Goal: Feedback & Contribution: Contribute content

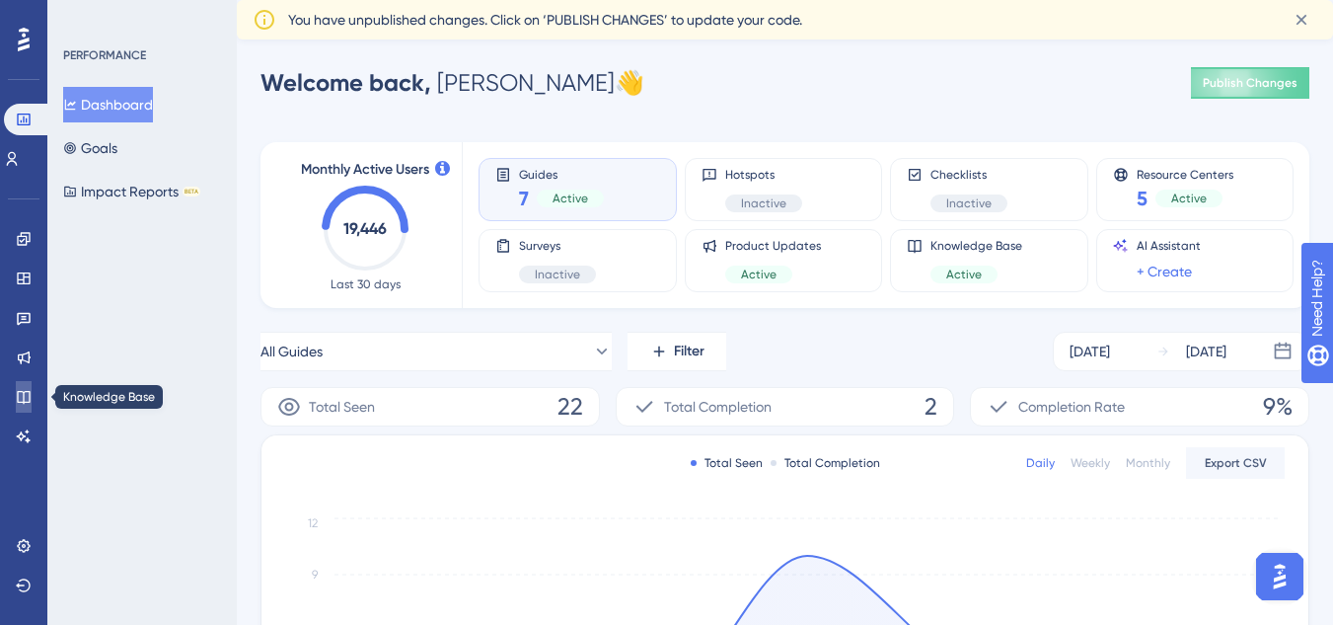
click at [24, 399] on icon at bounding box center [23, 397] width 13 height 13
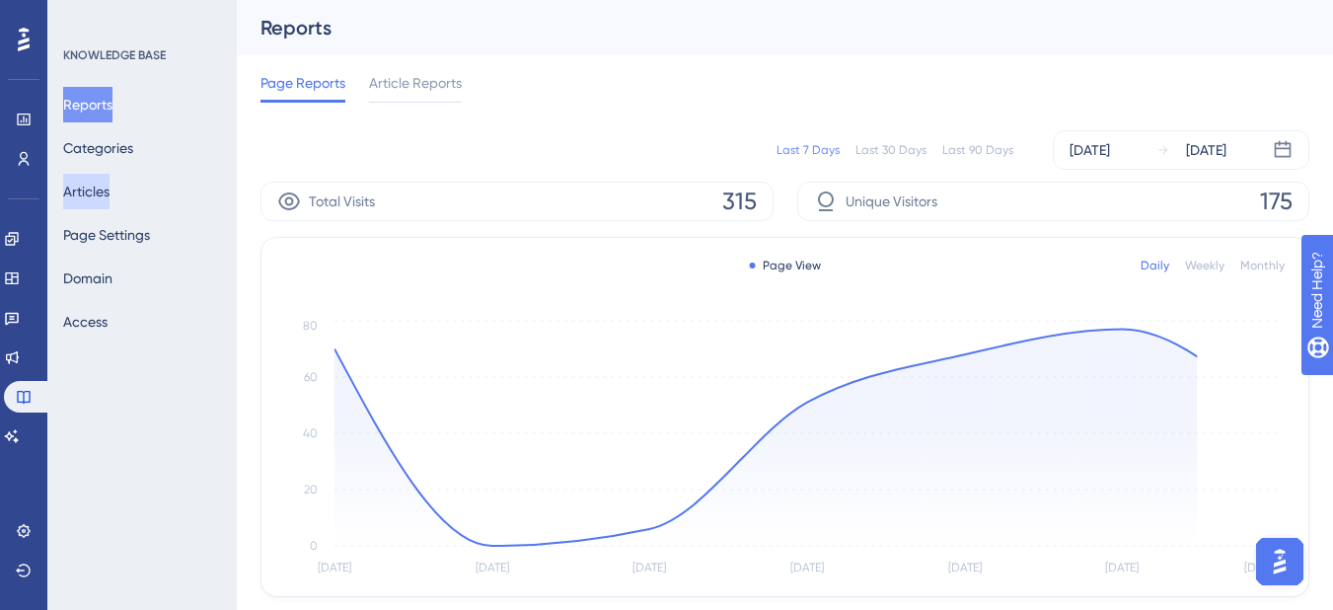
click at [109, 189] on button "Articles" at bounding box center [86, 192] width 46 height 36
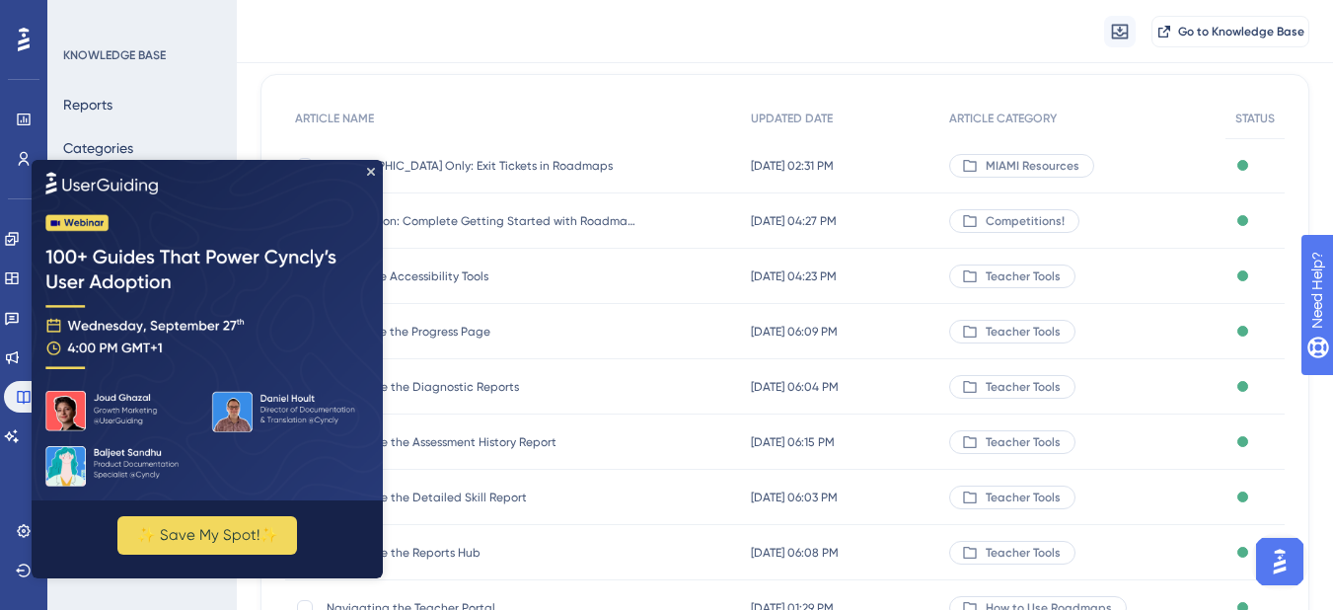
scroll to position [197, 0]
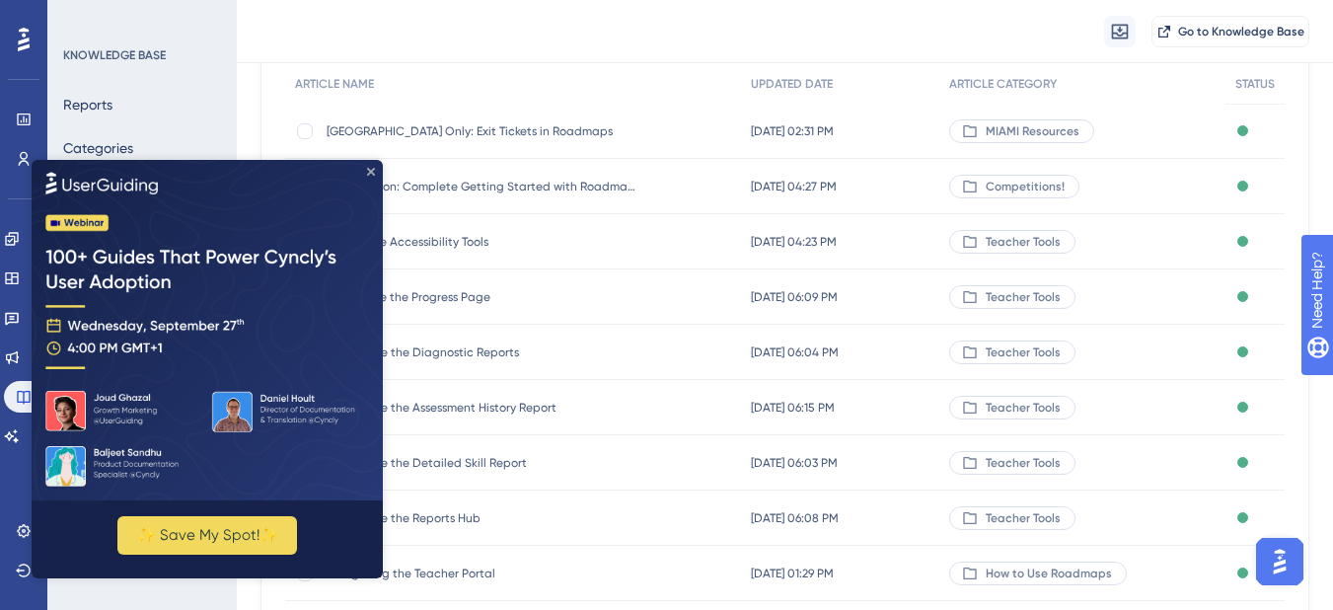
click at [371, 168] on icon "Close Preview" at bounding box center [371, 171] width 8 height 8
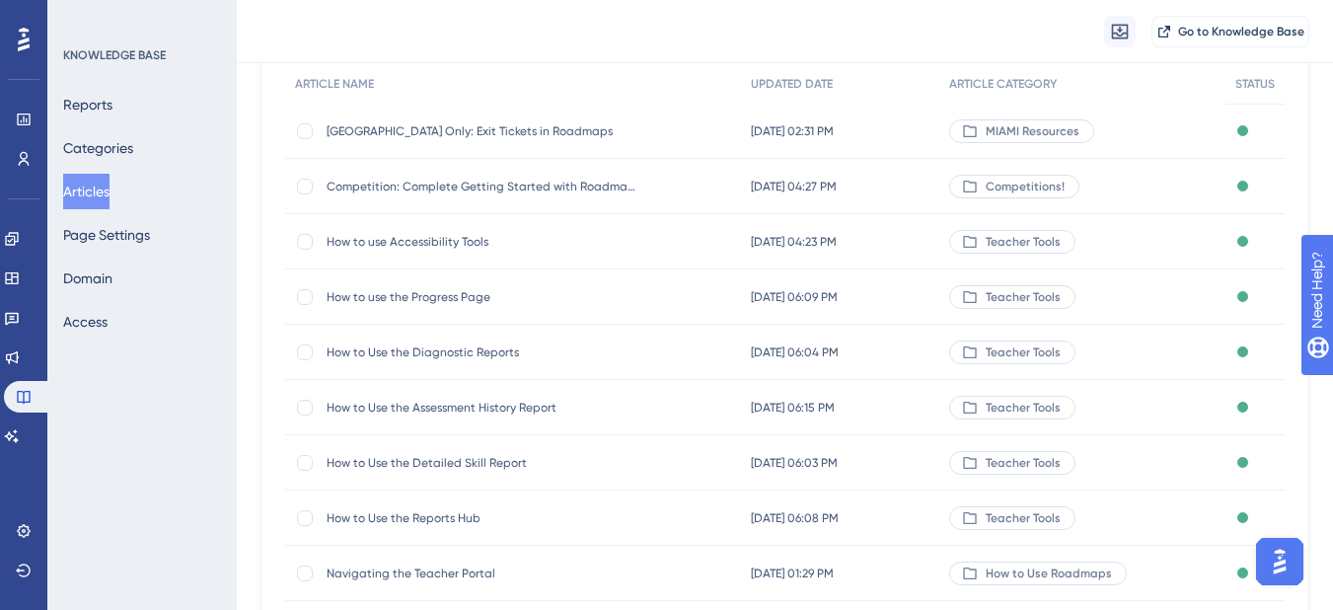
scroll to position [0, 0]
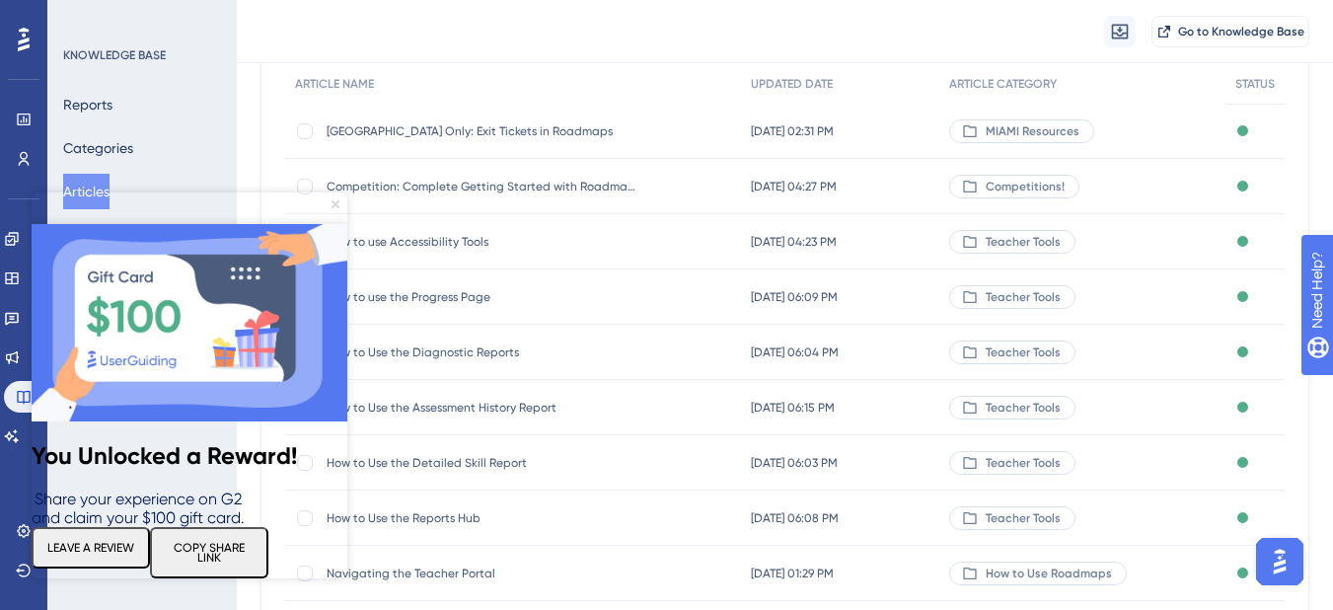
click at [334, 203] on icon "Close Preview" at bounding box center [336, 204] width 8 height 8
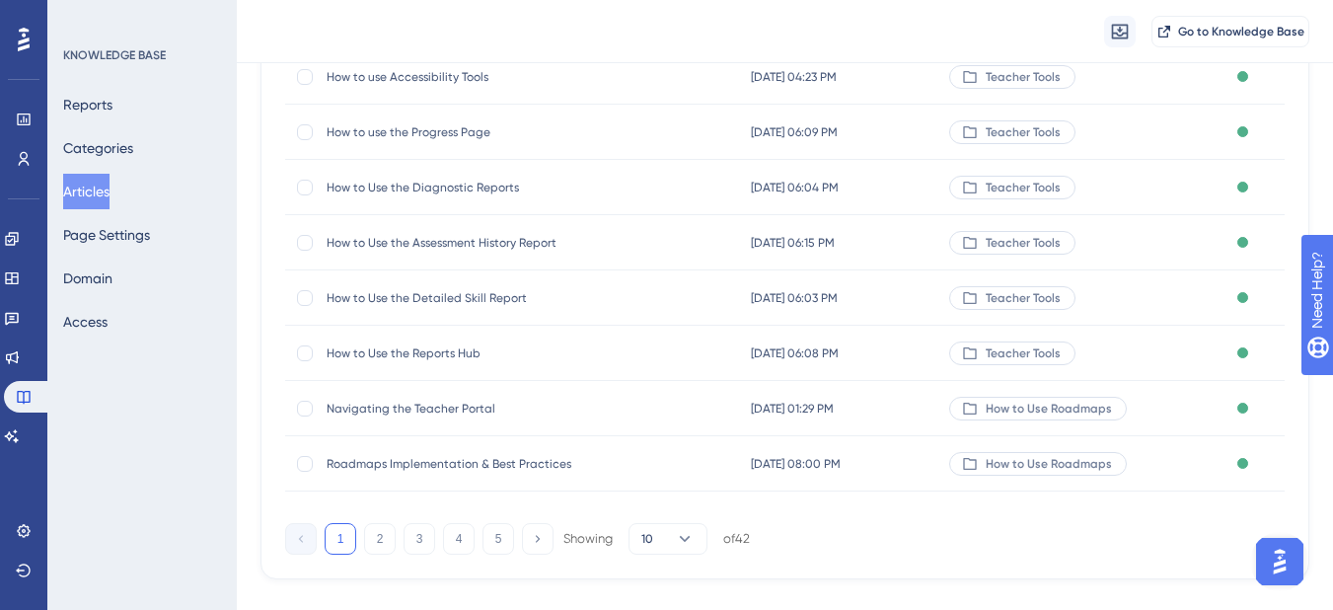
scroll to position [395, 0]
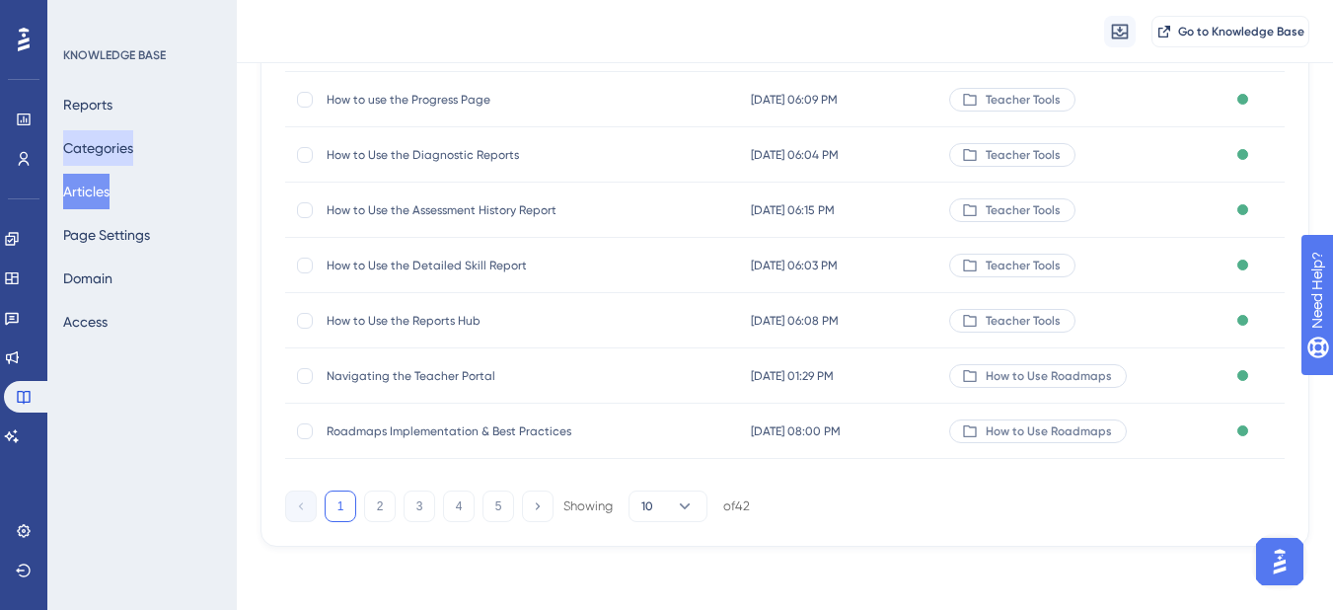
click at [133, 148] on button "Categories" at bounding box center [98, 148] width 70 height 36
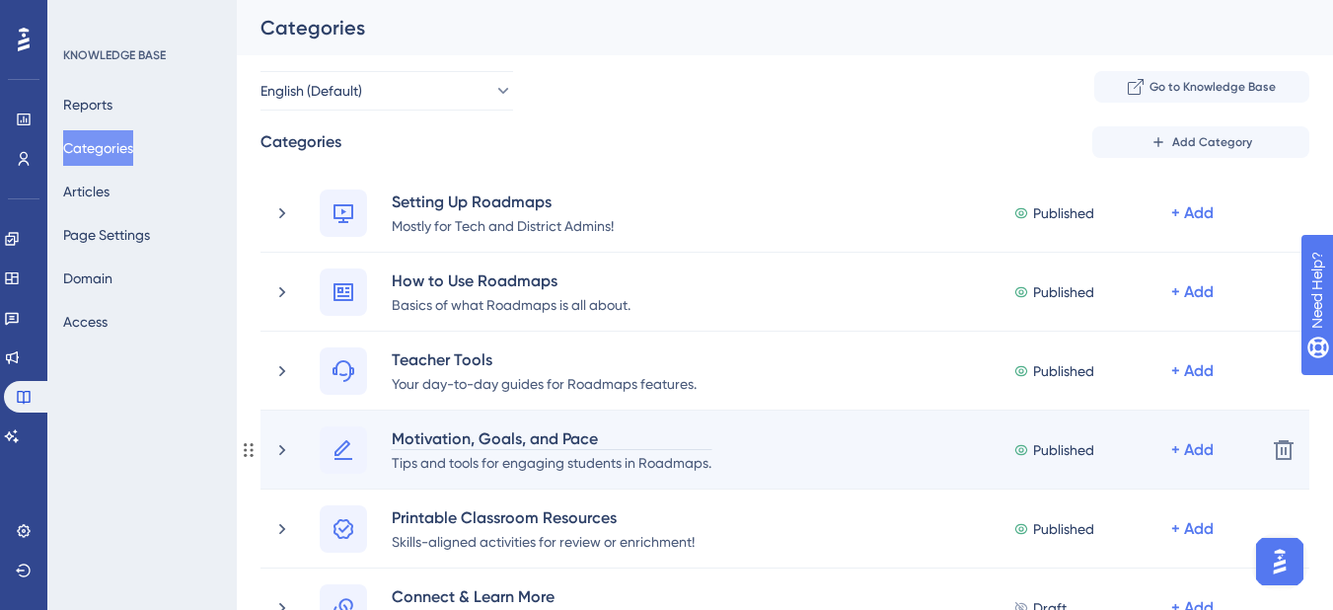
click at [442, 444] on div "Motivation, Goals, and Pace" at bounding box center [552, 438] width 322 height 24
click at [286, 453] on icon at bounding box center [282, 450] width 20 height 20
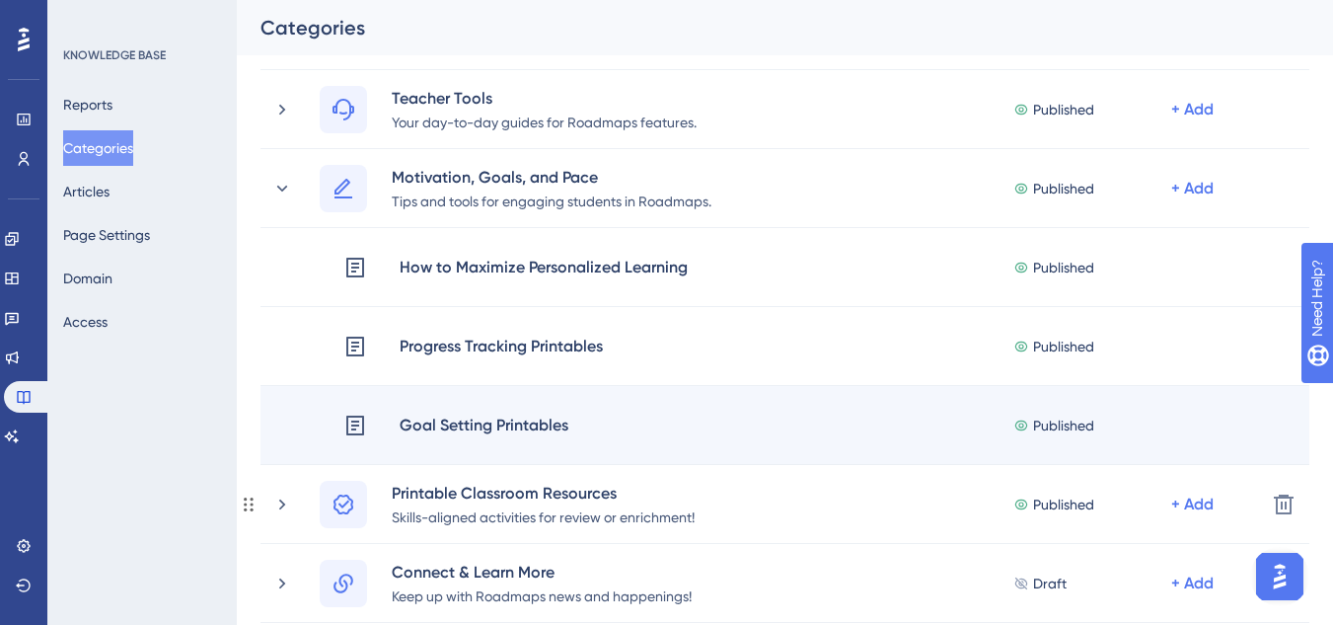
scroll to position [296, 0]
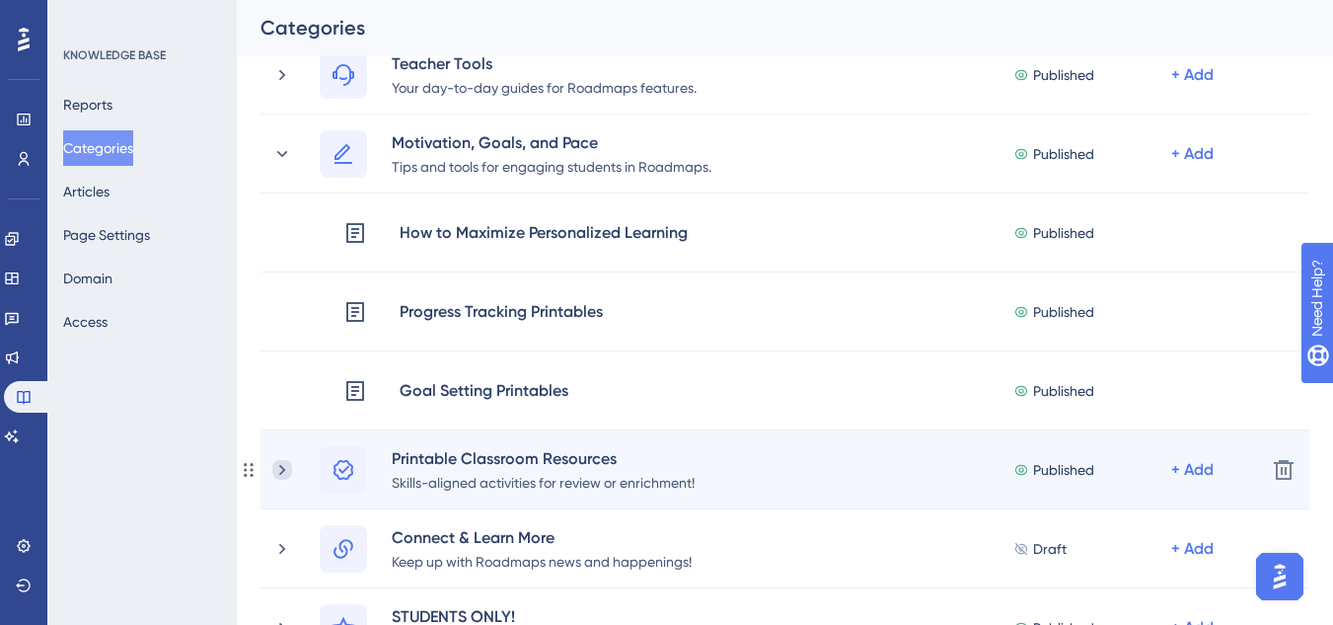
click at [290, 478] on icon at bounding box center [282, 470] width 20 height 20
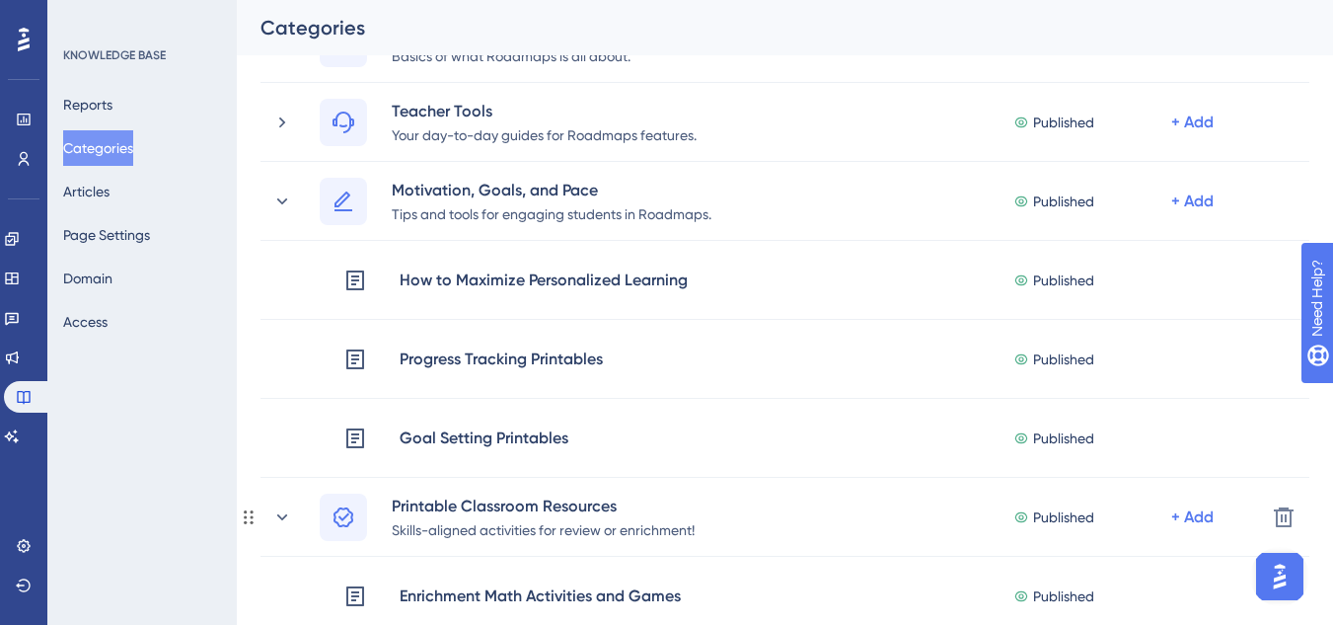
scroll to position [197, 0]
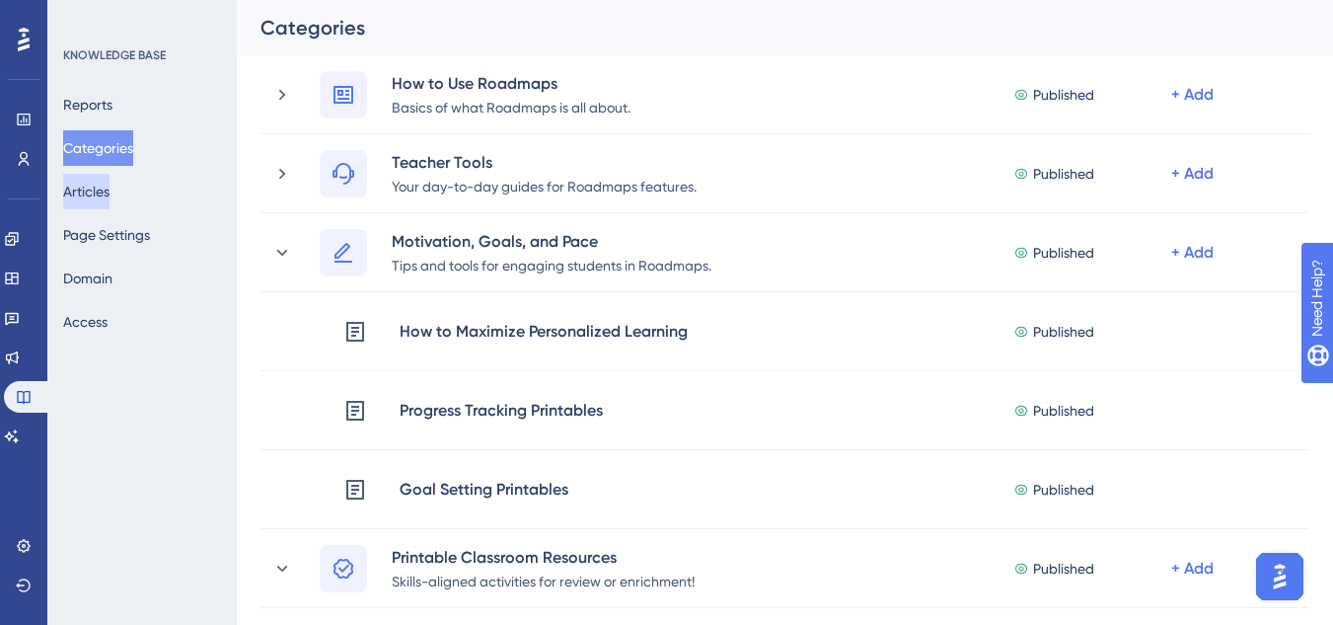
click at [110, 201] on button "Articles" at bounding box center [86, 192] width 46 height 36
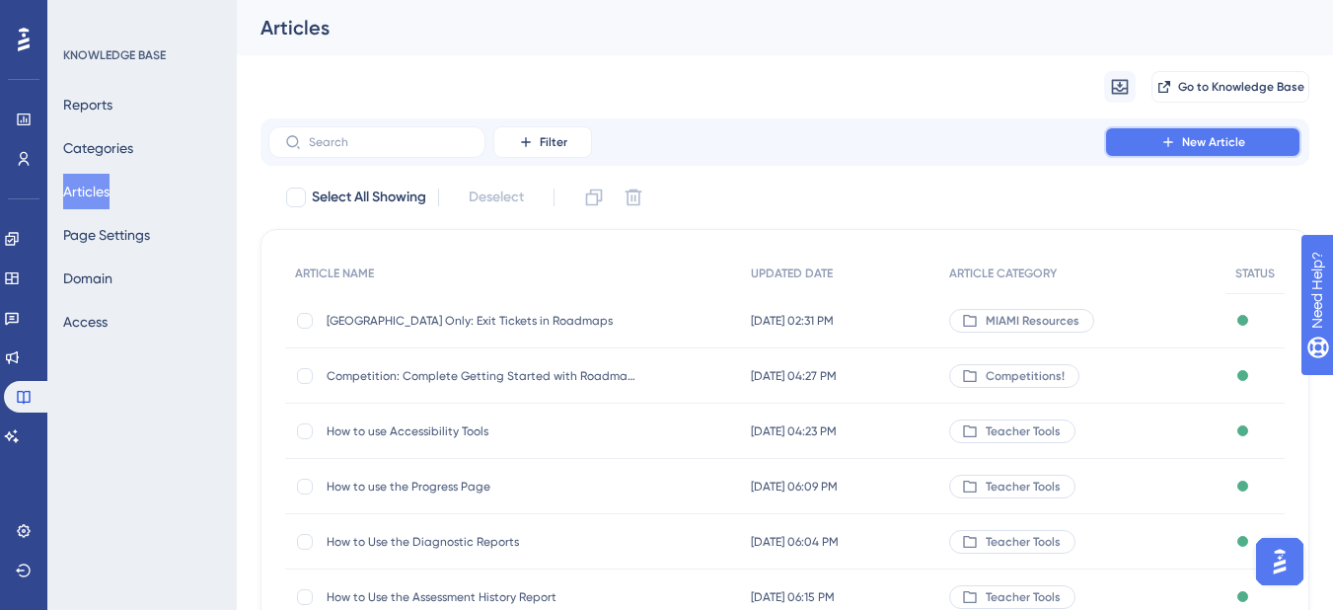
click at [1156, 148] on button "New Article" at bounding box center [1202, 142] width 197 height 32
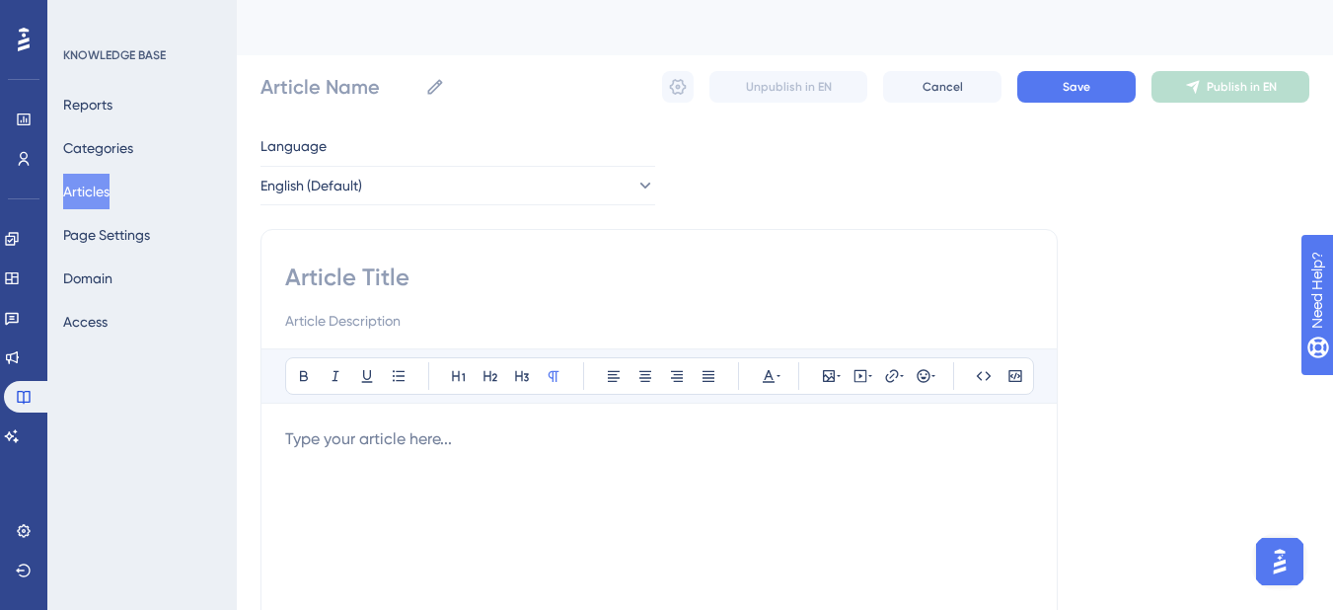
click at [394, 289] on input at bounding box center [659, 278] width 748 height 32
type input "Printable t"
type input "Printable Tracker"
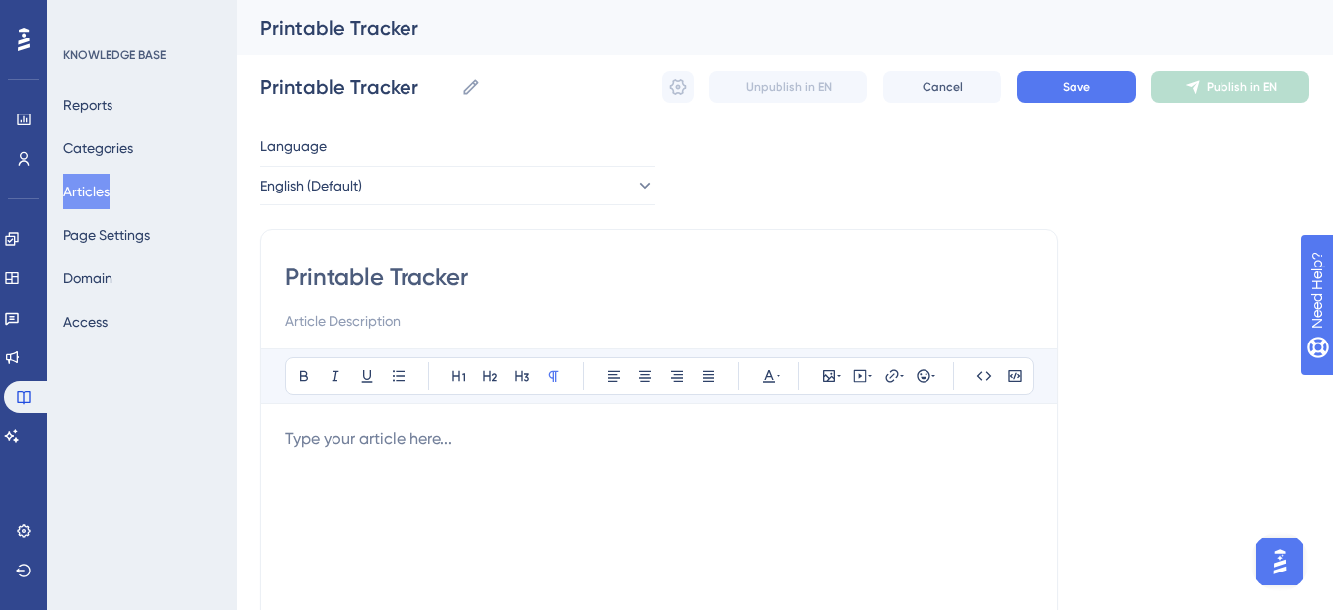
type input "Printable Tracker"
click at [382, 318] on input at bounding box center [659, 321] width 748 height 24
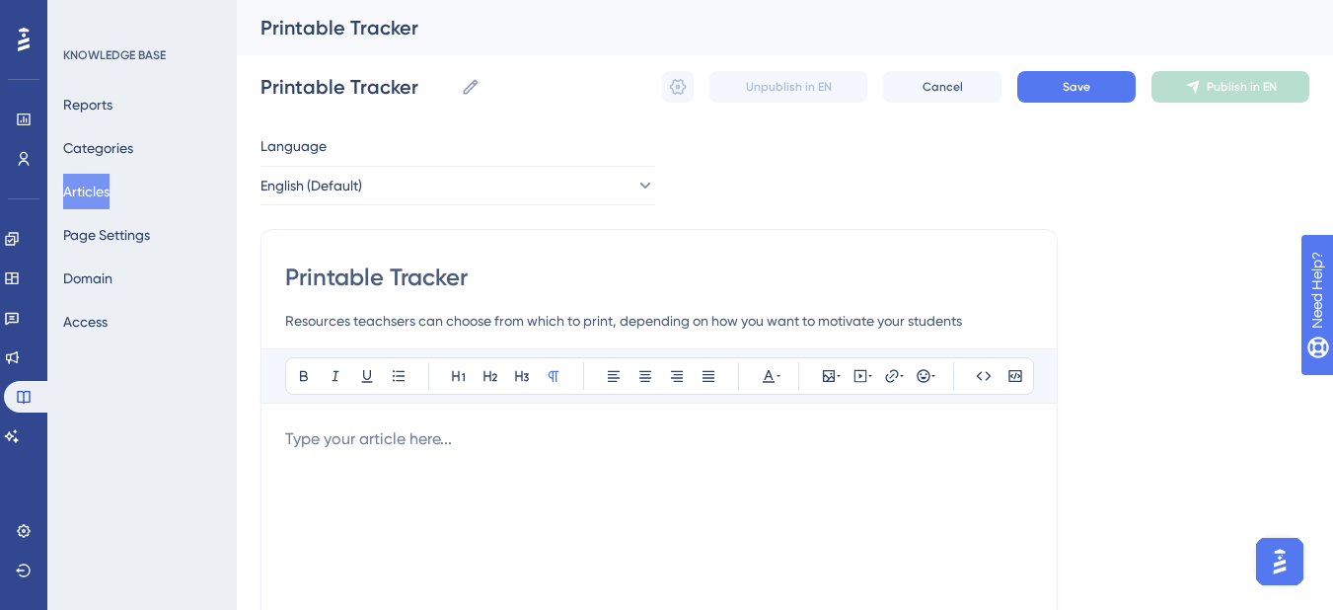
type input "Resources teachsers can choose from which to print, depending on how you want t…"
click at [539, 328] on input "Resources teachsers can choose from which to print, depending on how you want t…" at bounding box center [659, 321] width 748 height 24
type input "Resources teachsers can choose from which to print, depending on how you want t…"
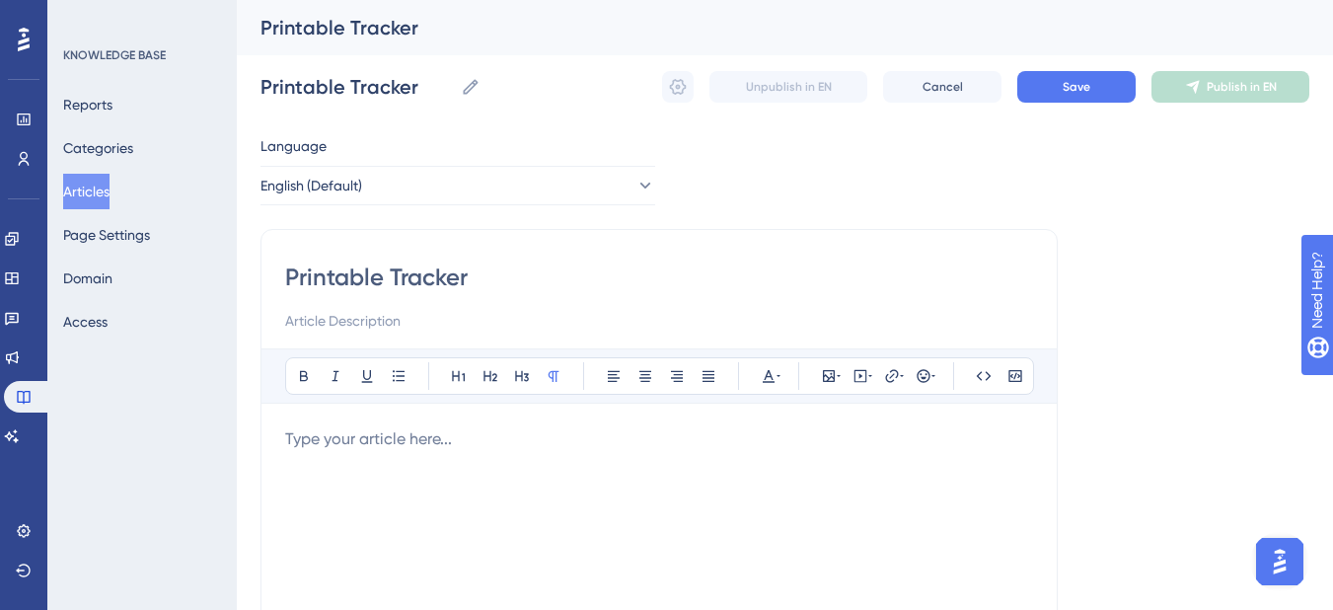
click at [413, 428] on p "To enrich screen reader interactions, please activate Accessibility in Grammarl…" at bounding box center [659, 439] width 748 height 24
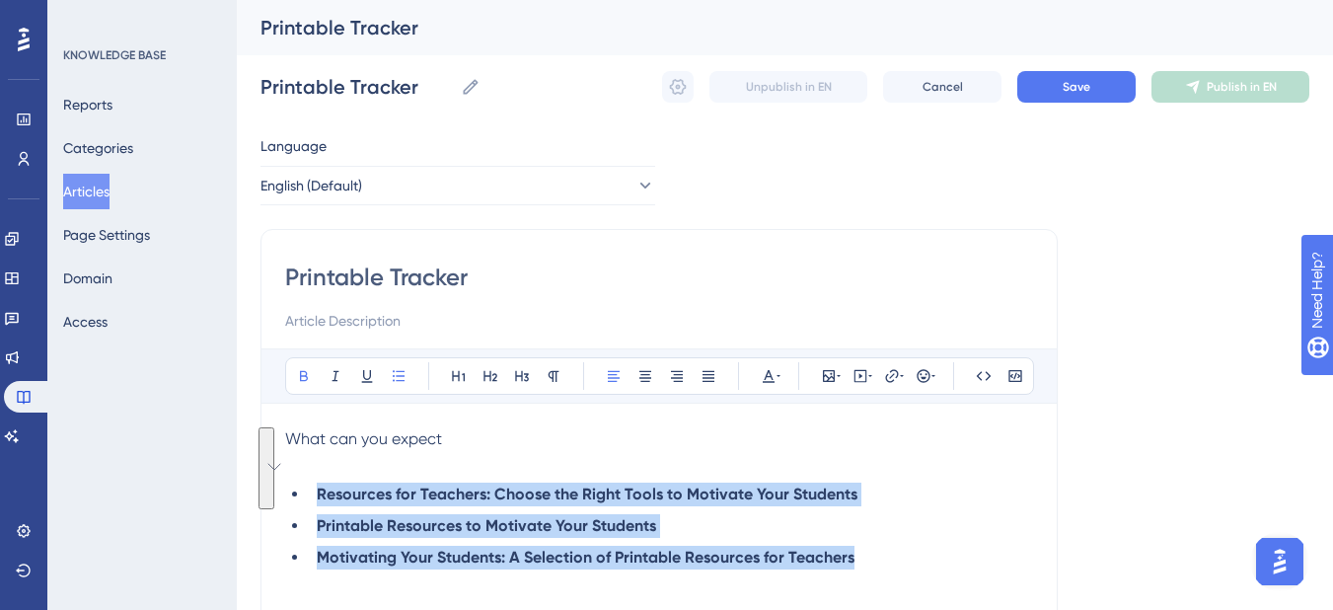
drag, startPoint x: 881, startPoint y: 568, endPoint x: 310, endPoint y: 498, distance: 575.7
click at [310, 498] on ul "Resources for Teachers: Choose the Right Tools to Motivate Your Students Printa…" at bounding box center [659, 526] width 748 height 87
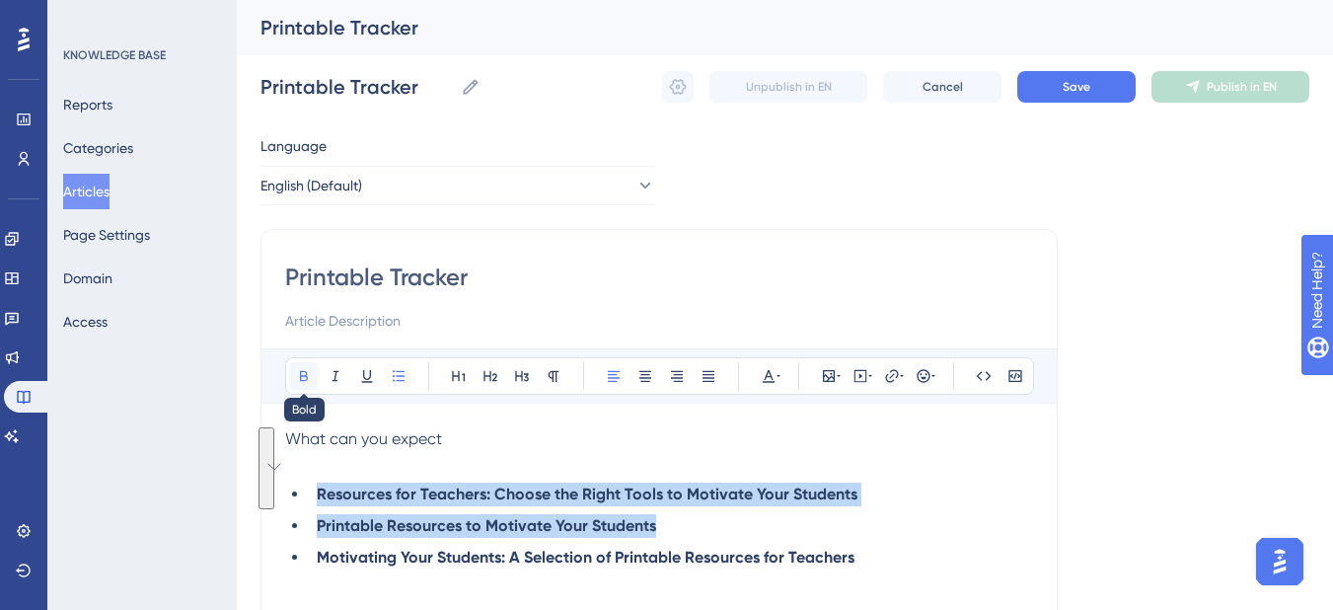
click at [297, 379] on icon at bounding box center [304, 376] width 16 height 16
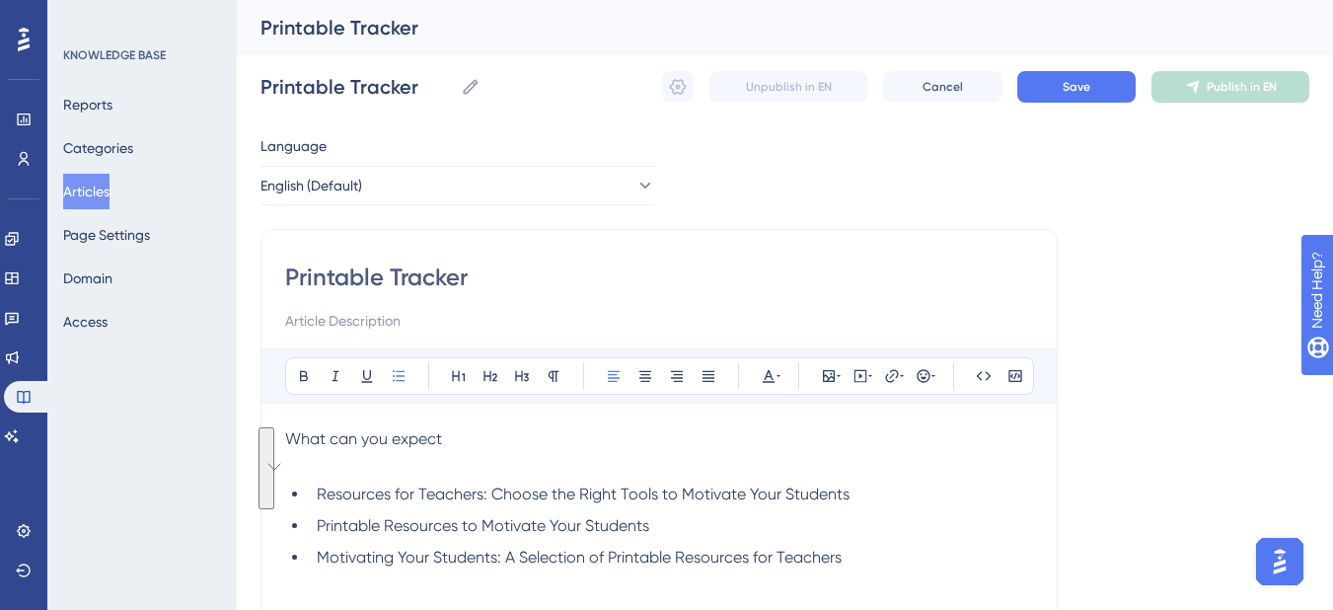
click at [359, 465] on p "To enrich screen reader interactions, please activate Accessibility in Grammarl…" at bounding box center [659, 463] width 748 height 24
click at [385, 432] on span "What can you expect" at bounding box center [363, 438] width 157 height 19
click at [482, 287] on input "Printable Tracker" at bounding box center [659, 278] width 748 height 32
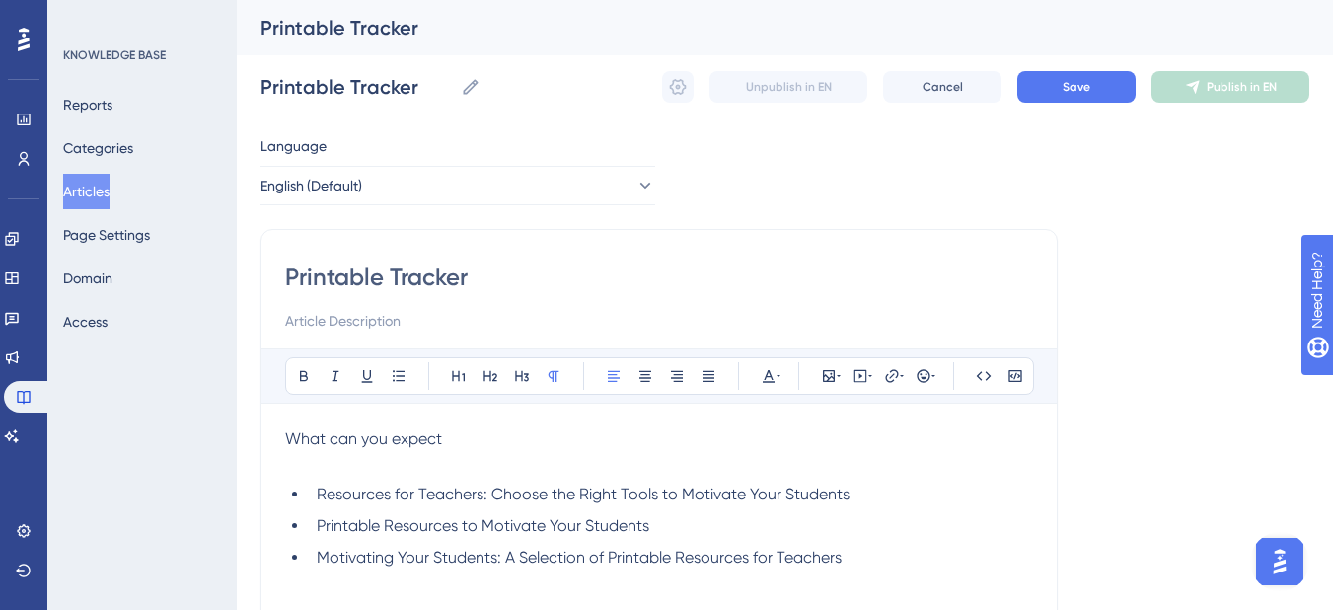
type input "Printable Trackers"
click at [384, 309] on input at bounding box center [659, 321] width 748 height 24
click at [387, 314] on input "Choose a tracker the will best help to motivate your students!" at bounding box center [659, 321] width 748 height 24
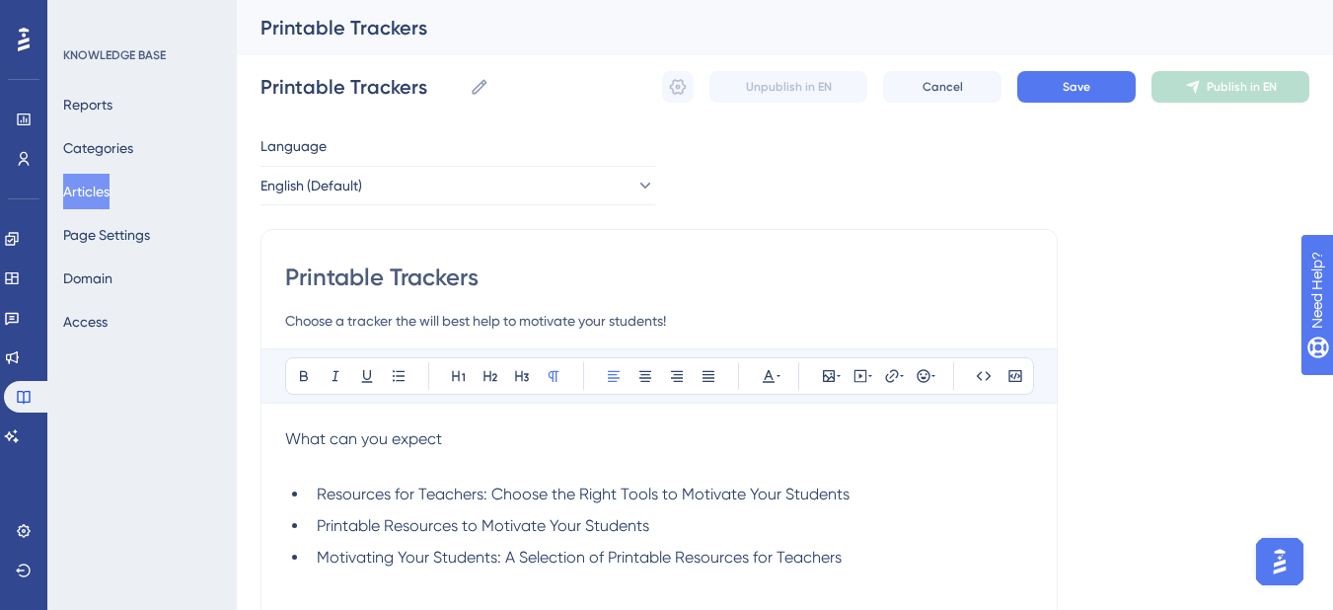
click at [387, 314] on input "Choose a tracker the will best help to motivate your students!" at bounding box center [659, 321] width 748 height 24
click at [491, 313] on input "Choose a tracker the will best help to motivate your students!" at bounding box center [659, 321] width 748 height 24
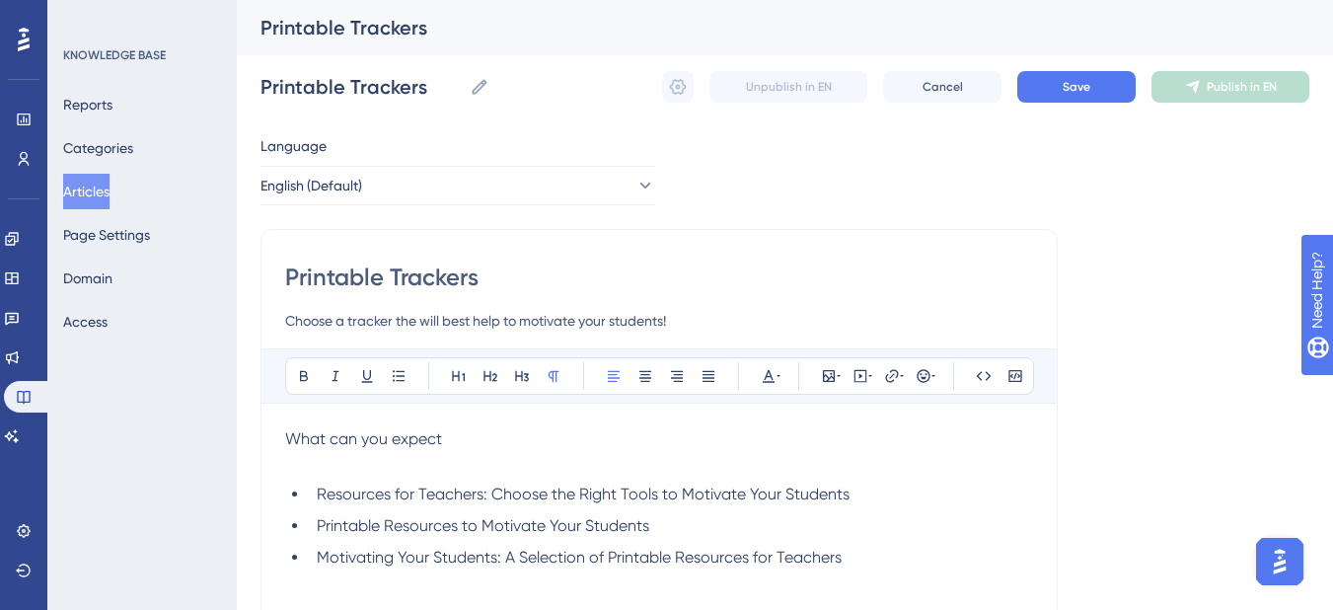
paste input "the perfect tracker"
type input "Choose the perfect tracker to motivate your students!"
click at [409, 431] on span "What can you expect" at bounding box center [363, 438] width 157 height 19
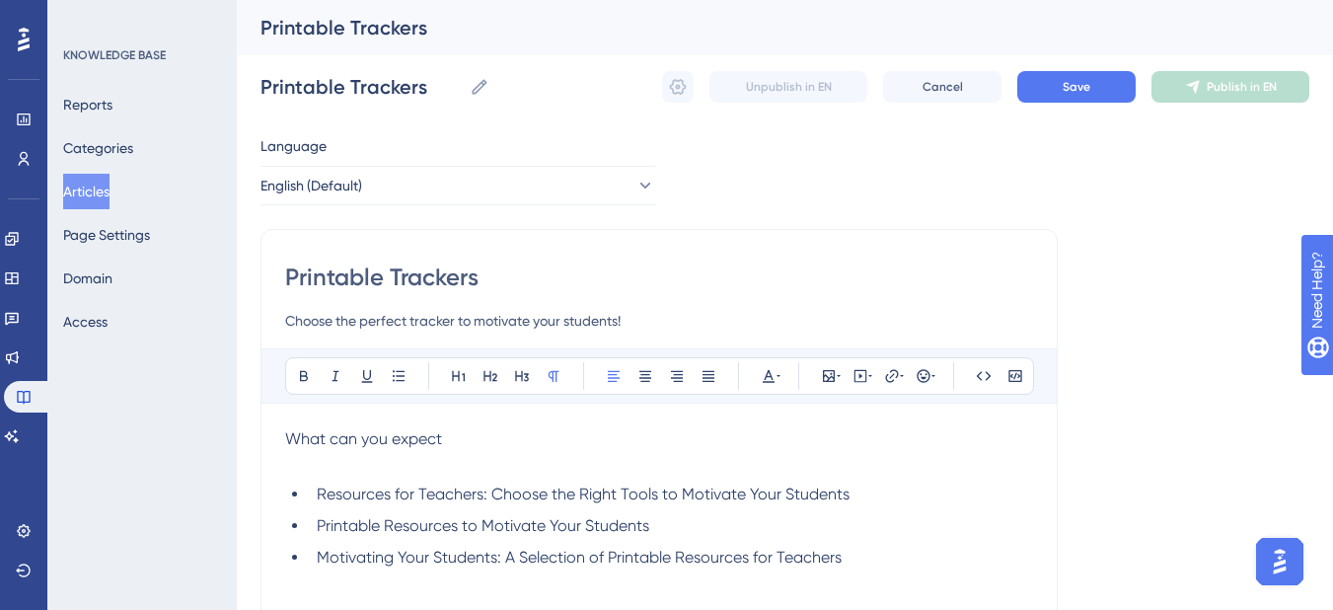
click at [283, 446] on div "Printable Trackers Choose the perfect tracker to motivate your students! Bold I…" at bounding box center [659, 557] width 797 height 657
click at [289, 439] on span "What can you expect" at bounding box center [363, 438] width 157 height 19
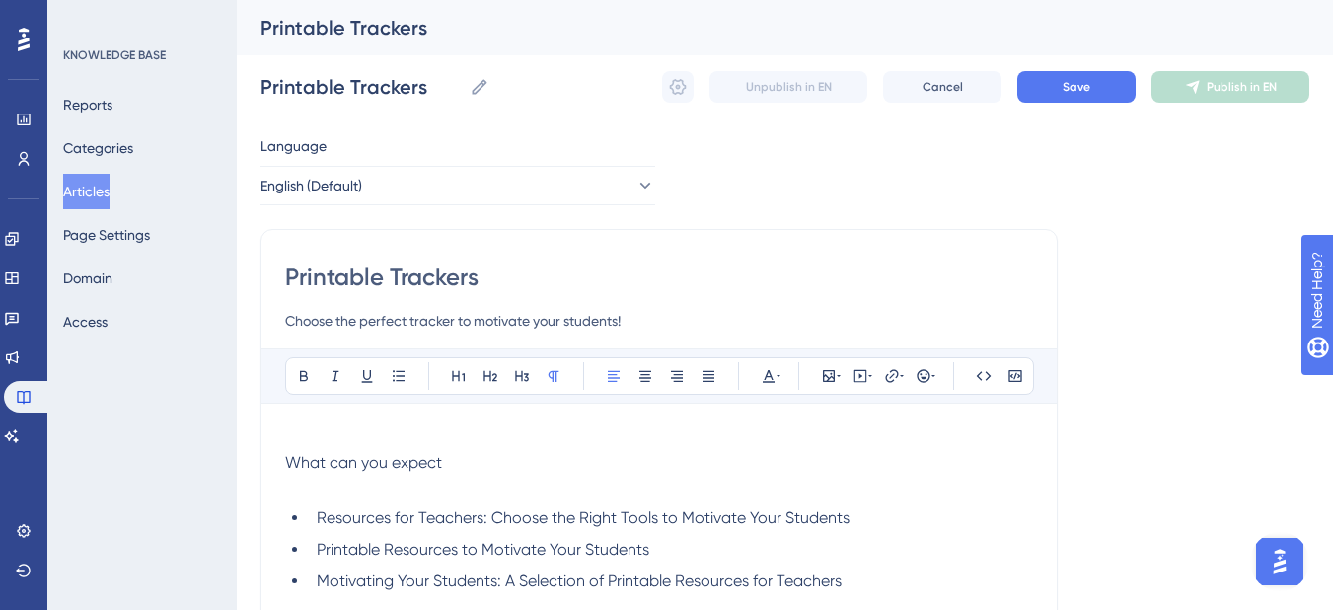
click at [327, 485] on p "To enrich screen reader interactions, please activate Accessibility in Grammarl…" at bounding box center [659, 487] width 748 height 24
click at [342, 456] on span "What can you expect" at bounding box center [363, 462] width 157 height 19
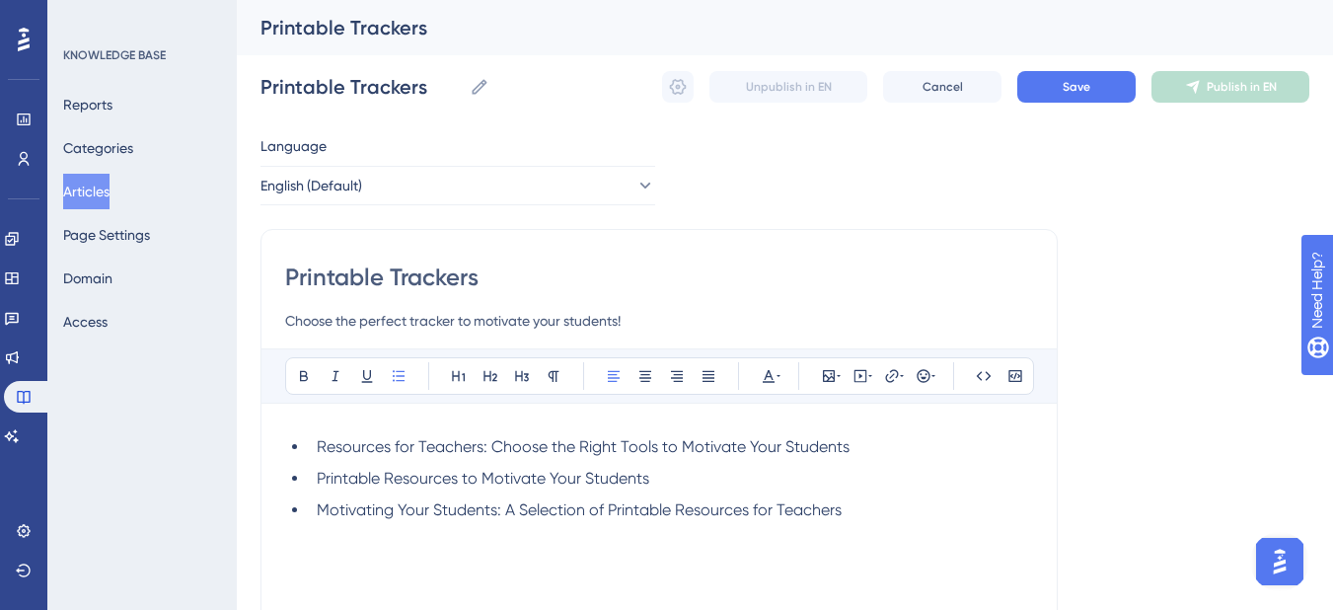
click at [331, 412] on div "Bold Italic Underline Bullet Point Heading 1 Heading 2 Heading 3 Normal Align L…" at bounding box center [659, 608] width 748 height 521
click at [307, 442] on ul "Resources for Teachers: Choose the Right Tools to Motivate Your Students Printa…" at bounding box center [659, 478] width 748 height 87
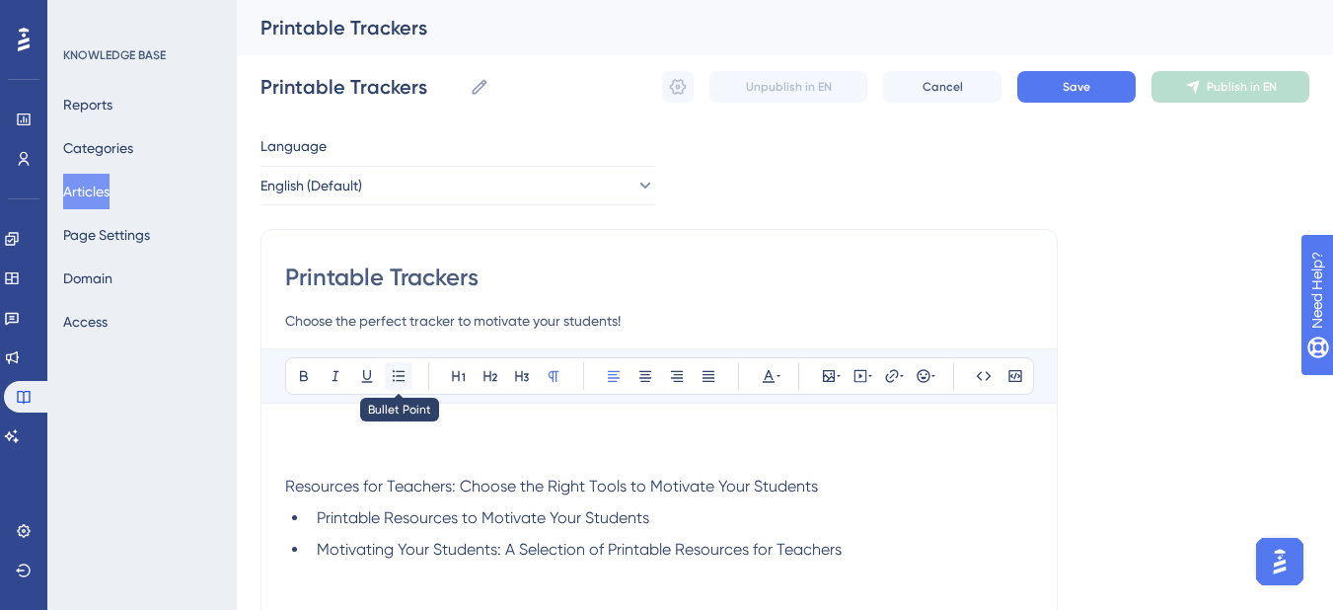
click at [402, 376] on icon at bounding box center [399, 375] width 12 height 11
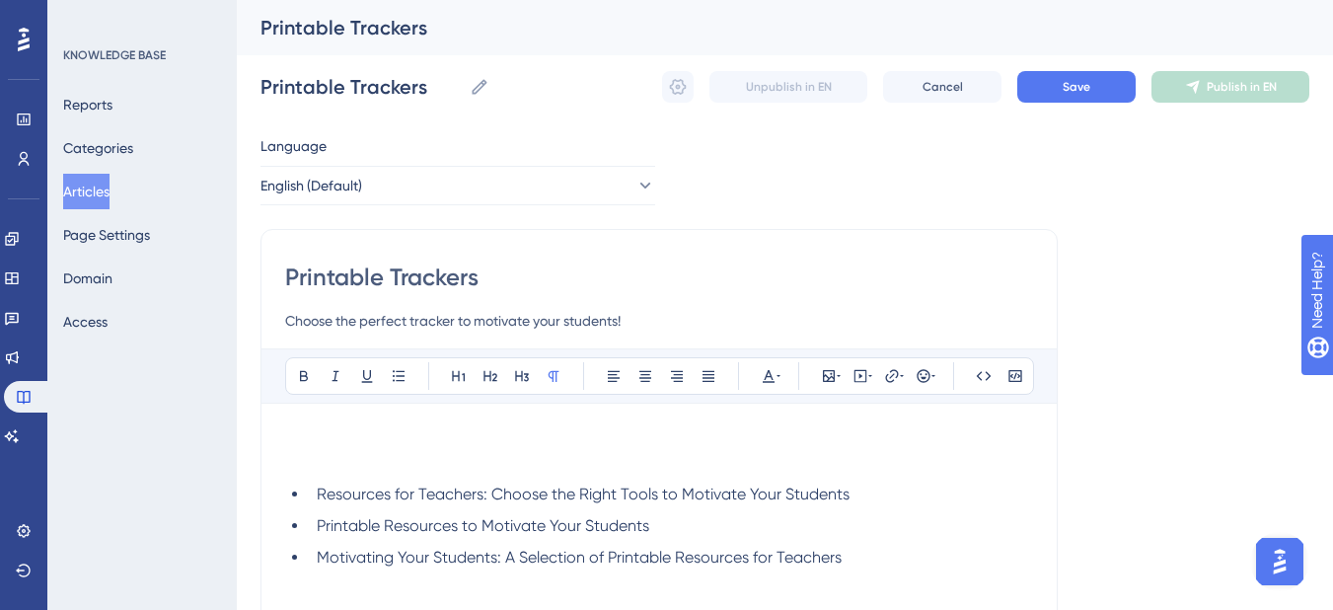
click at [300, 453] on p "To enrich screen reader interactions, please activate Accessibility in Grammarl…" at bounding box center [659, 463] width 748 height 24
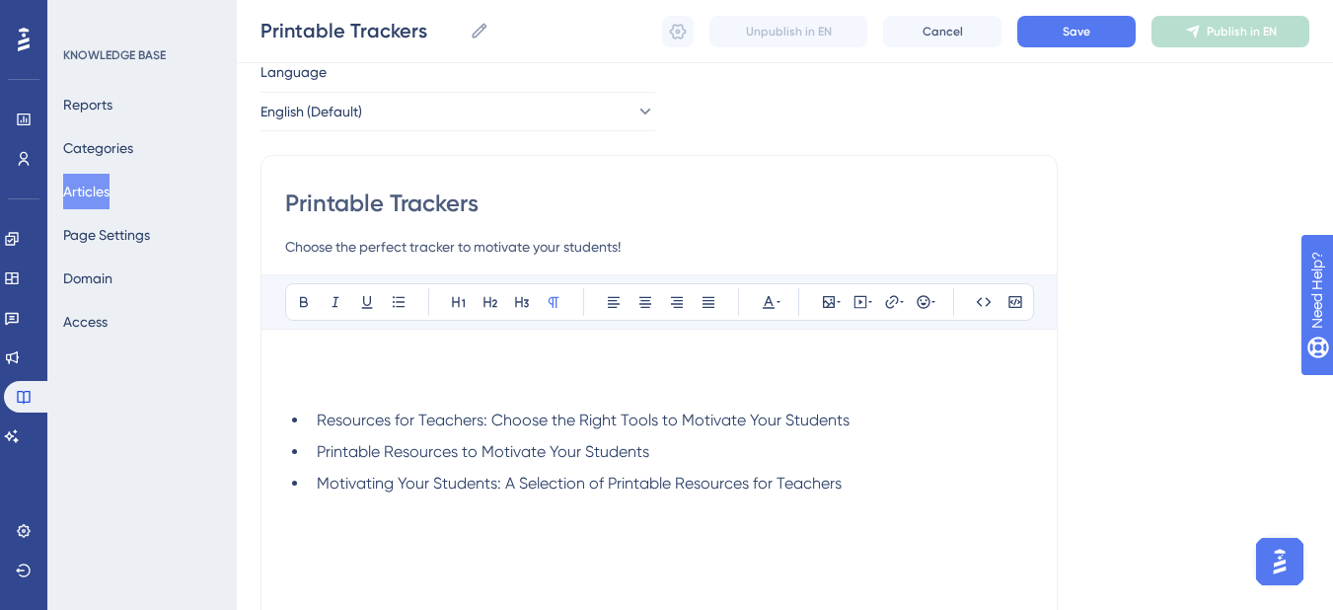
scroll to position [99, 0]
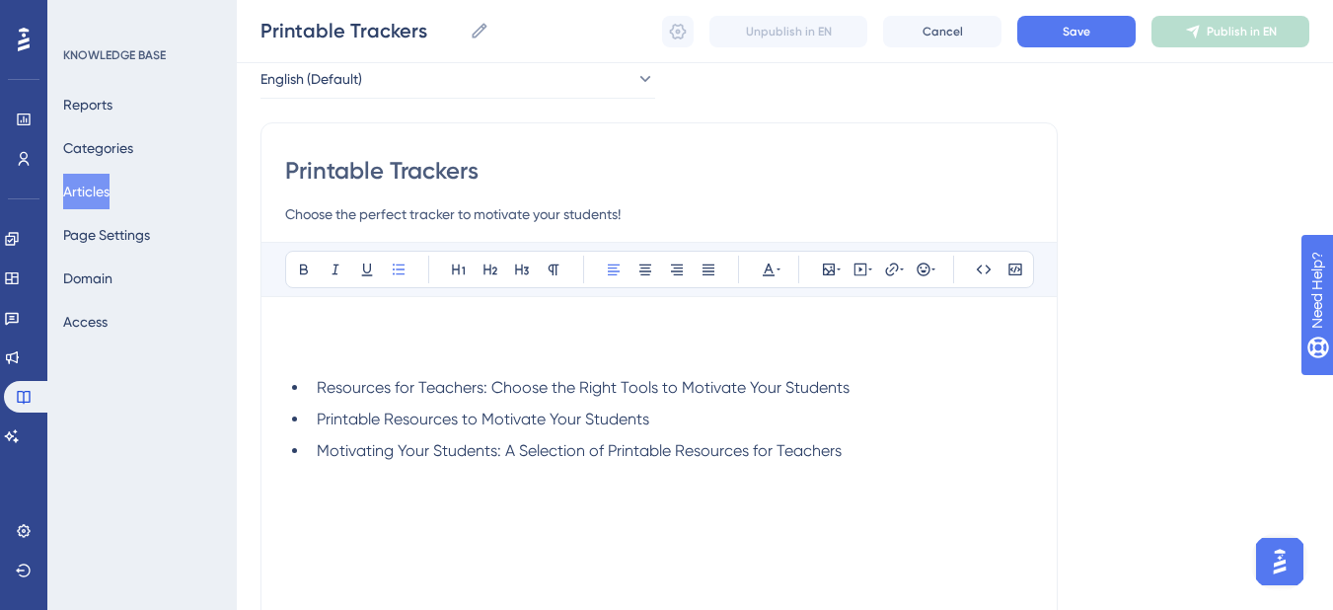
click at [312, 503] on div "Resources for Teachers: Choose the Right Tools to Motivate Your Students Printa…" at bounding box center [659, 538] width 748 height 434
click at [924, 450] on li "Motivating Your Students: A Selection of Printable Resources for Teachers" at bounding box center [671, 451] width 724 height 24
click at [373, 500] on p "Resources" at bounding box center [659, 499] width 748 height 24
click at [358, 358] on p "To enrich screen reader interactions, please activate Accessibility in Grammarl…" at bounding box center [659, 356] width 748 height 24
click at [338, 328] on p "To enrich screen reader interactions, please activate Accessibility in Grammarl…" at bounding box center [659, 333] width 748 height 24
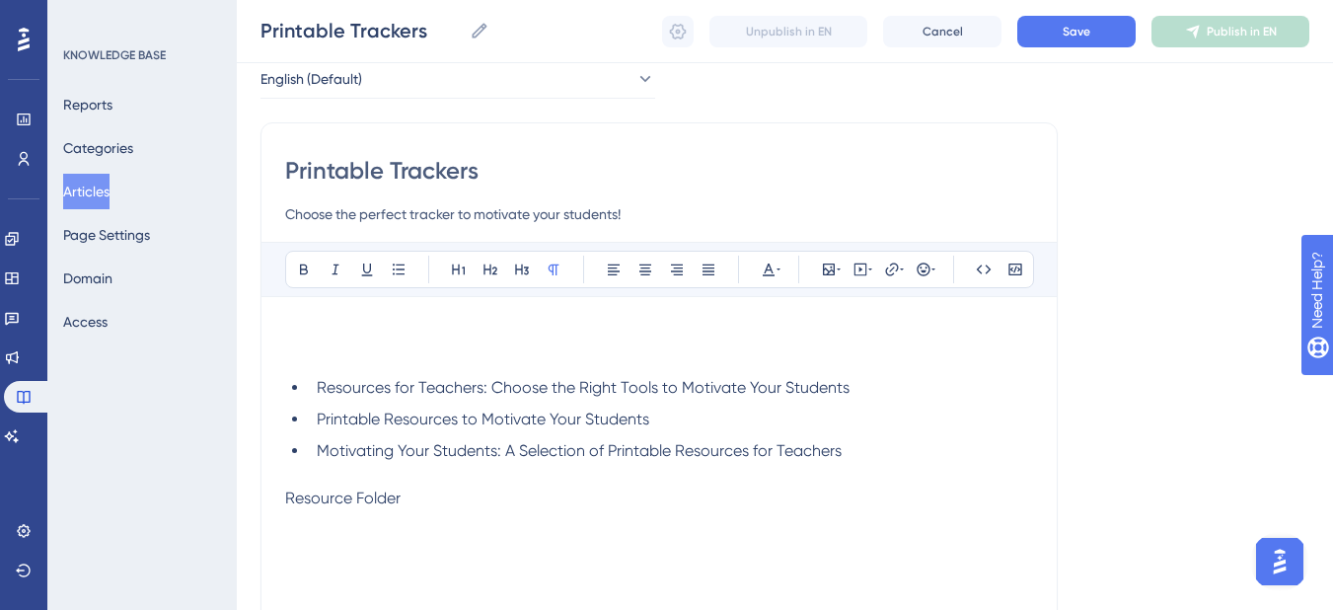
click at [370, 329] on p "To enrich screen reader interactions, please activate Accessibility in Grammarl…" at bounding box center [659, 333] width 748 height 24
click at [833, 266] on icon at bounding box center [829, 270] width 16 height 16
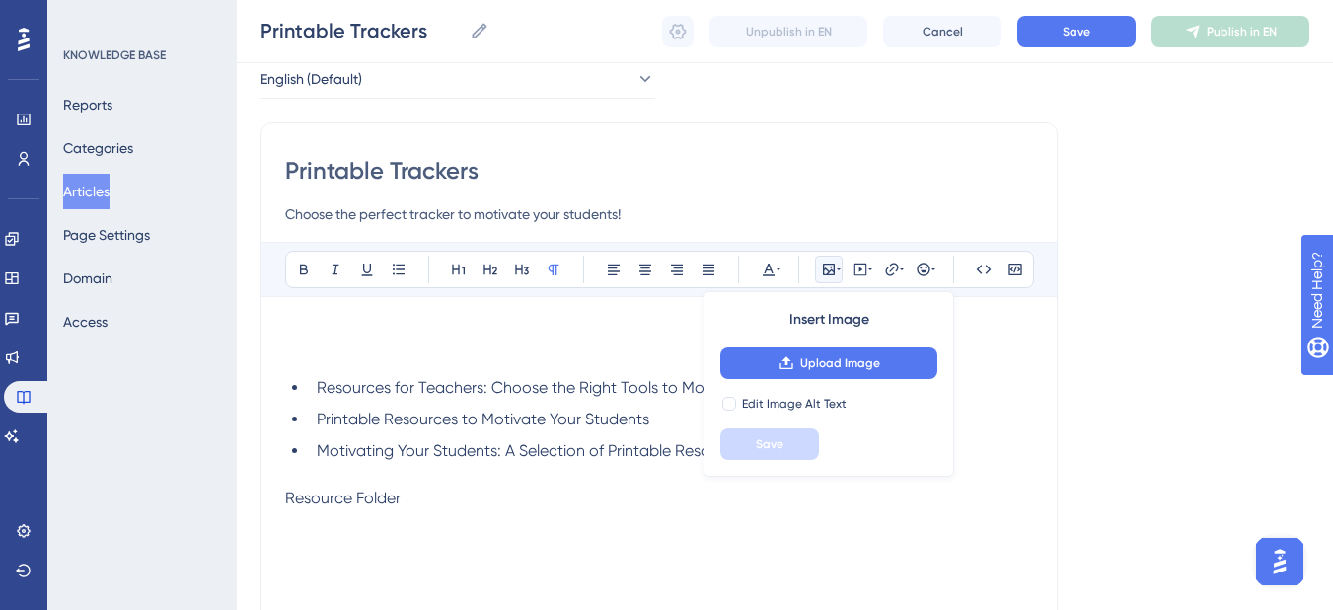
click at [833, 266] on icon at bounding box center [829, 270] width 16 height 16
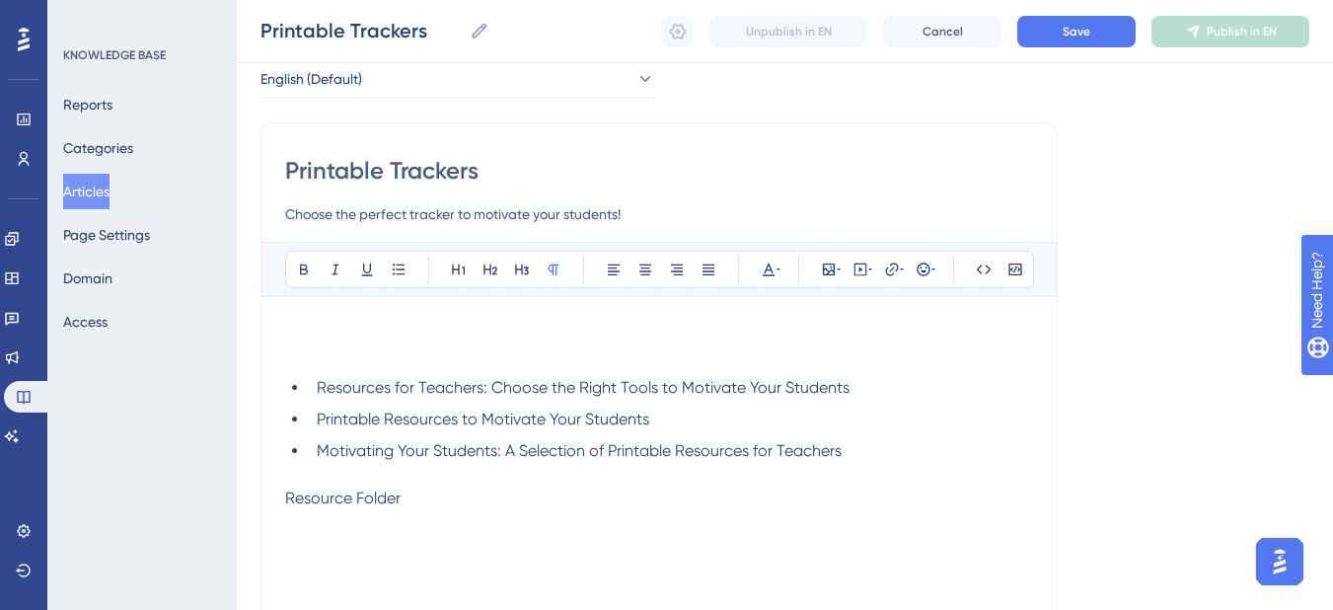
click at [423, 329] on p "To enrich screen reader interactions, please activate Accessibility in Grammarl…" at bounding box center [659, 333] width 748 height 24
click at [331, 323] on p "To enrich screen reader interactions, please activate Accessibility in Grammarl…" at bounding box center [659, 333] width 748 height 24
click at [313, 364] on p "To enrich screen reader interactions, please activate Accessibility in Grammarl…" at bounding box center [659, 356] width 748 height 24
click at [323, 333] on span "Roadmap Printable Trackers" at bounding box center [386, 332] width 203 height 19
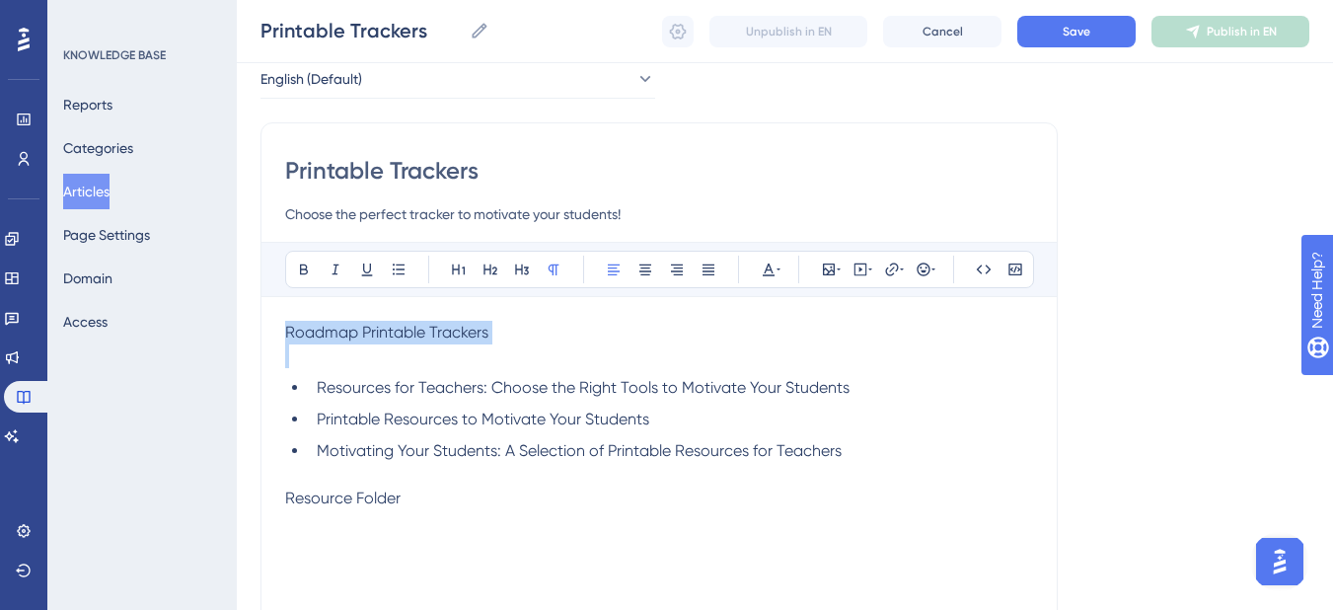
click at [323, 333] on span "Roadmap Printable Trackers" at bounding box center [386, 332] width 203 height 19
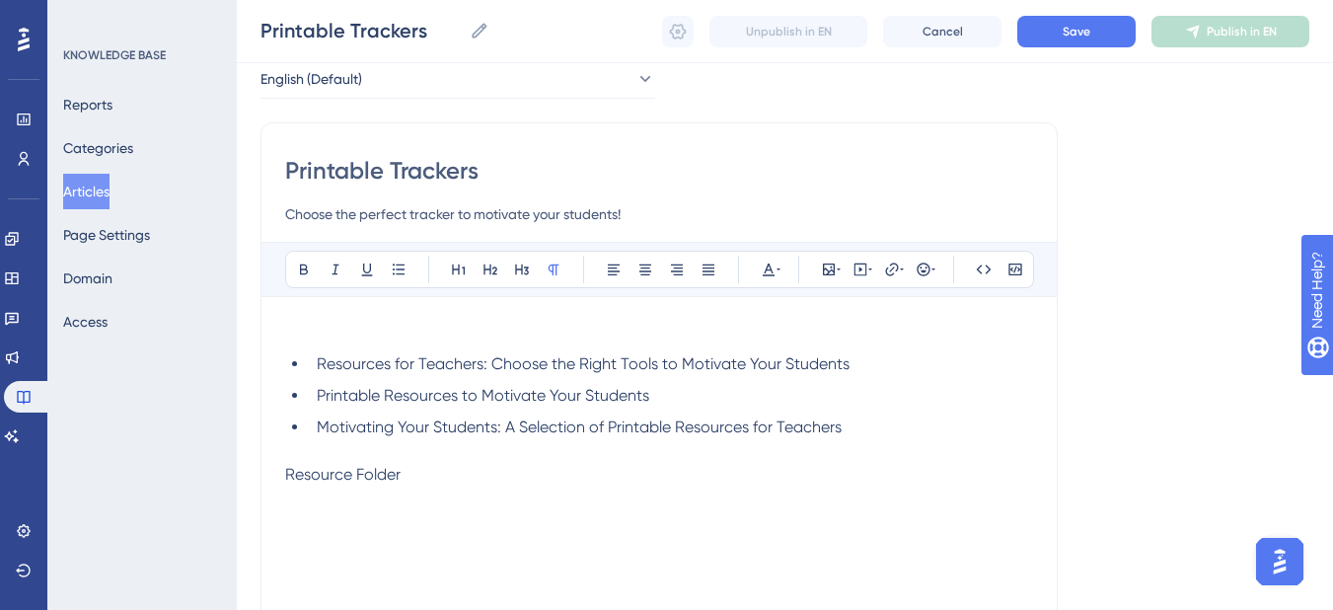
click at [862, 415] on ul "Resources for Teachers: Choose the Right Tools to Motivate Your Students Printa…" at bounding box center [659, 395] width 748 height 87
drag, startPoint x: 862, startPoint y: 416, endPoint x: 584, endPoint y: 409, distance: 277.4
click at [600, 411] on ul "Resources for Teachers: Choose the Right Tools to Motivate Your Students Printa…" at bounding box center [659, 395] width 748 height 87
click at [836, 396] on li "Printable Resources to Motivate Your Students" at bounding box center [671, 396] width 724 height 24
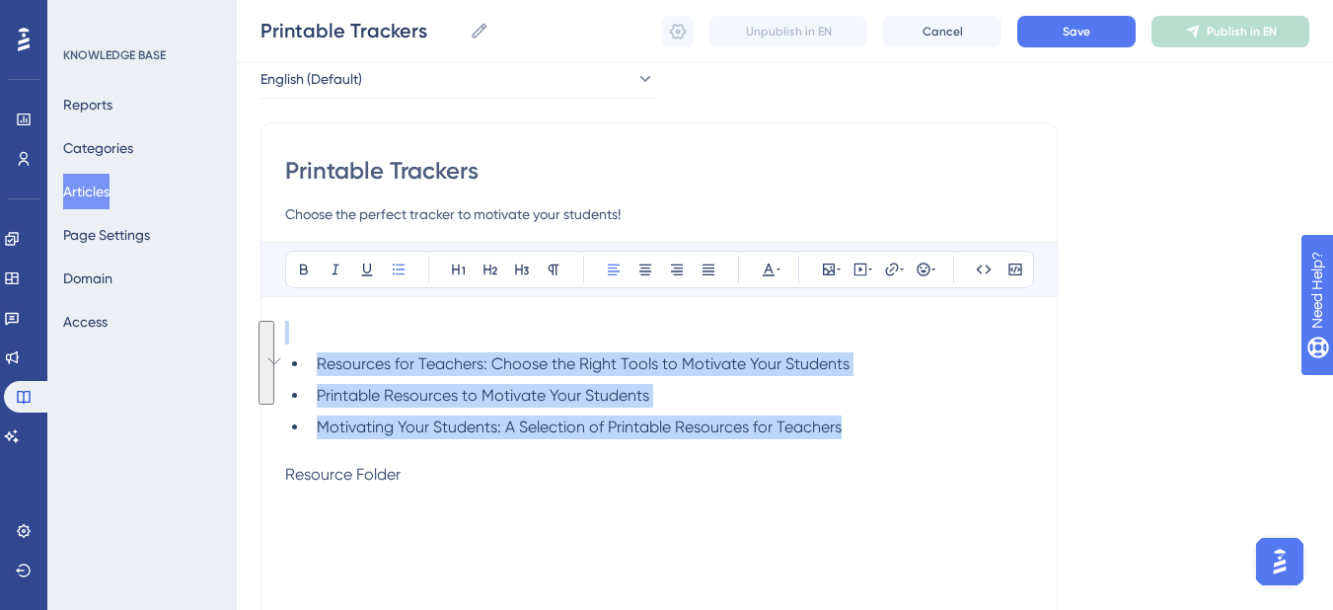
drag, startPoint x: 860, startPoint y: 421, endPoint x: 299, endPoint y: 343, distance: 566.0
click at [299, 343] on div "Resources for Teachers: Choose the Right Tools to Motivate Your Students Printa…" at bounding box center [659, 538] width 748 height 434
click at [379, 362] on span "Resources for Teachers: Choose the Right Tools to Motivate Your Students" at bounding box center [583, 363] width 533 height 19
drag, startPoint x: 881, startPoint y: 419, endPoint x: 304, endPoint y: 339, distance: 583.0
click at [304, 339] on div "Resources for Teachers: Choose the Right Tools to Motivate Your Students Printa…" at bounding box center [659, 538] width 748 height 434
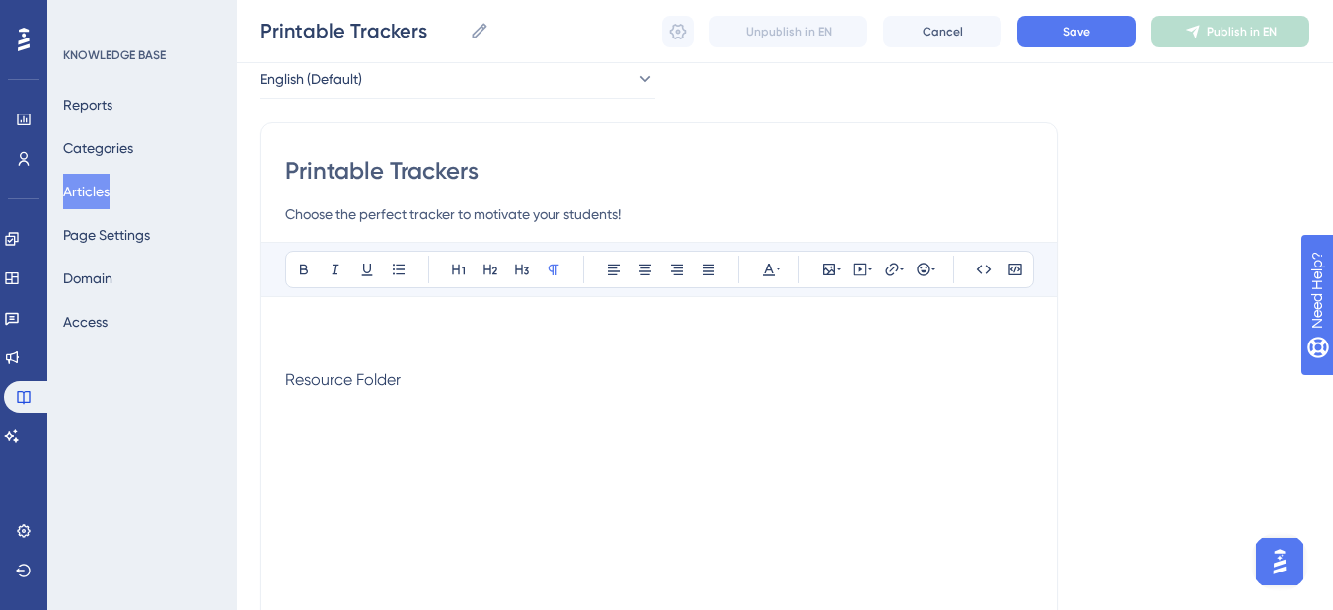
click at [372, 316] on div "Bold Italic Underline Bullet Point Heading 1 Heading 2 Heading 3 Normal Align L…" at bounding box center [659, 498] width 748 height 513
click at [361, 335] on p "To enrich screen reader interactions, please activate Accessibility in Grammarl…" at bounding box center [659, 333] width 748 height 24
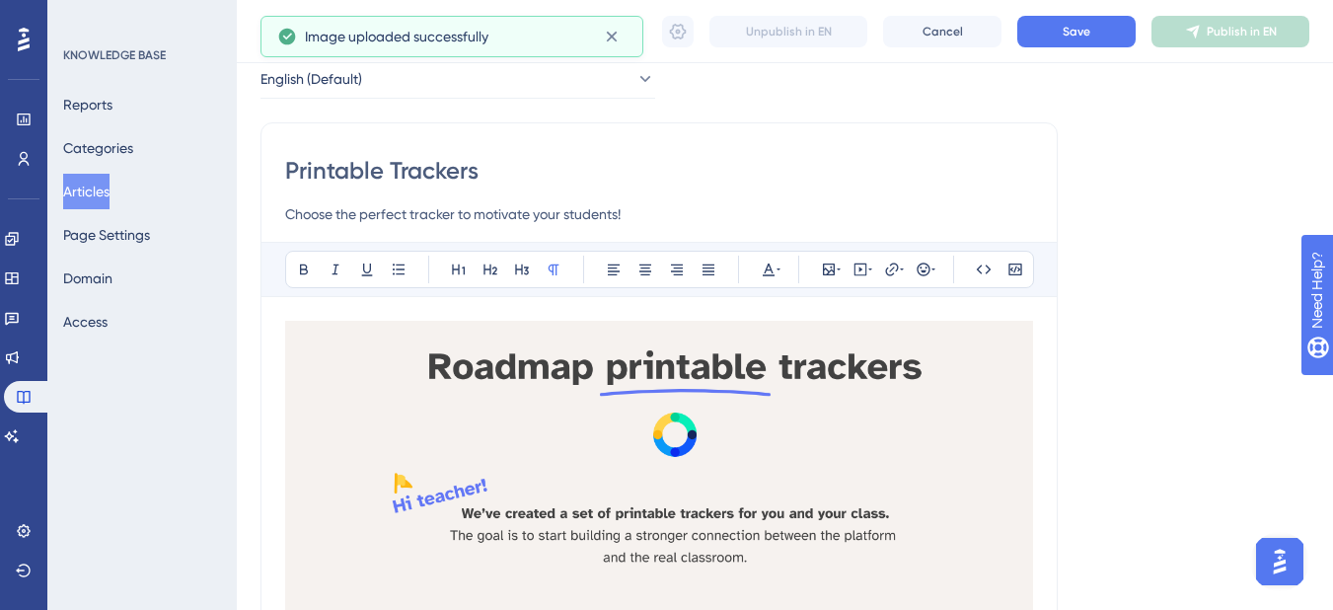
click at [596, 383] on img "To enrich screen reader interactions, please activate Accessibility in Grammarl…" at bounding box center [659, 577] width 748 height 513
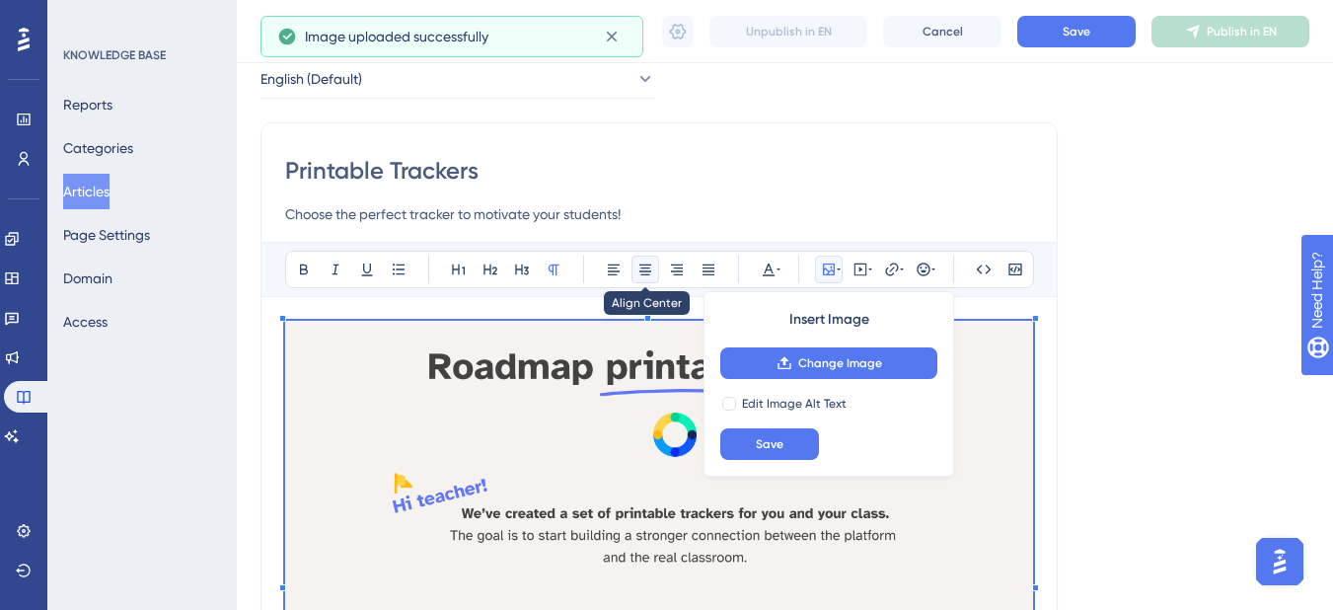
click at [643, 257] on button at bounding box center [646, 270] width 28 height 28
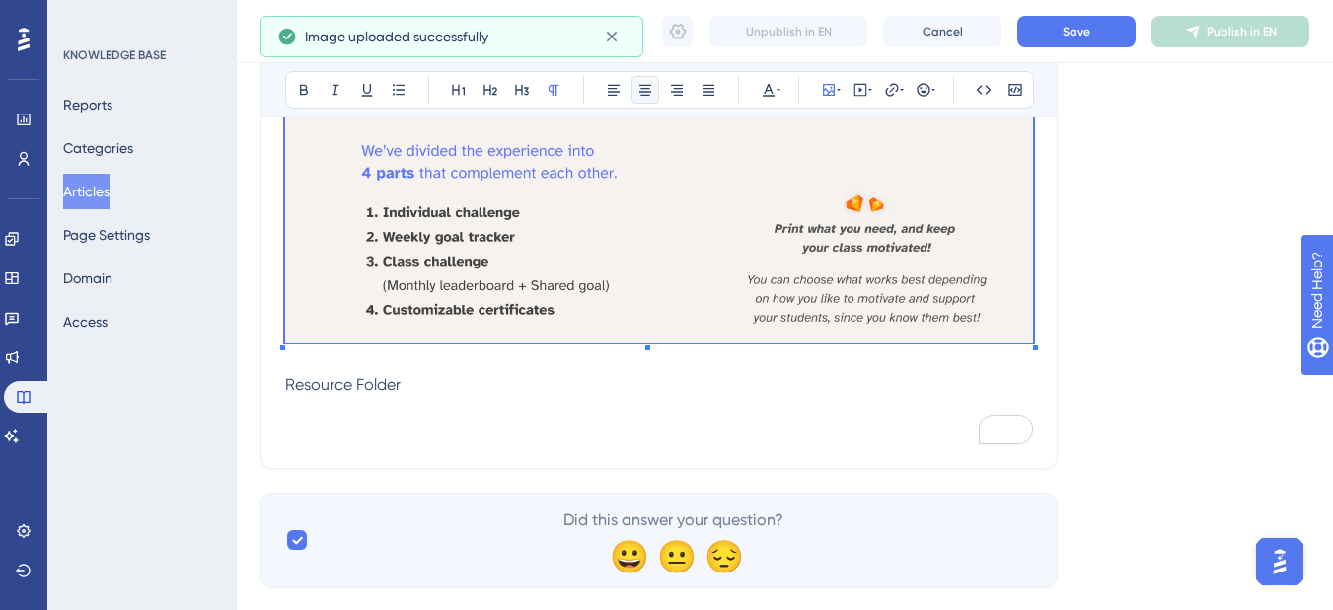
scroll to position [592, 0]
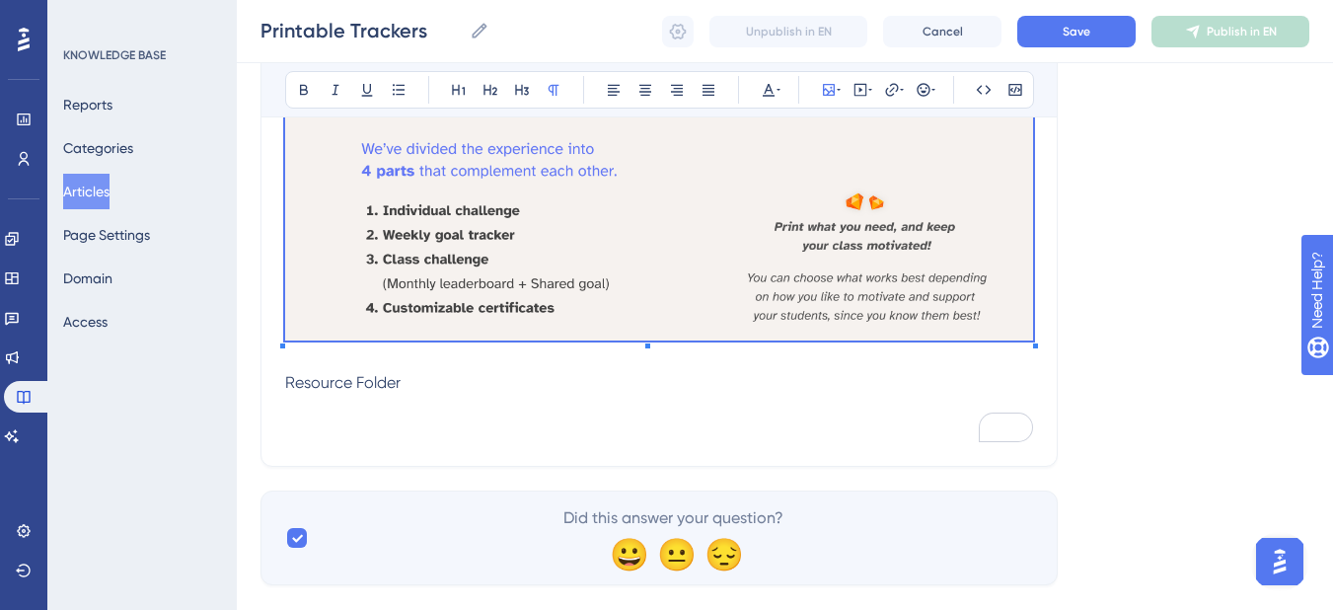
click at [538, 385] on p "Resource Folder" at bounding box center [659, 383] width 748 height 24
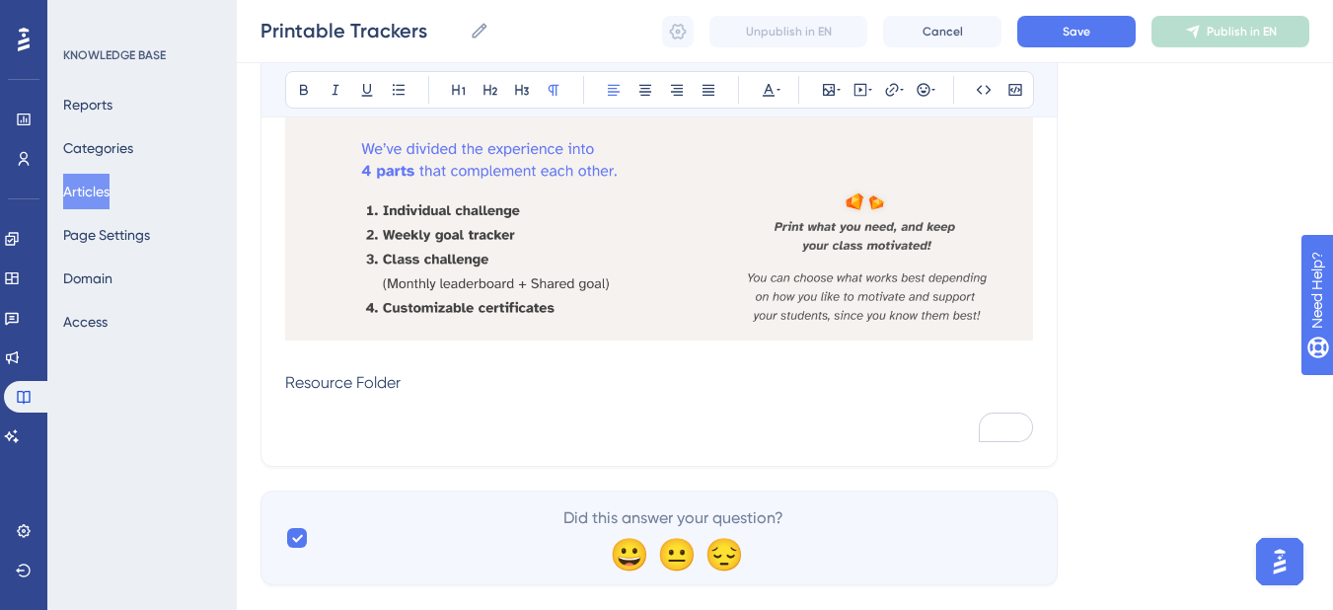
click at [1042, 334] on div "Printable Trackers Choose the perfect tracker to motivate your students! Bold I…" at bounding box center [659, 48] width 797 height 838
click at [1039, 350] on div "Printable Trackers Choose the perfect tracker to motivate your students! Bold I…" at bounding box center [659, 48] width 797 height 838
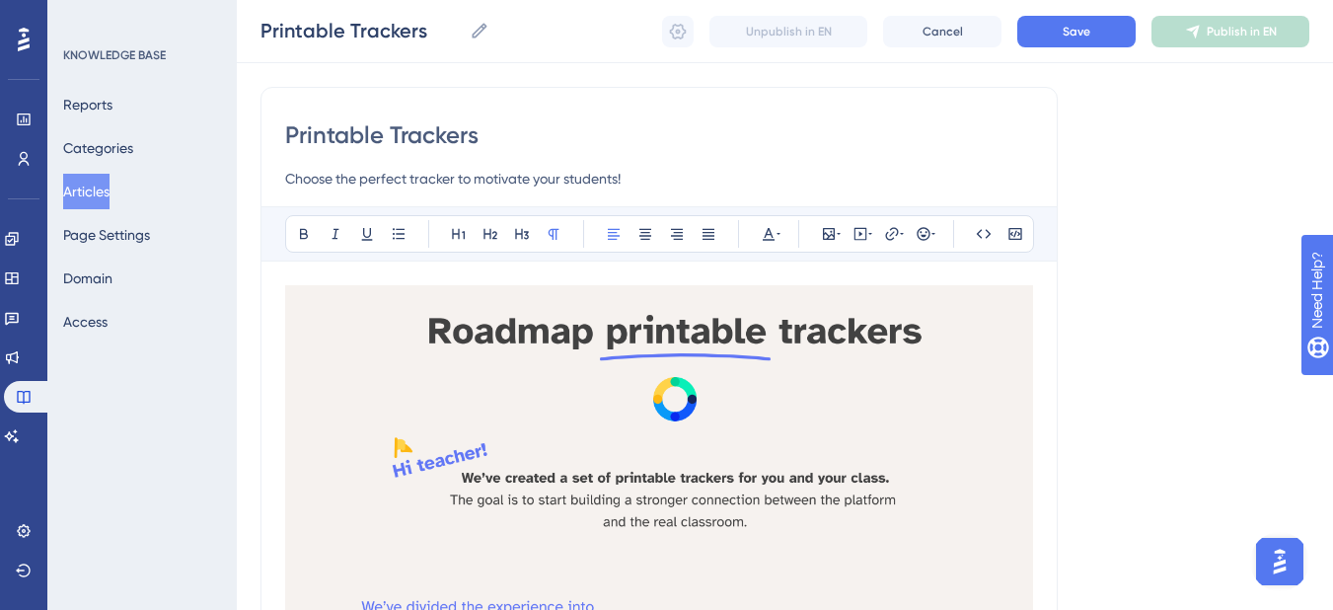
scroll to position [99, 0]
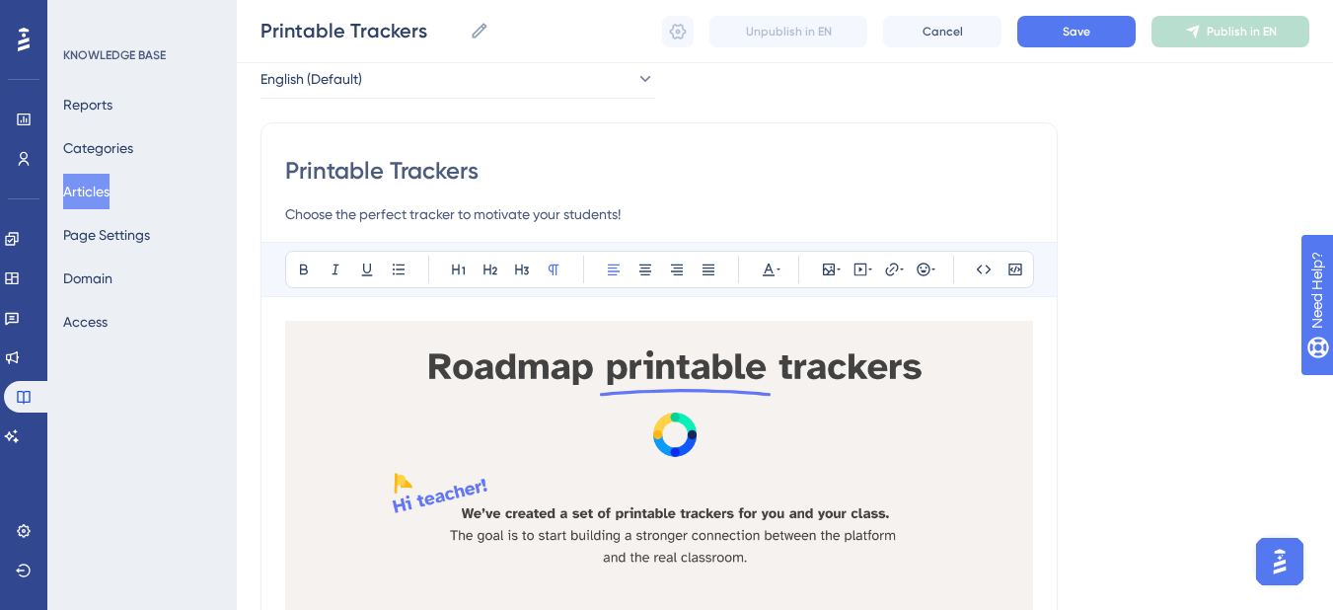
click at [298, 321] on img "To enrich screen reader interactions, please activate Accessibility in Grammarl…" at bounding box center [659, 577] width 748 height 513
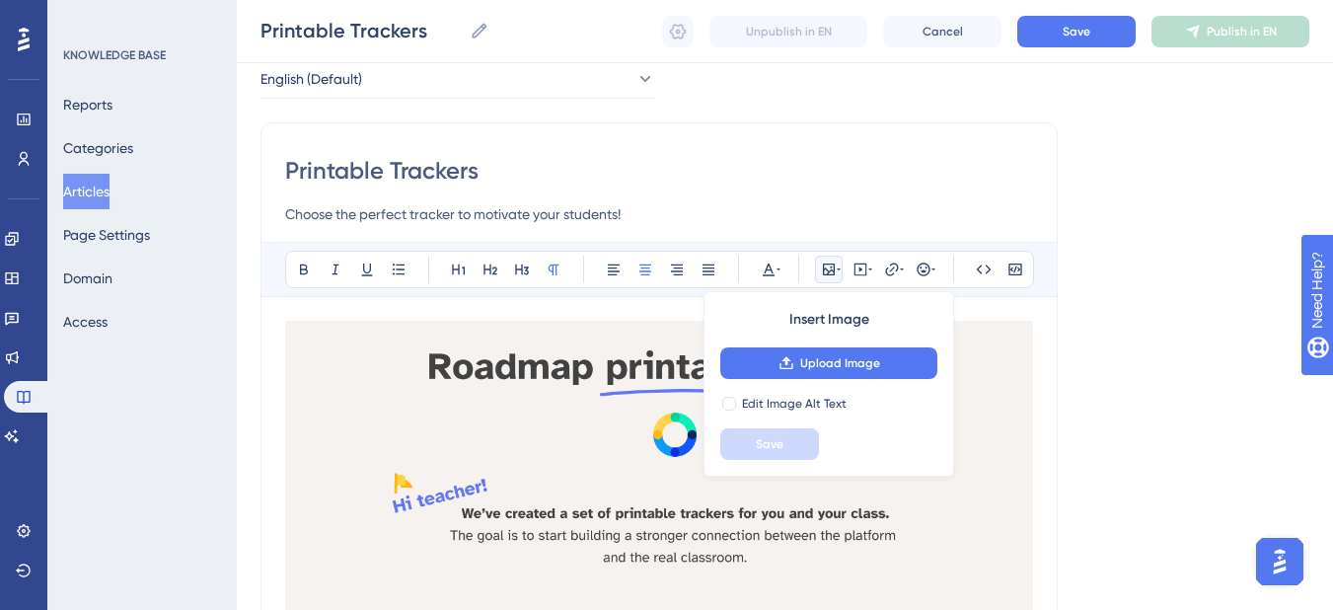
scroll to position [315, 0]
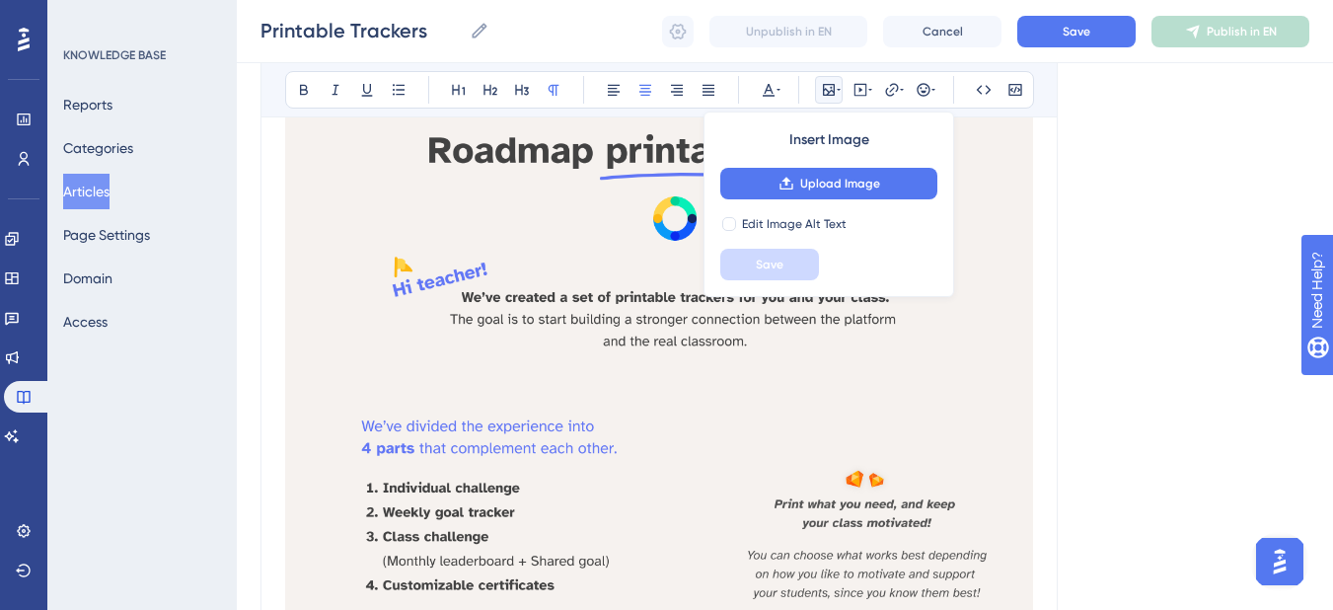
click at [327, 290] on img "To enrich screen reader interactions, please activate Accessibility in Grammarl…" at bounding box center [659, 361] width 748 height 513
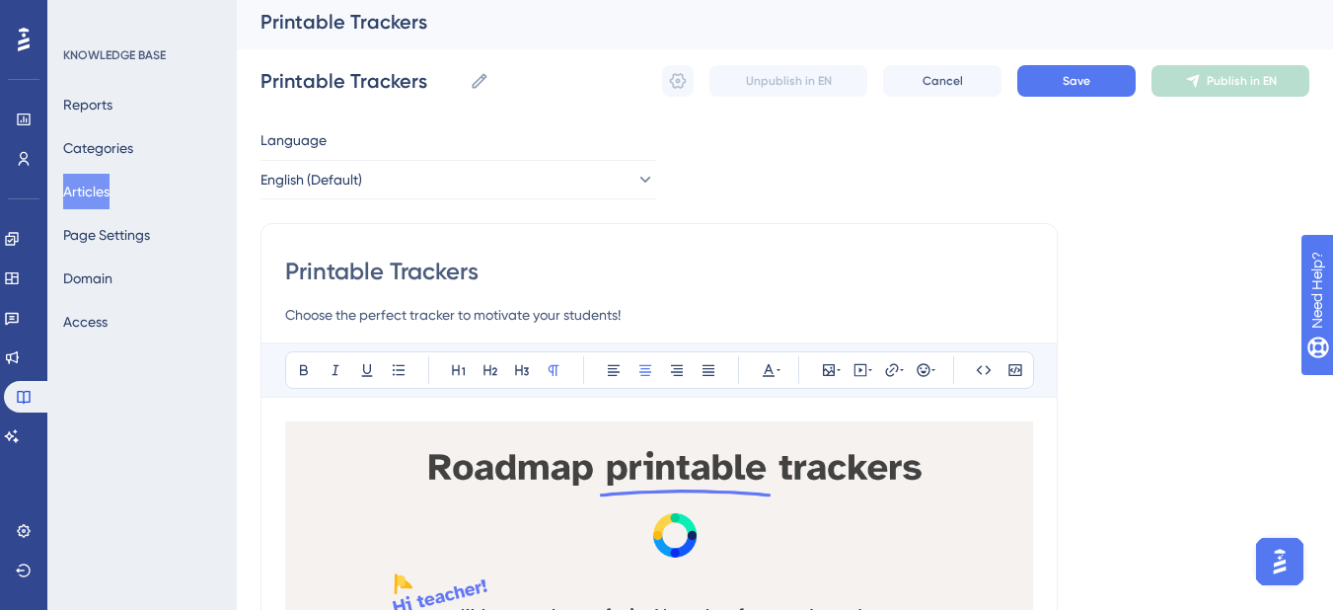
scroll to position [0, 0]
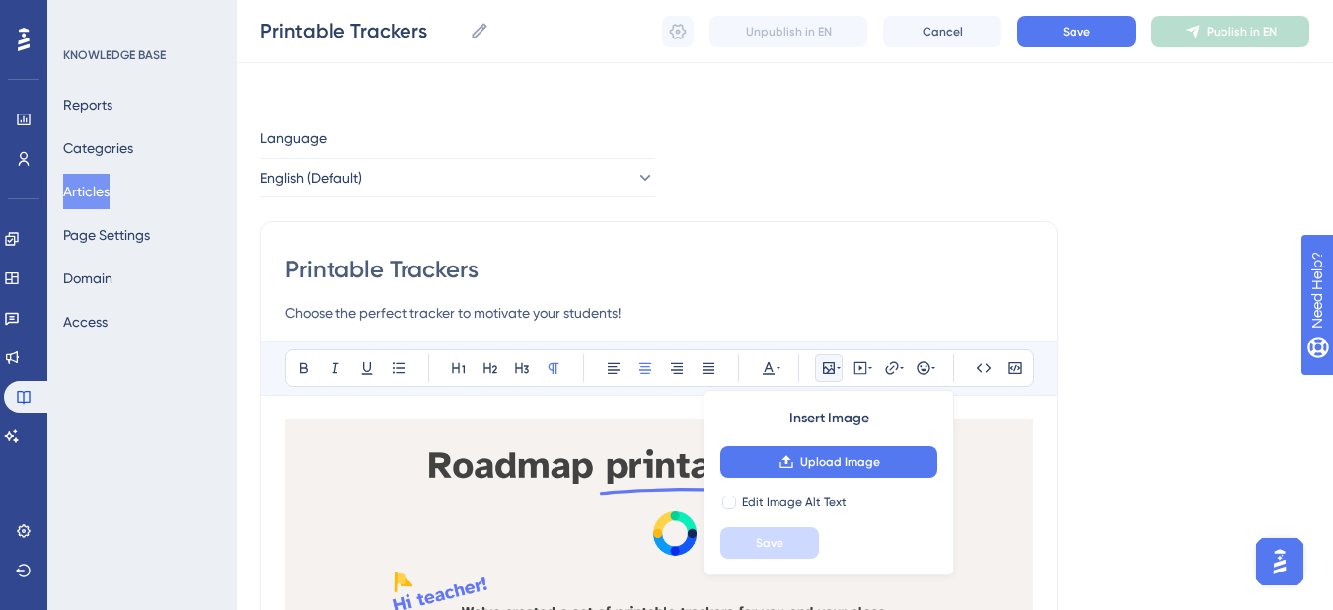
scroll to position [323, 0]
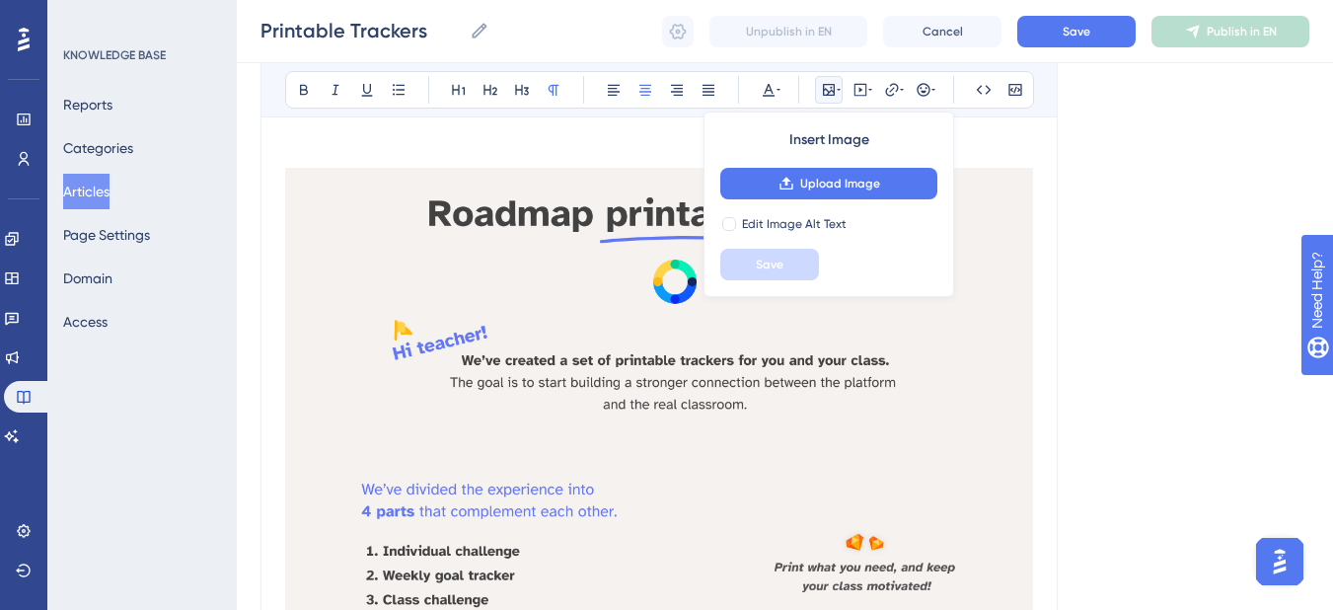
click at [324, 145] on p "To enrich screen reader interactions, please activate Accessibility in Grammarl…" at bounding box center [659, 156] width 748 height 24
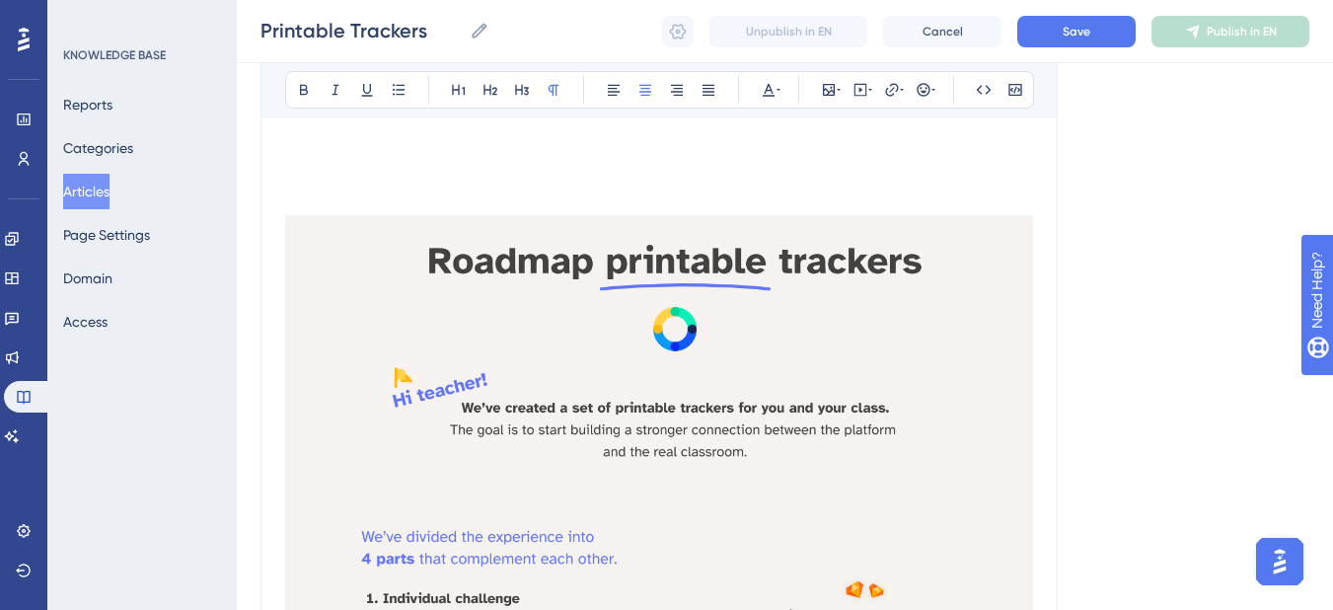
click at [512, 143] on p "To enrich screen reader interactions, please activate Accessibility in Grammarl…" at bounding box center [659, 132] width 748 height 24
drag, startPoint x: 637, startPoint y: 171, endPoint x: 646, endPoint y: 173, distance: 10.1
click at [646, 173] on p "To enrich screen reader interactions, please activate Accessibility in Grammarl…" at bounding box center [659, 180] width 748 height 24
click at [601, 85] on button at bounding box center [614, 90] width 28 height 28
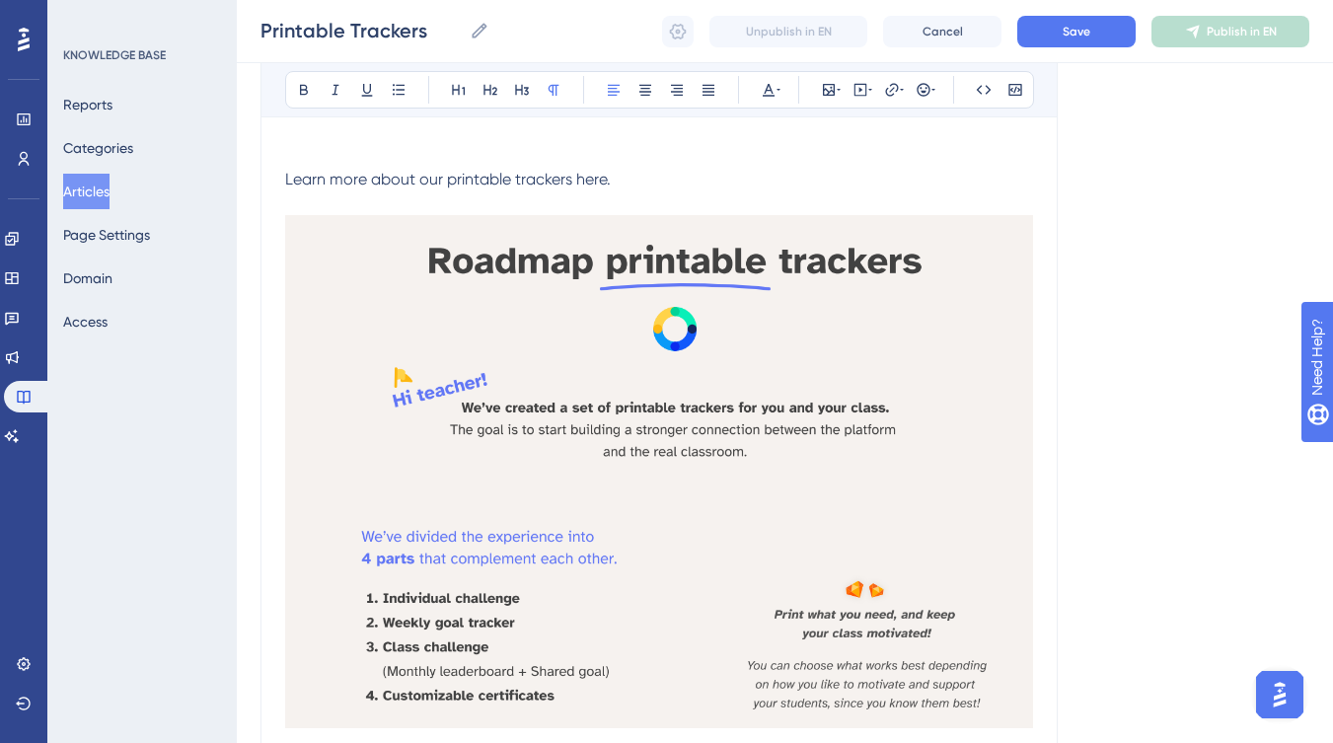
click at [428, 323] on img "To enrich screen reader interactions, please activate Accessibility in Grammarl…" at bounding box center [659, 471] width 748 height 513
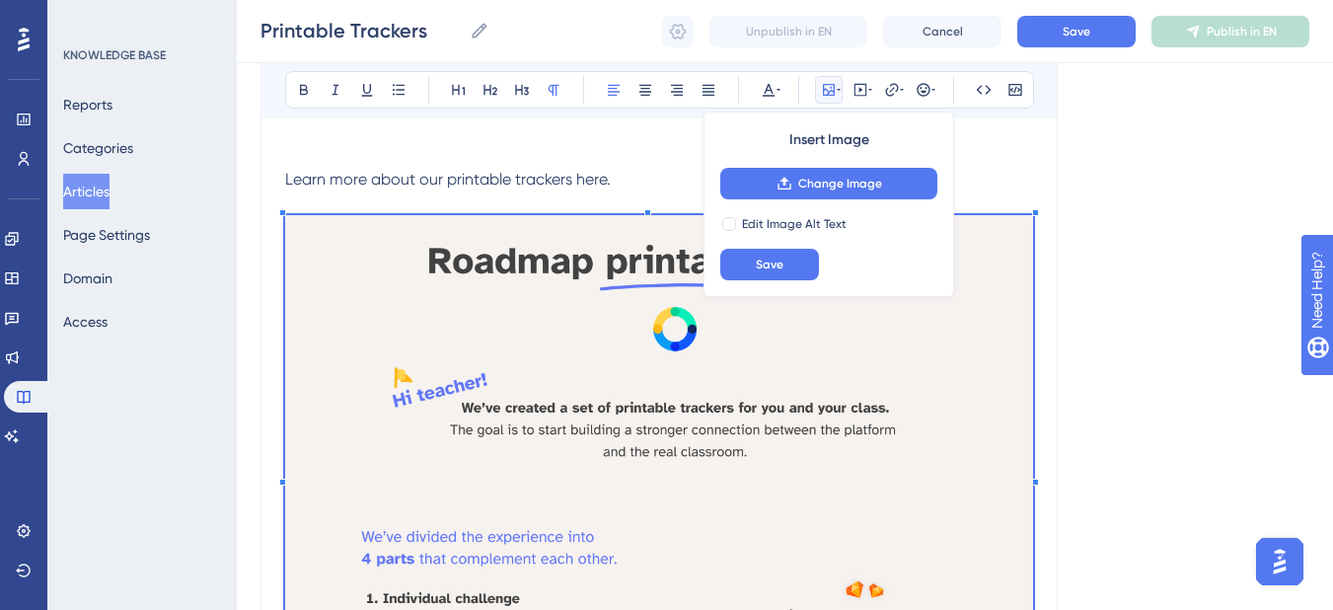
click at [578, 181] on span "Learn more about our printable trackers here." at bounding box center [448, 179] width 326 height 19
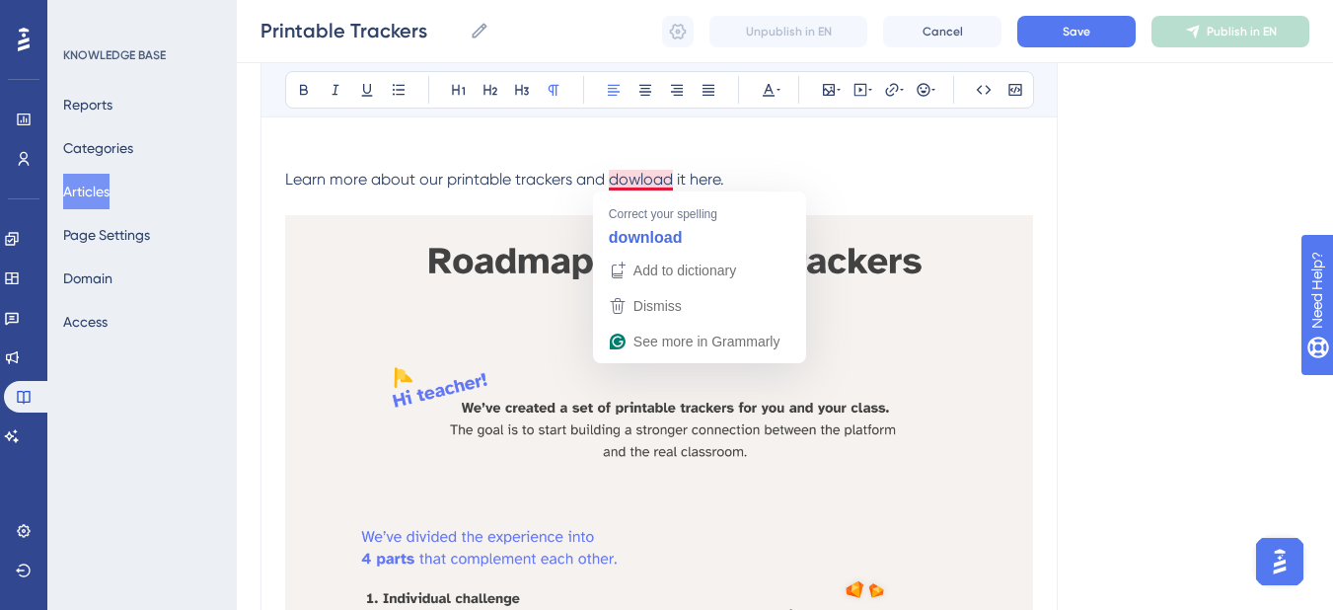
click at [636, 177] on span "Learn more about our printable trackers and dowload it here." at bounding box center [504, 179] width 439 height 19
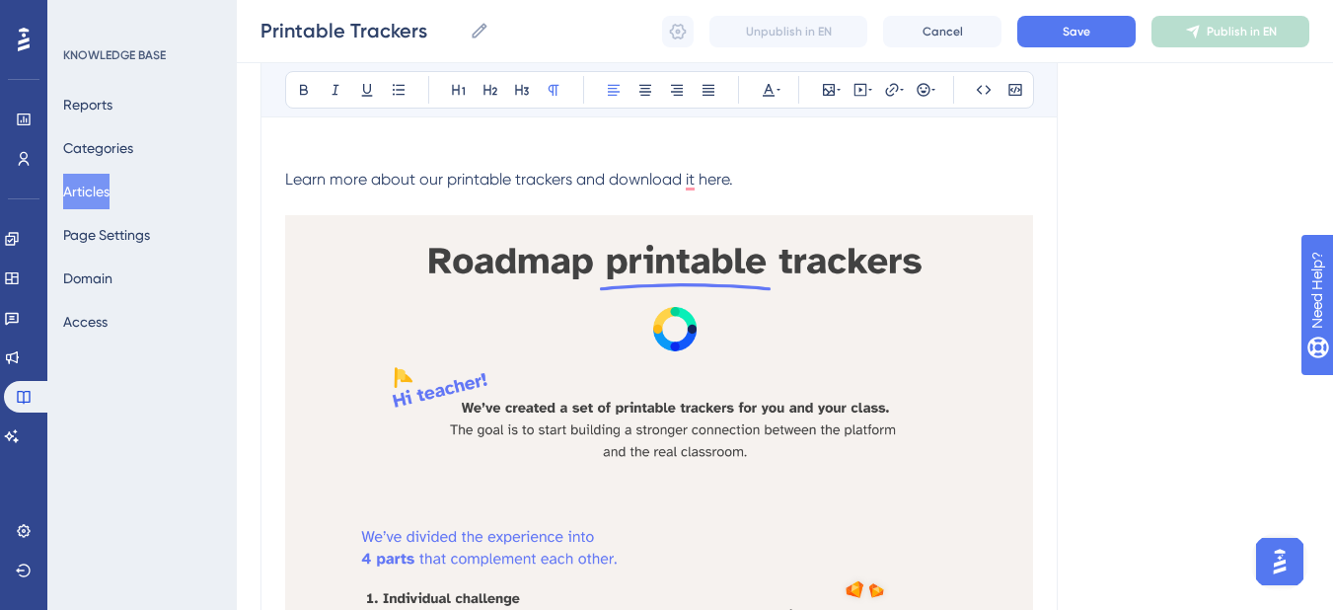
click at [712, 178] on span "Learn more about our printable trackers and download it here." at bounding box center [509, 179] width 448 height 19
click at [899, 88] on icon at bounding box center [892, 90] width 16 height 16
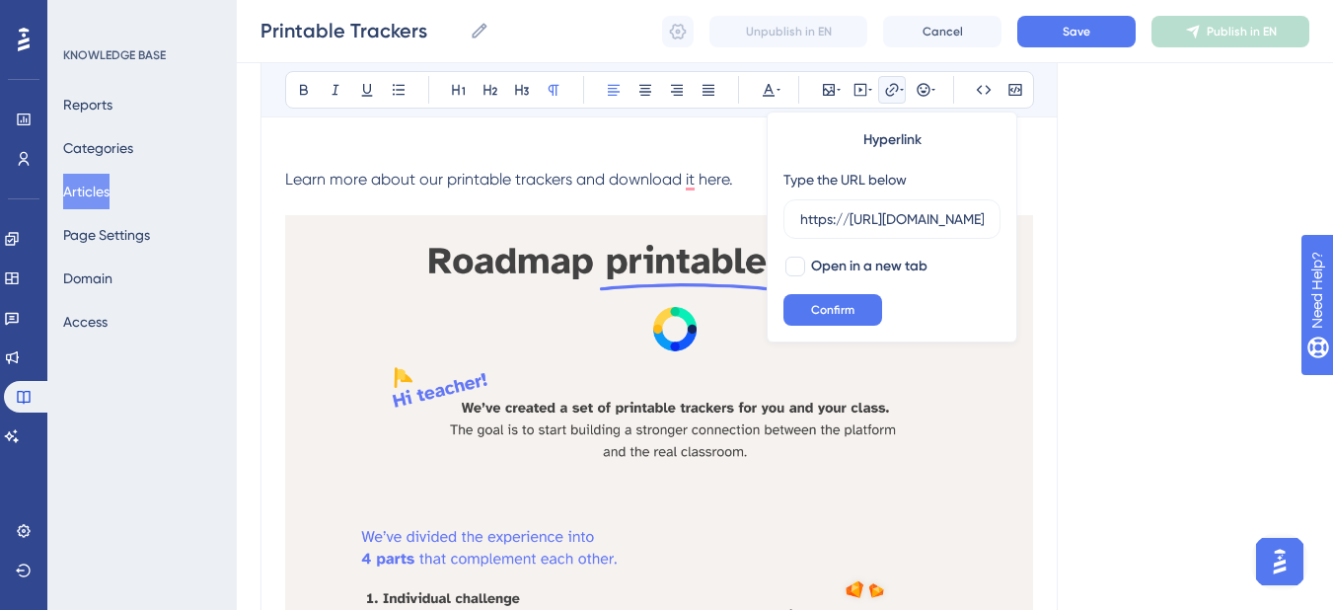
scroll to position [0, 447]
type input "https://[URL][DOMAIN_NAME]"
click at [802, 263] on div at bounding box center [796, 267] width 20 height 20
checkbox input "true"
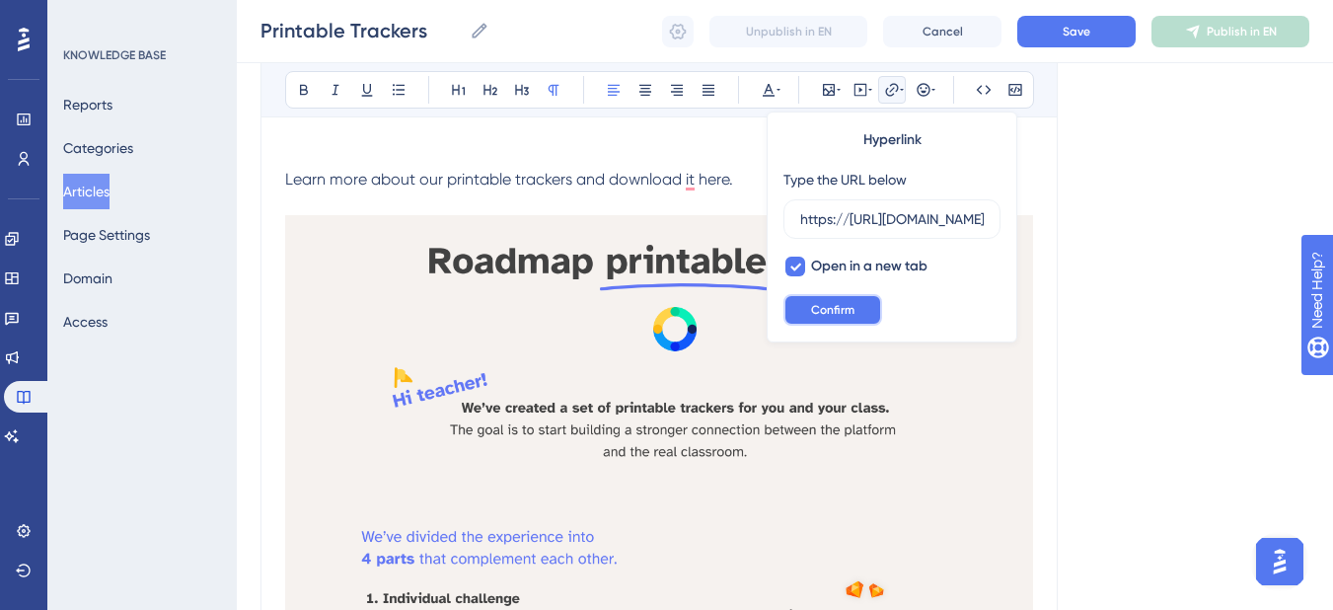
click at [820, 298] on button "Confirm" at bounding box center [833, 310] width 99 height 32
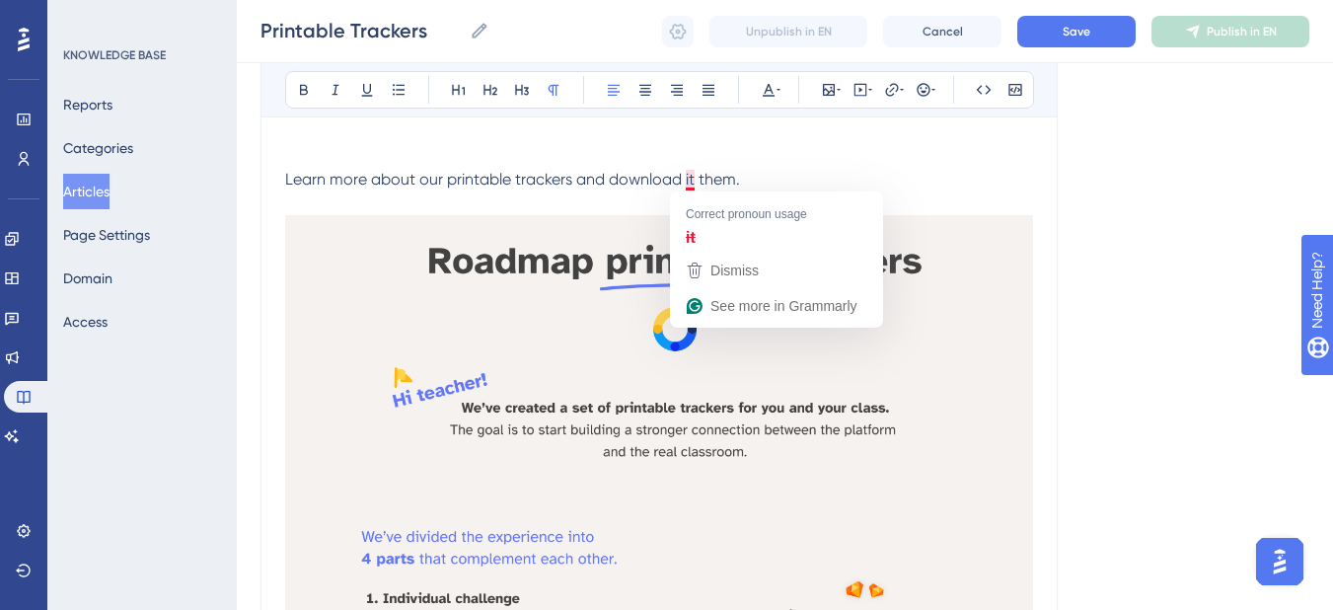
click at [691, 178] on span "Learn more about our printable trackers and download it them." at bounding box center [512, 179] width 455 height 19
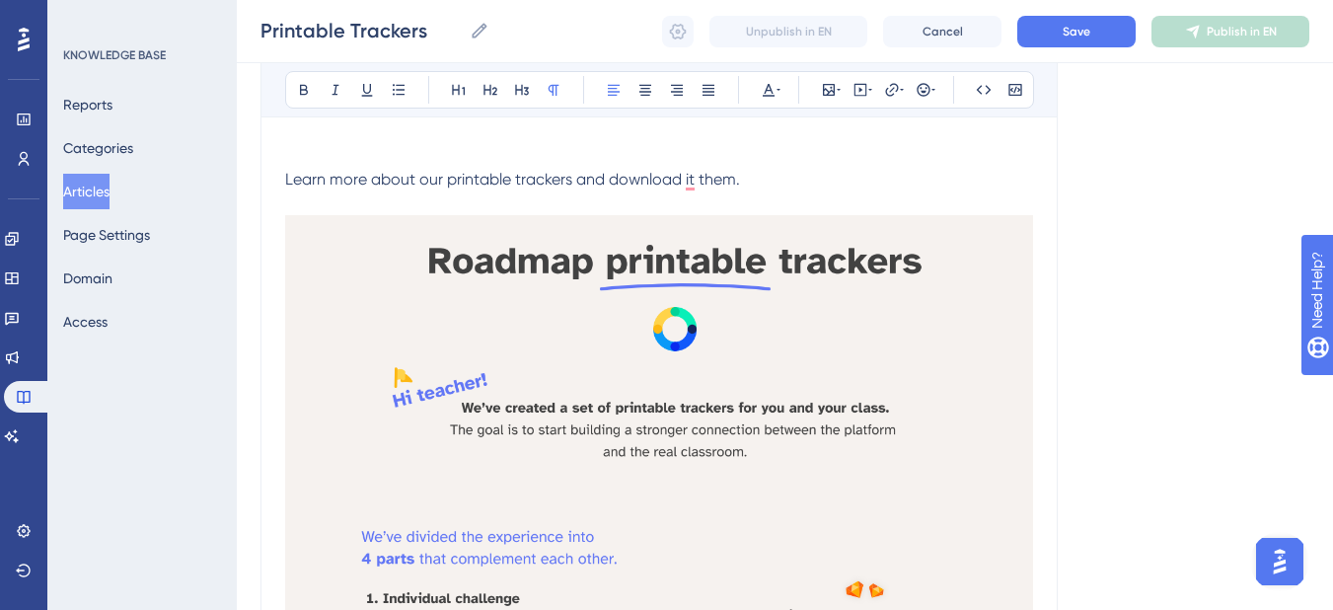
click at [580, 183] on span "Learn more about our printable trackers and download it them." at bounding box center [512, 179] width 455 height 19
drag, startPoint x: 792, startPoint y: 179, endPoint x: 607, endPoint y: 183, distance: 184.6
click at [607, 183] on p "Learn more about our printable trackers here and download it them." at bounding box center [659, 180] width 748 height 24
click at [597, 183] on span "Learn more about our printable trackers here!" at bounding box center [448, 179] width 327 height 19
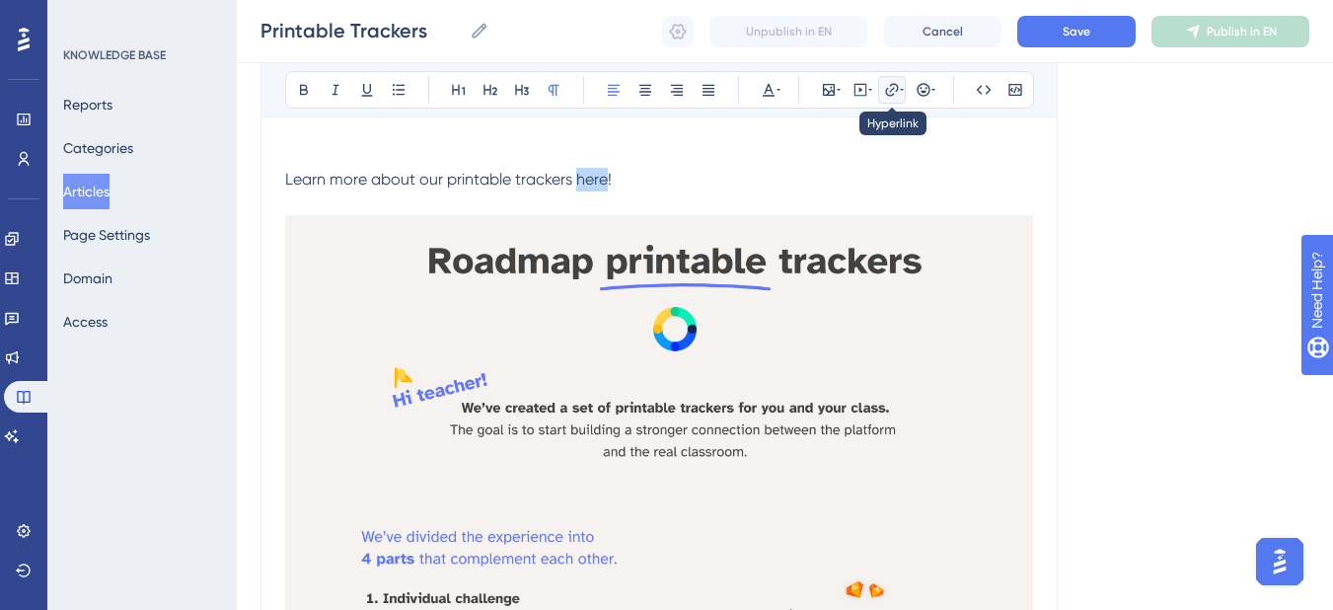
click at [890, 92] on icon at bounding box center [891, 89] width 13 height 13
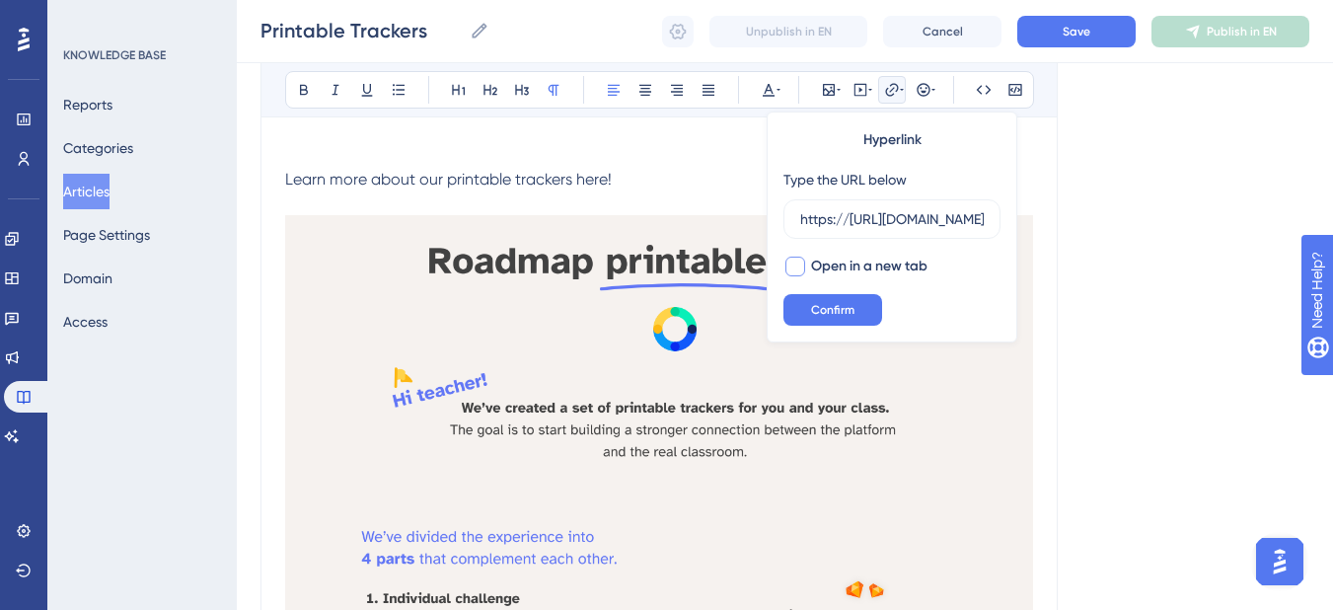
scroll to position [0, 447]
type input "https://[URL][DOMAIN_NAME]"
click at [805, 266] on div at bounding box center [796, 267] width 24 height 24
checkbox input "true"
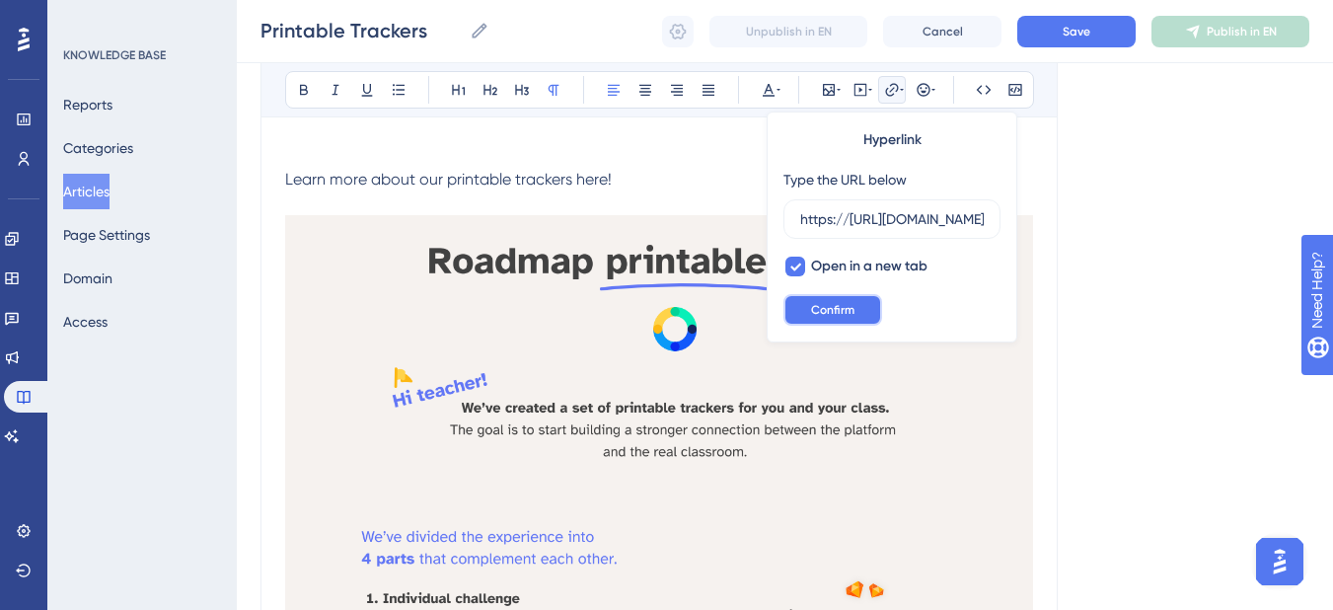
click at [815, 306] on span "Confirm" at bounding box center [832, 310] width 43 height 16
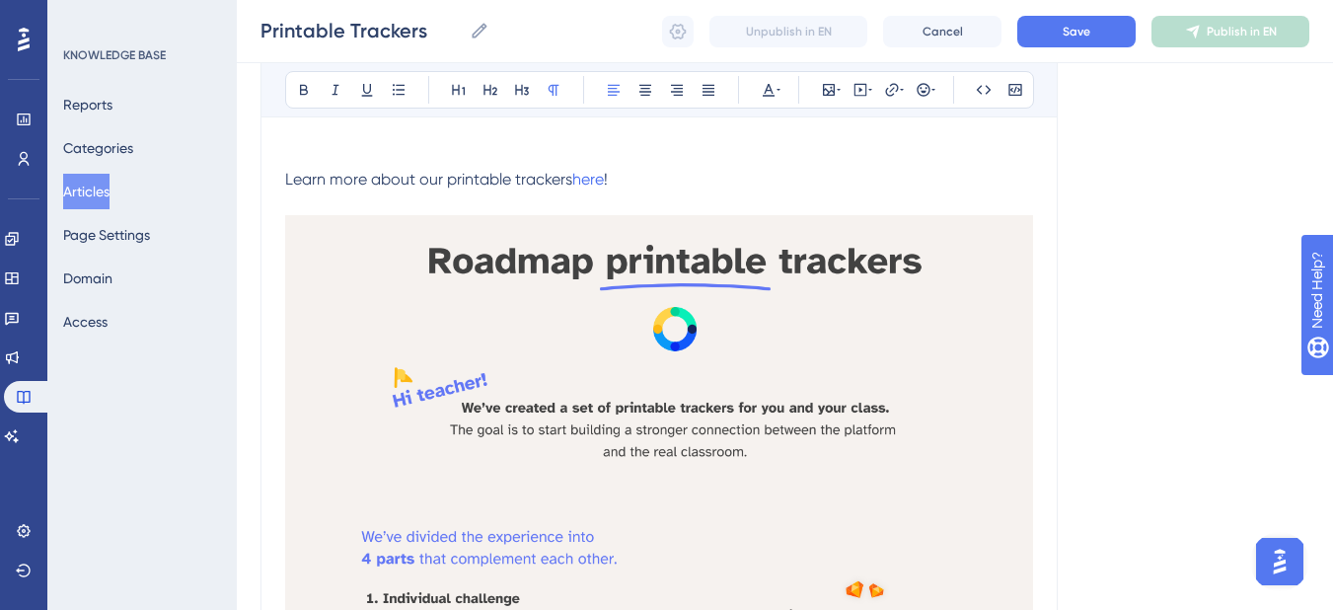
click at [700, 187] on p "Learn more about our printable trackers here !" at bounding box center [659, 180] width 748 height 24
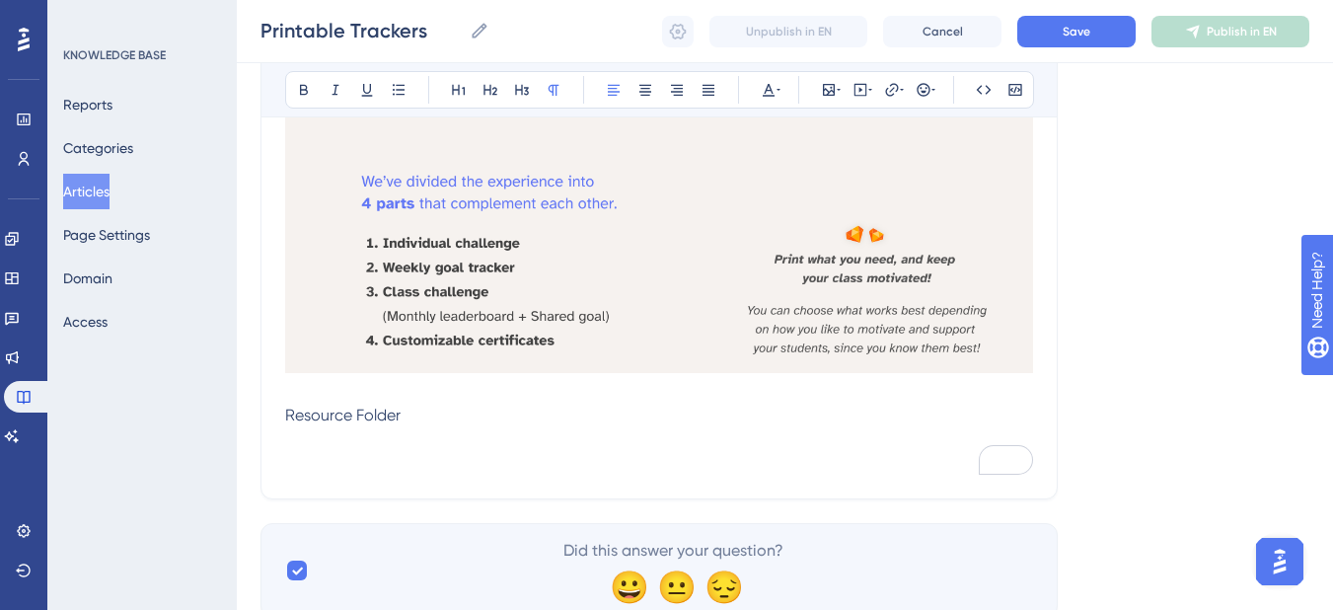
scroll to position [718, 0]
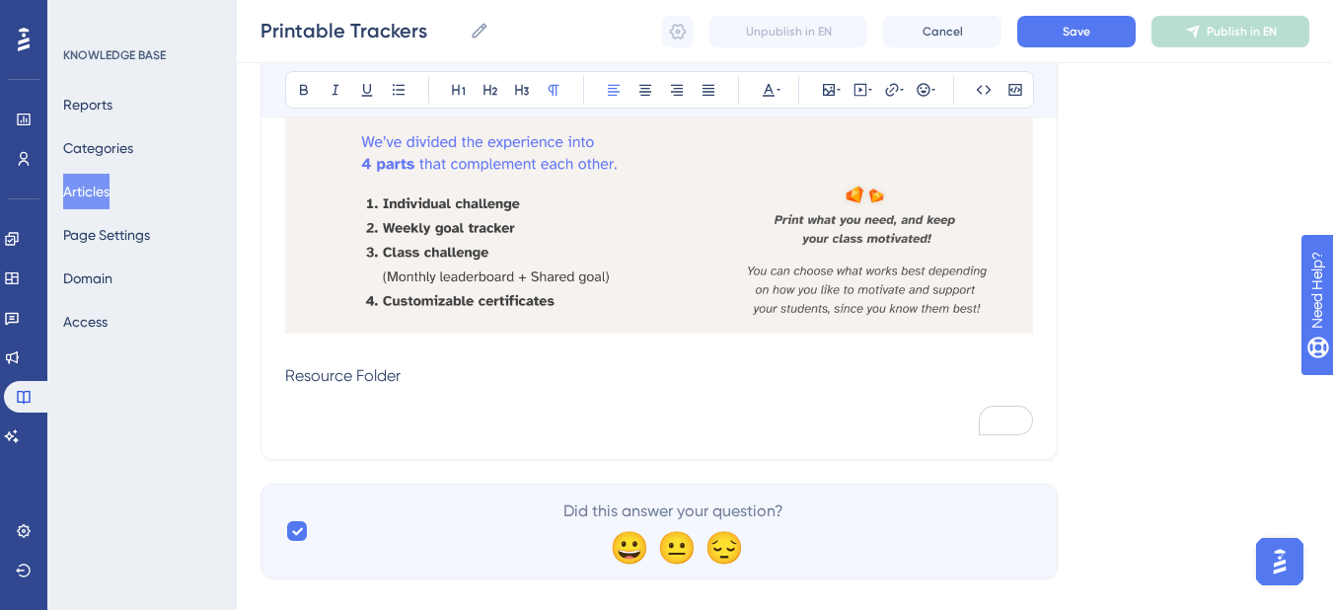
click at [418, 386] on p "Resource Folder" at bounding box center [659, 376] width 748 height 24
click at [290, 370] on span "Resource Folder" at bounding box center [342, 375] width 115 height 19
click at [289, 373] on span "Resource Folder" at bounding box center [342, 375] width 115 height 19
click at [289, 375] on span "Resource Folder" at bounding box center [342, 375] width 115 height 19
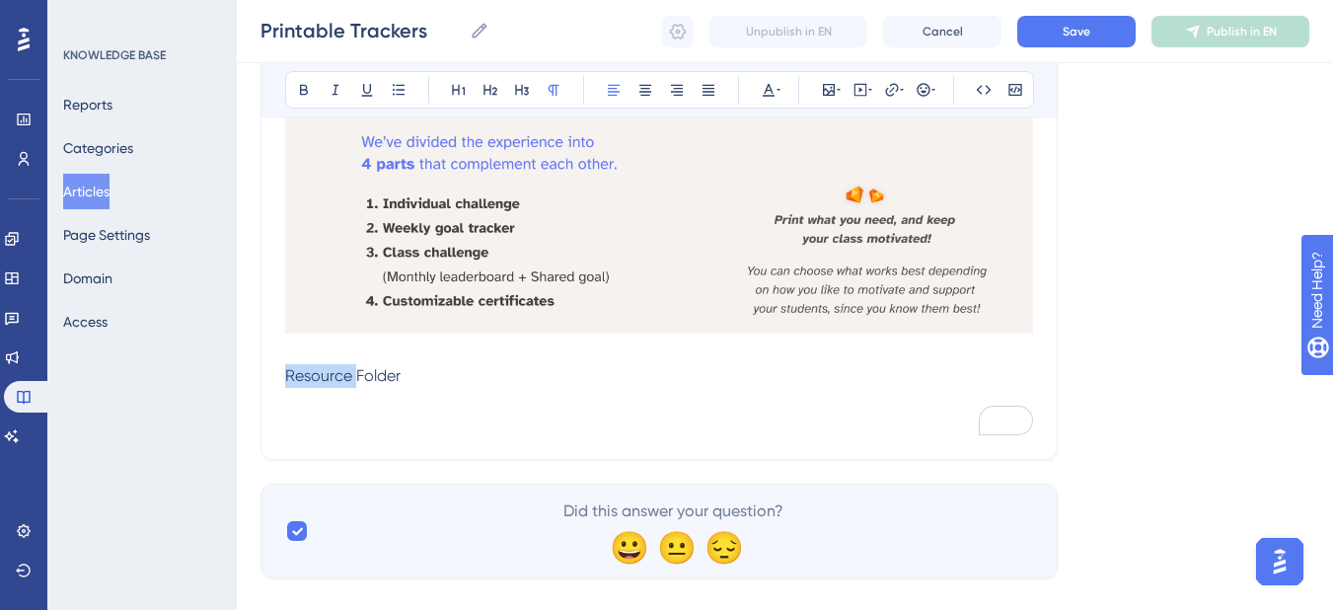
click at [289, 375] on span "Resource Folder" at bounding box center [342, 375] width 115 height 19
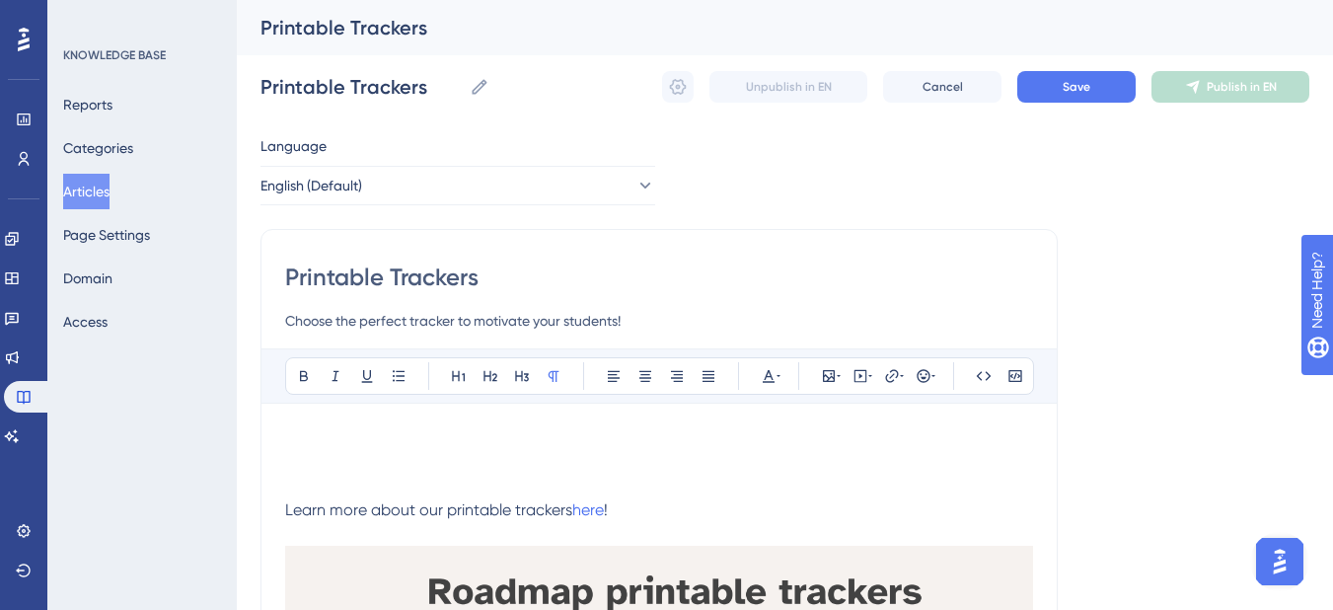
scroll to position [99, 0]
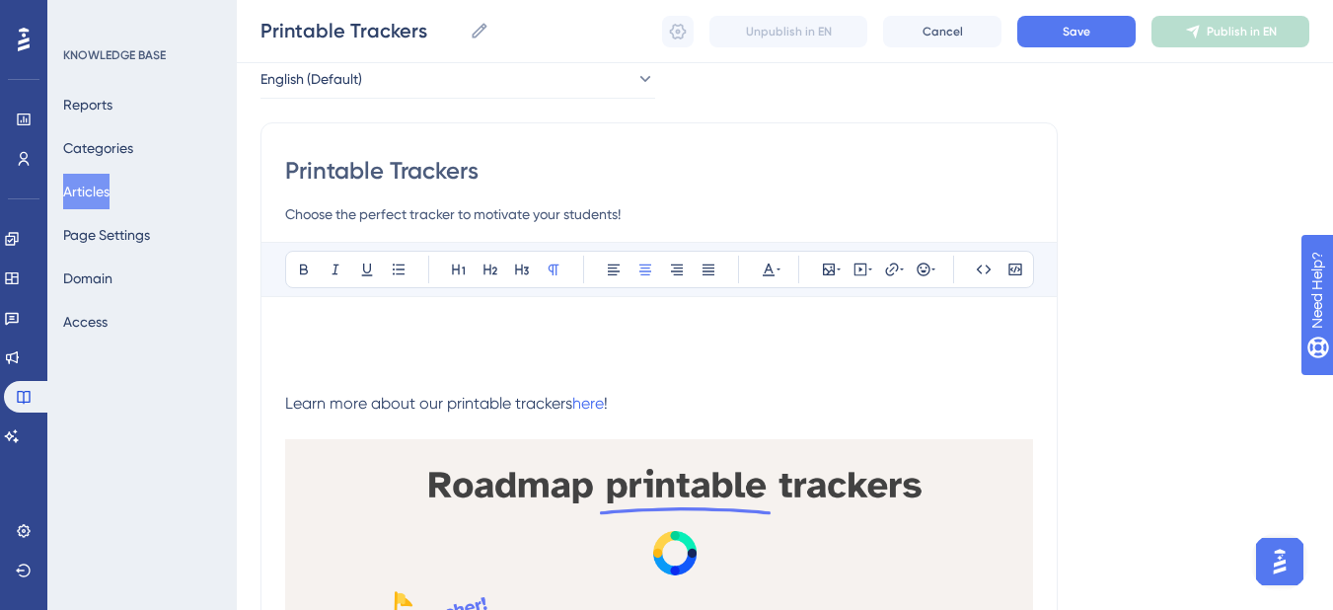
click at [318, 369] on p "To enrich screen reader interactions, please activate Accessibility in Grammarl…" at bounding box center [659, 380] width 748 height 24
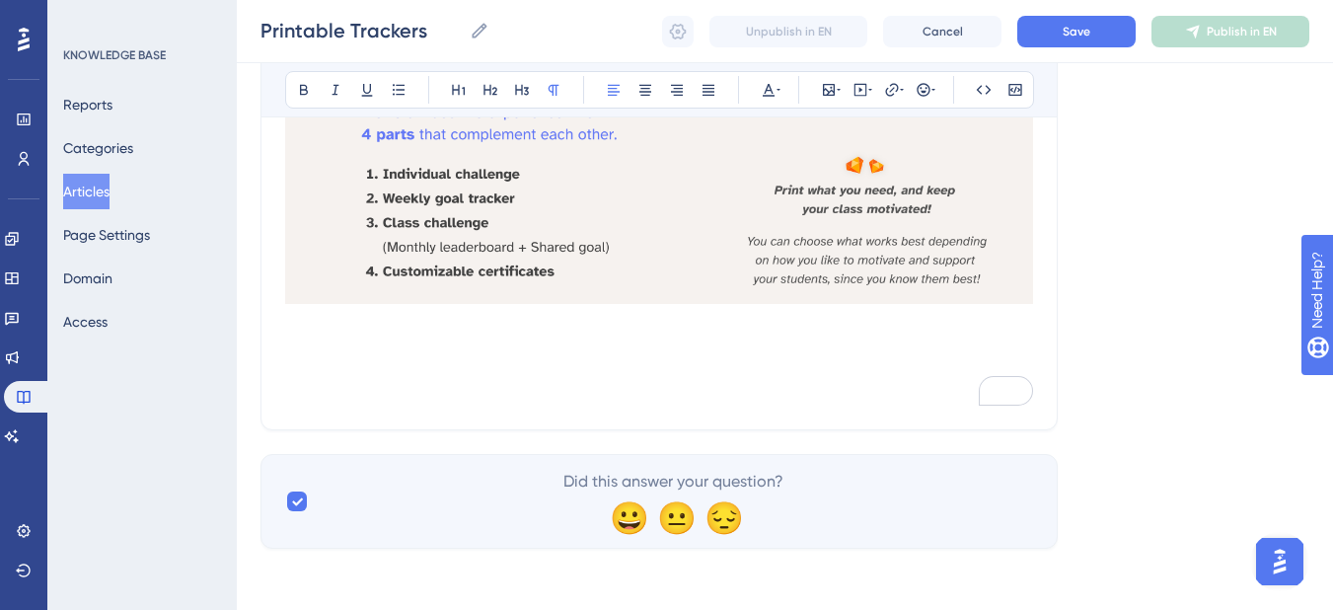
scroll to position [678, 0]
click at [355, 371] on p "To enrich screen reader interactions, please activate Accessibility in Grammarl…" at bounding box center [659, 368] width 748 height 24
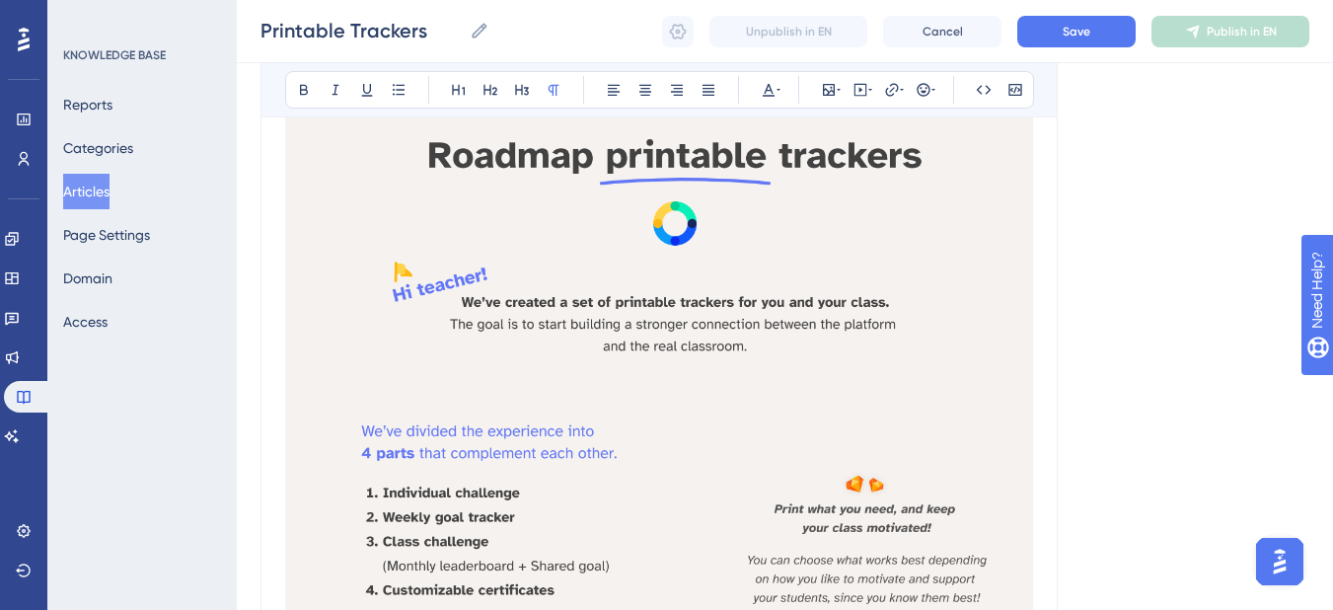
scroll to position [481, 0]
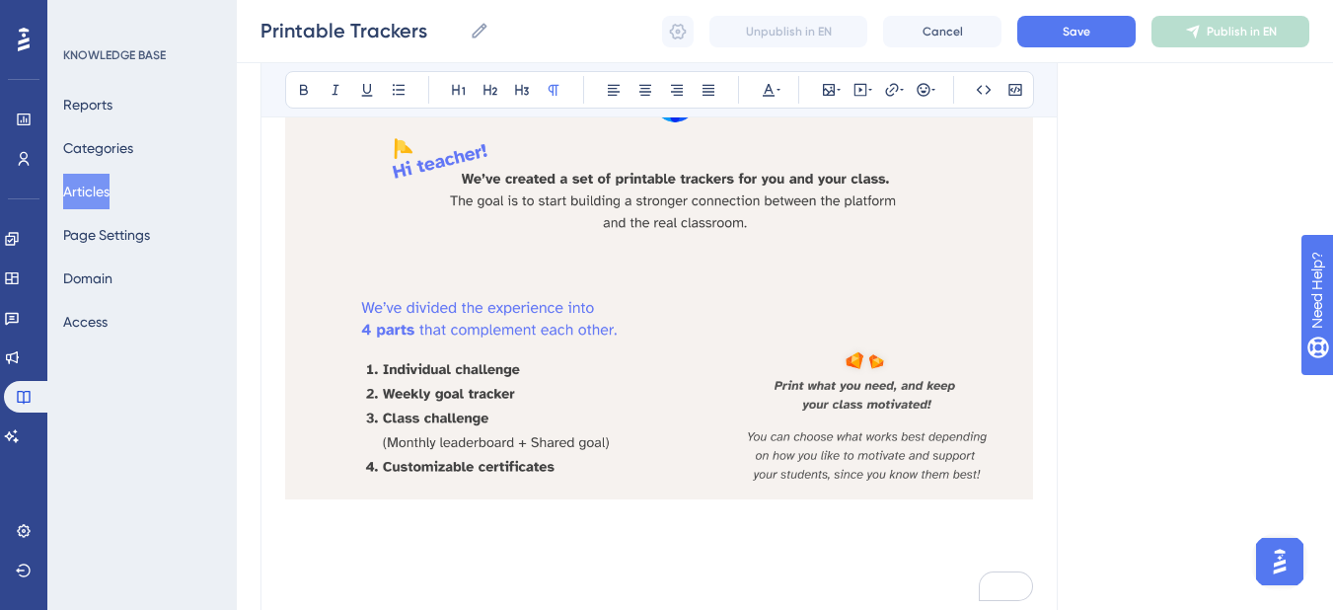
click at [299, 557] on p "To enrich screen reader interactions, please activate Accessibility in Grammarl…" at bounding box center [659, 566] width 748 height 24
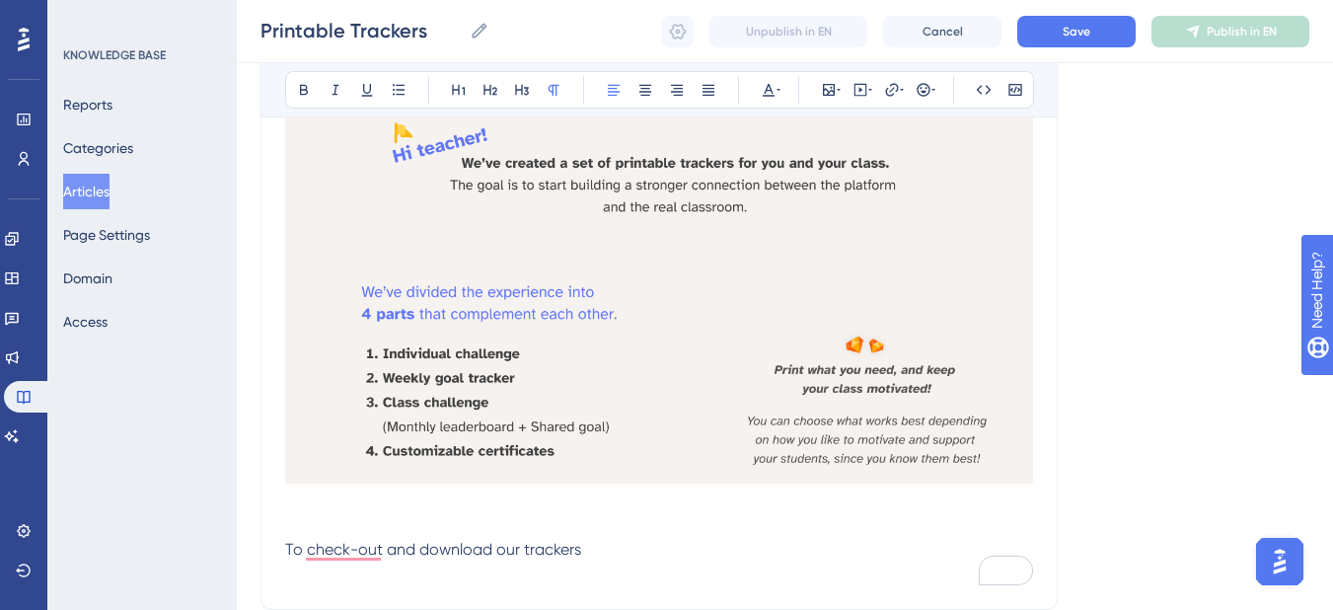
scroll to position [678, 0]
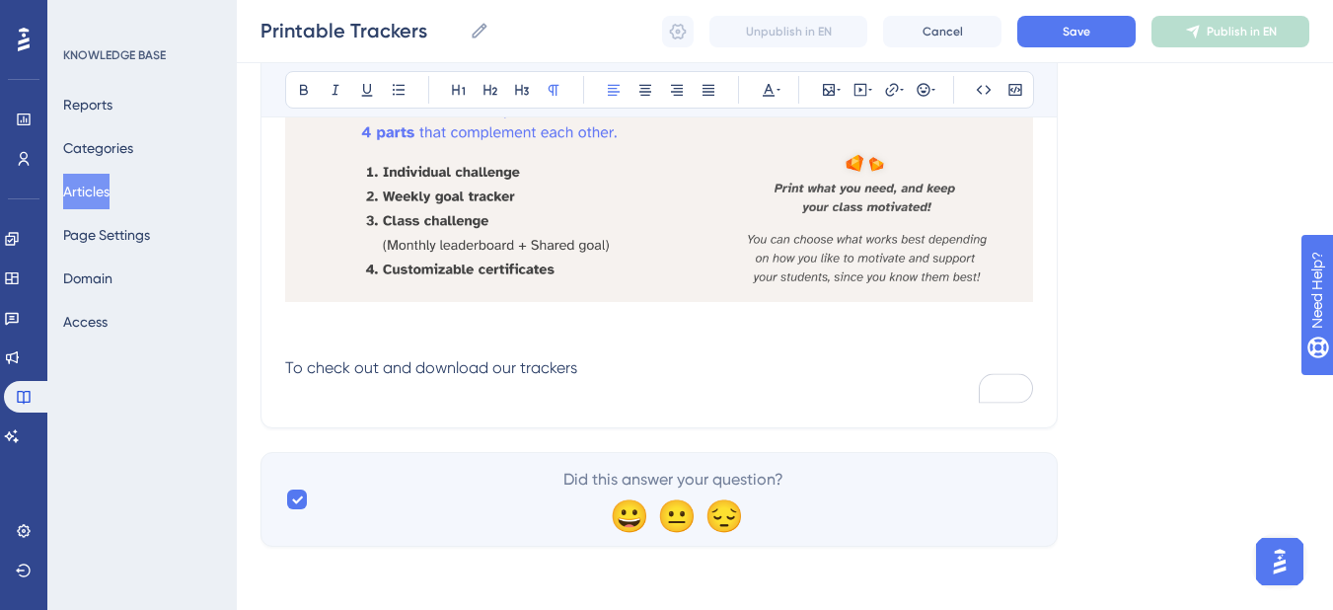
click at [610, 365] on p "To check out and download our trackers" at bounding box center [659, 368] width 748 height 24
click at [568, 362] on span "To check out and download our trackers download this folder." at bounding box center [508, 367] width 446 height 19
drag, startPoint x: 750, startPoint y: 368, endPoint x: 290, endPoint y: 373, distance: 459.9
click at [290, 373] on p "To check out and download our trackers, download this folder." at bounding box center [659, 368] width 748 height 24
click at [657, 351] on p "To enrich screen reader interactions, please activate Accessibility in Grammarl…" at bounding box center [659, 345] width 748 height 24
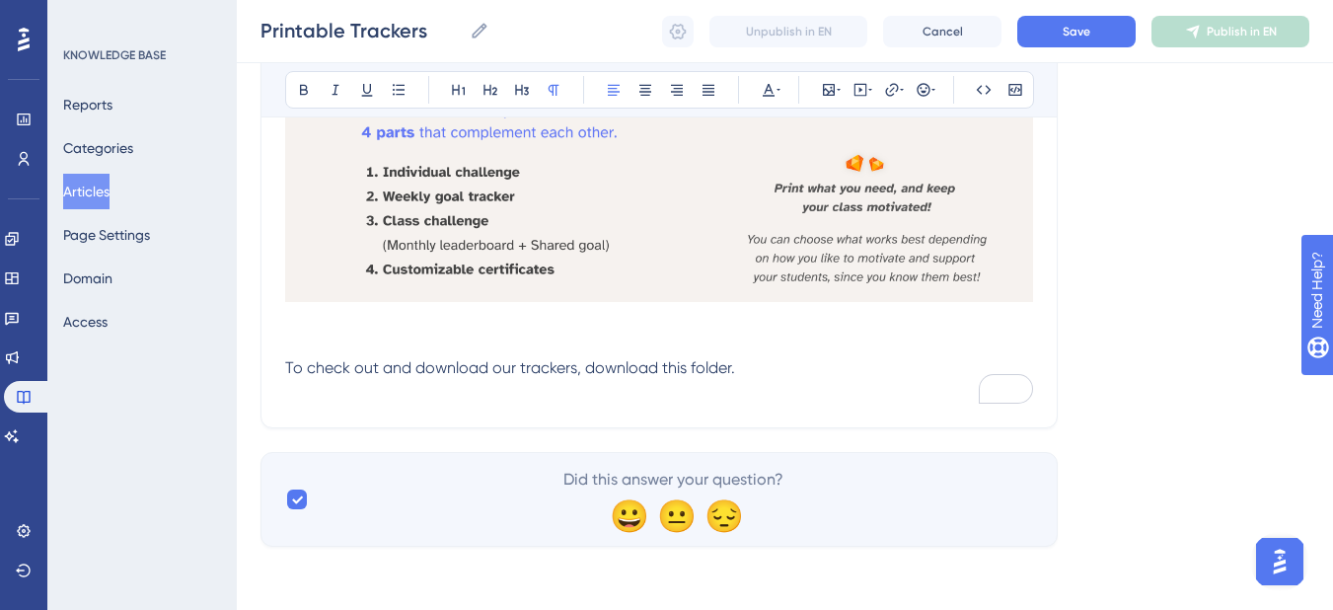
copy span "To check out and download our trackers, download this folder."
click at [701, 367] on span "Ready to download our trackers? Just click to download this folder." at bounding box center [527, 367] width 484 height 19
click at [884, 92] on icon at bounding box center [892, 90] width 16 height 16
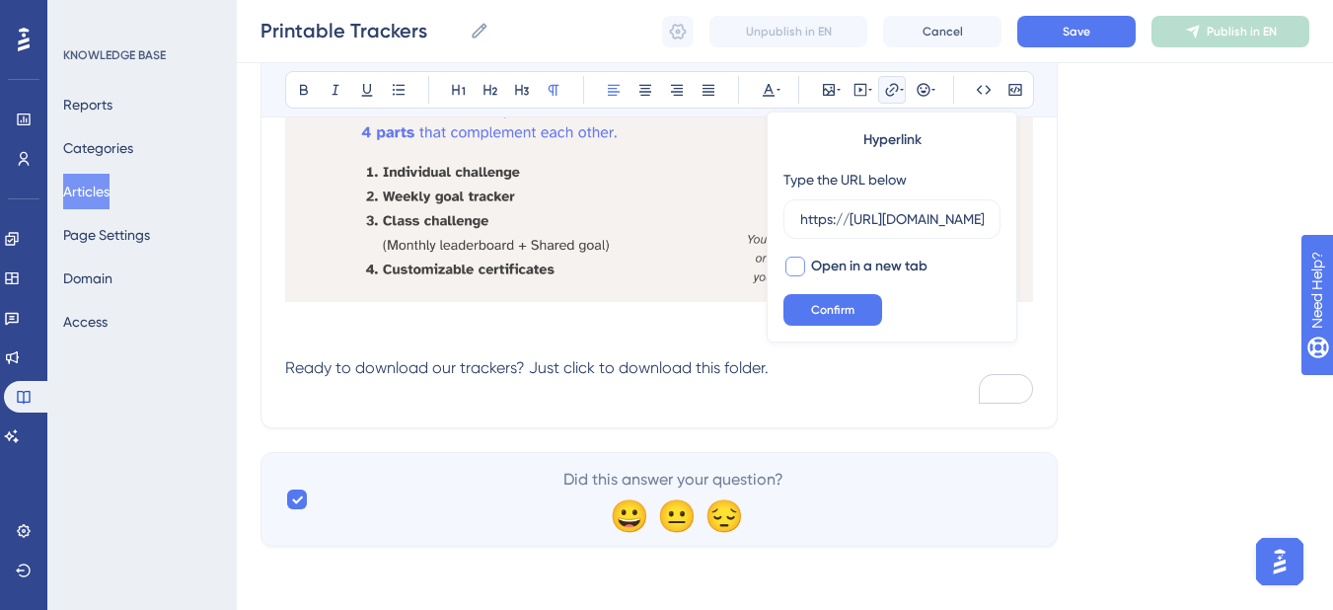
scroll to position [0, 465]
type input "https://[URL][DOMAIN_NAME]"
click at [800, 269] on div at bounding box center [796, 267] width 20 height 20
checkbox input "true"
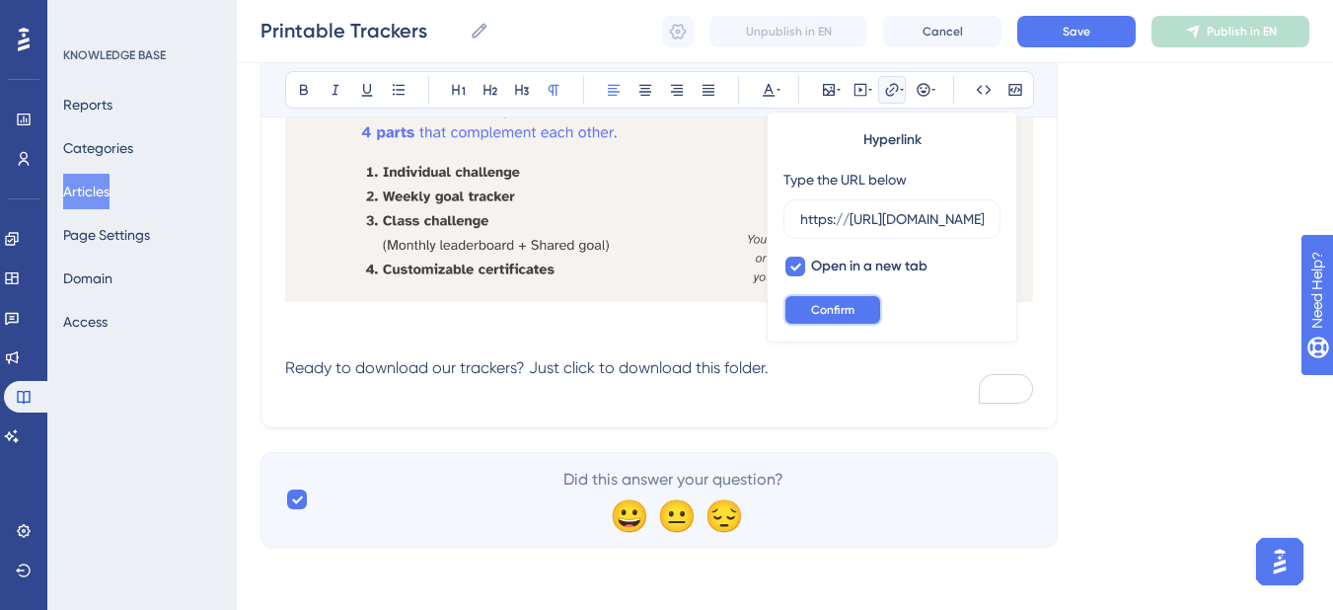
click at [817, 319] on button "Confirm" at bounding box center [833, 310] width 99 height 32
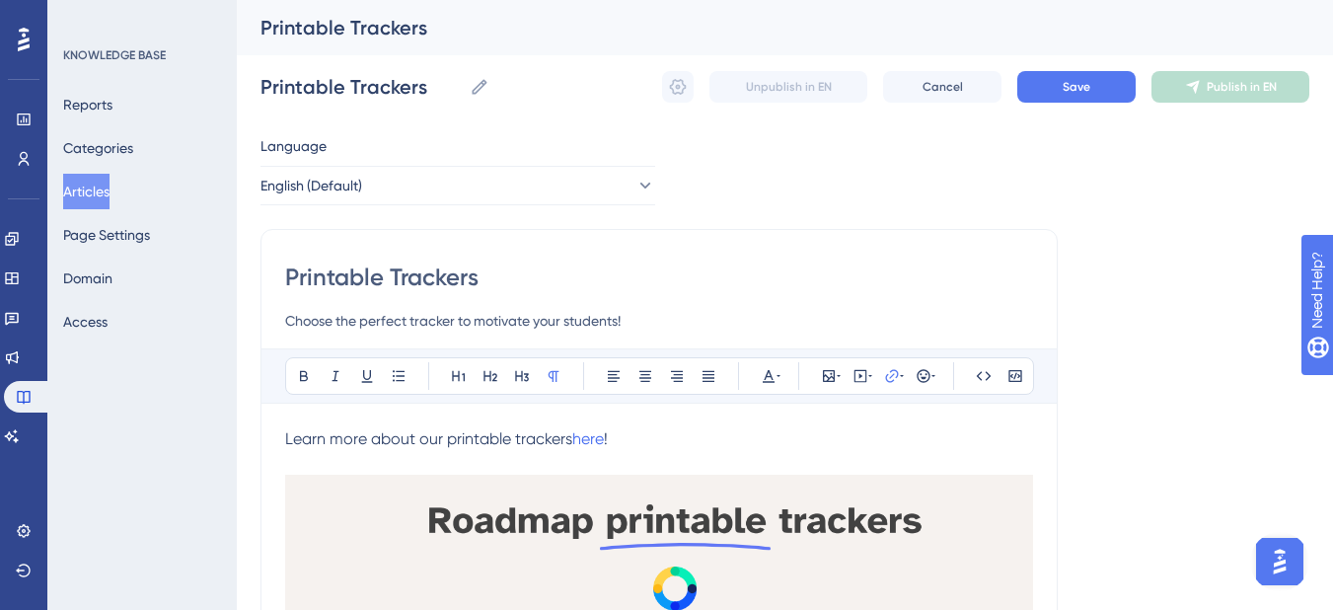
click at [1069, 70] on div "Printable Trackers Printable Trackers Unpublish in EN Cancel Save Publish in EN" at bounding box center [785, 86] width 1049 height 63
click at [1069, 82] on span "Save" at bounding box center [1077, 87] width 28 height 16
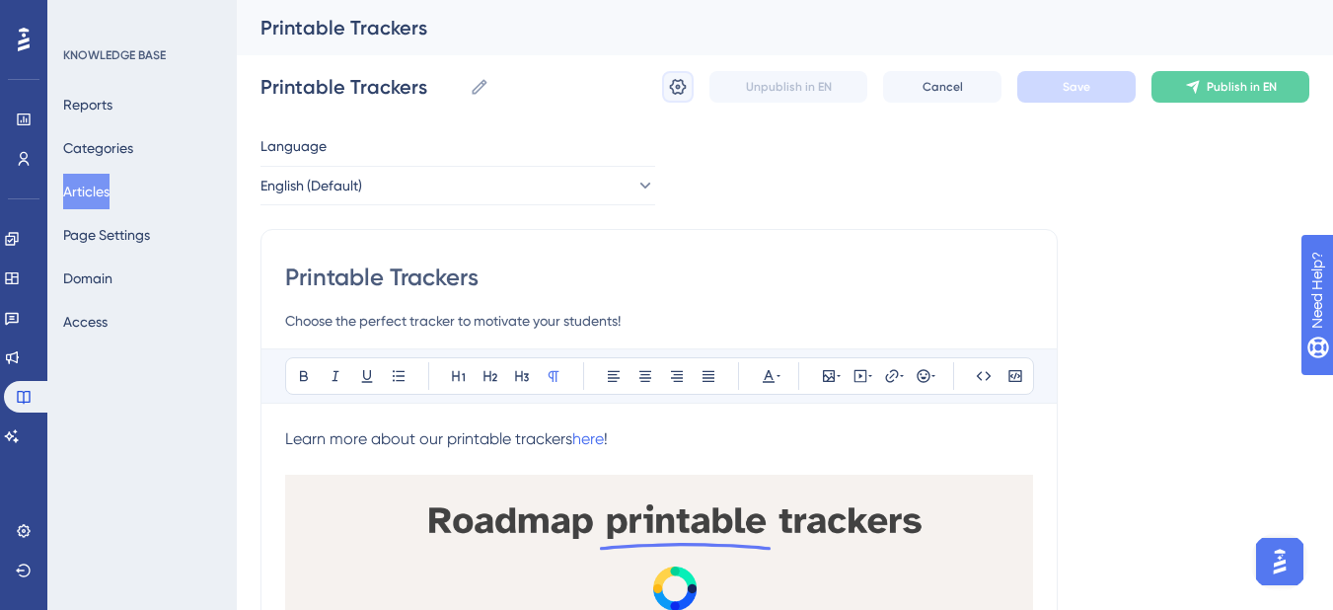
drag, startPoint x: 671, startPoint y: 96, endPoint x: 684, endPoint y: 111, distance: 19.6
click at [671, 96] on icon at bounding box center [678, 87] width 20 height 20
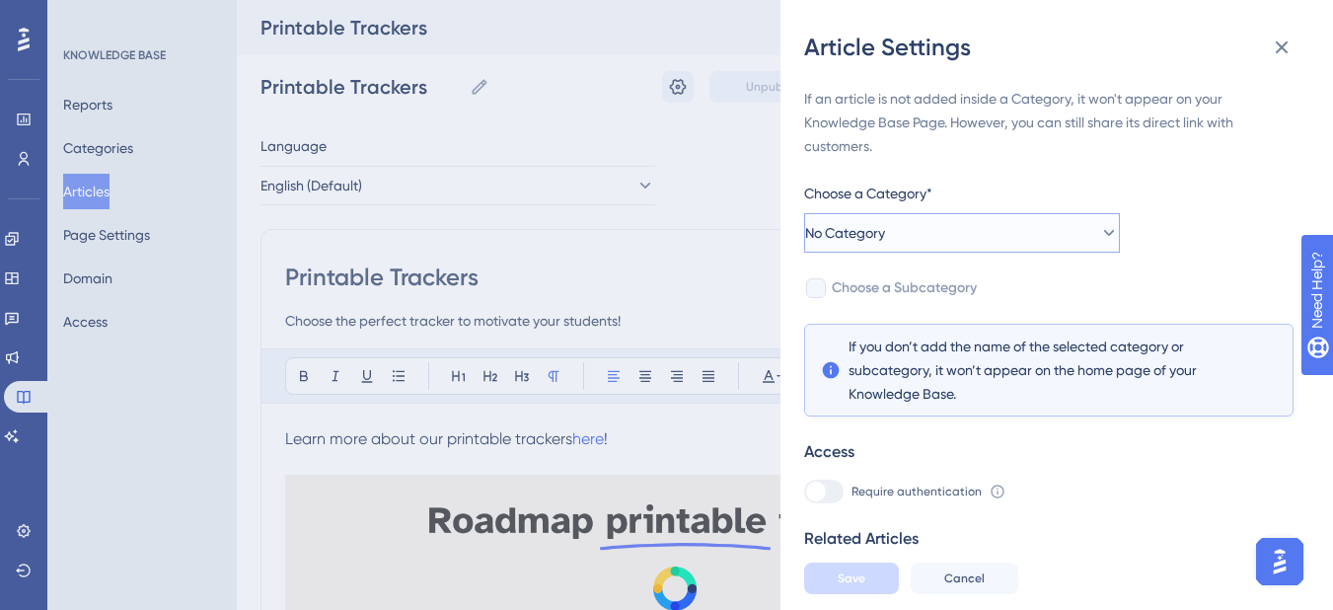
click at [912, 242] on button "No Category" at bounding box center [962, 232] width 316 height 39
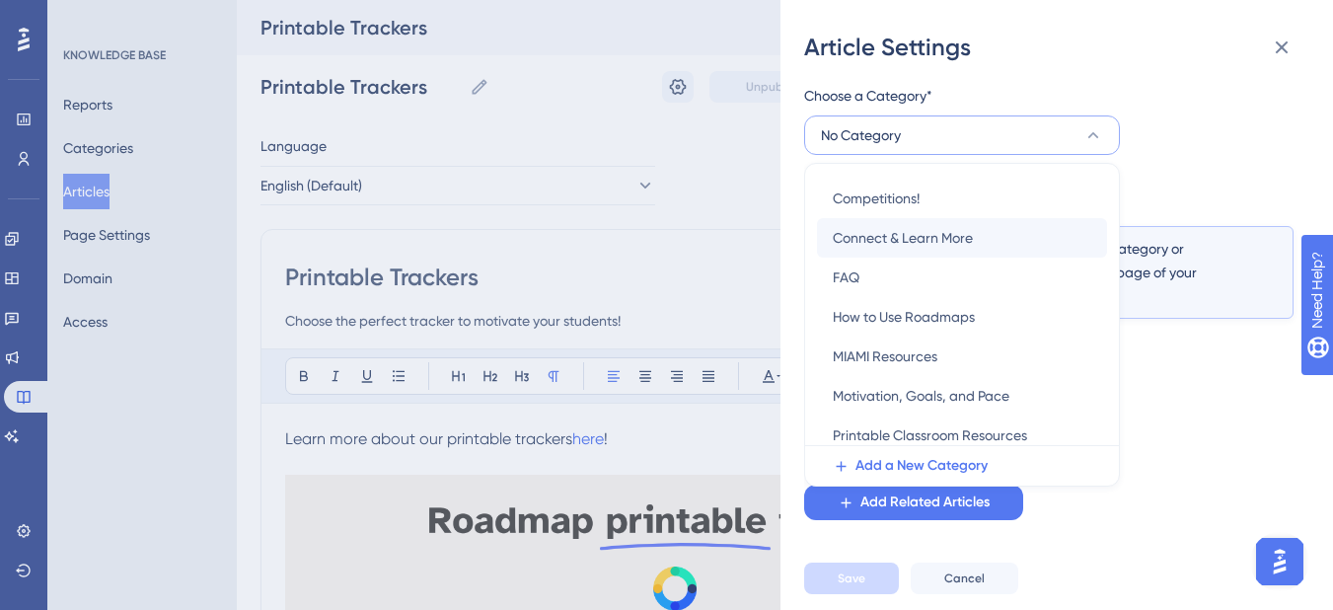
scroll to position [99, 0]
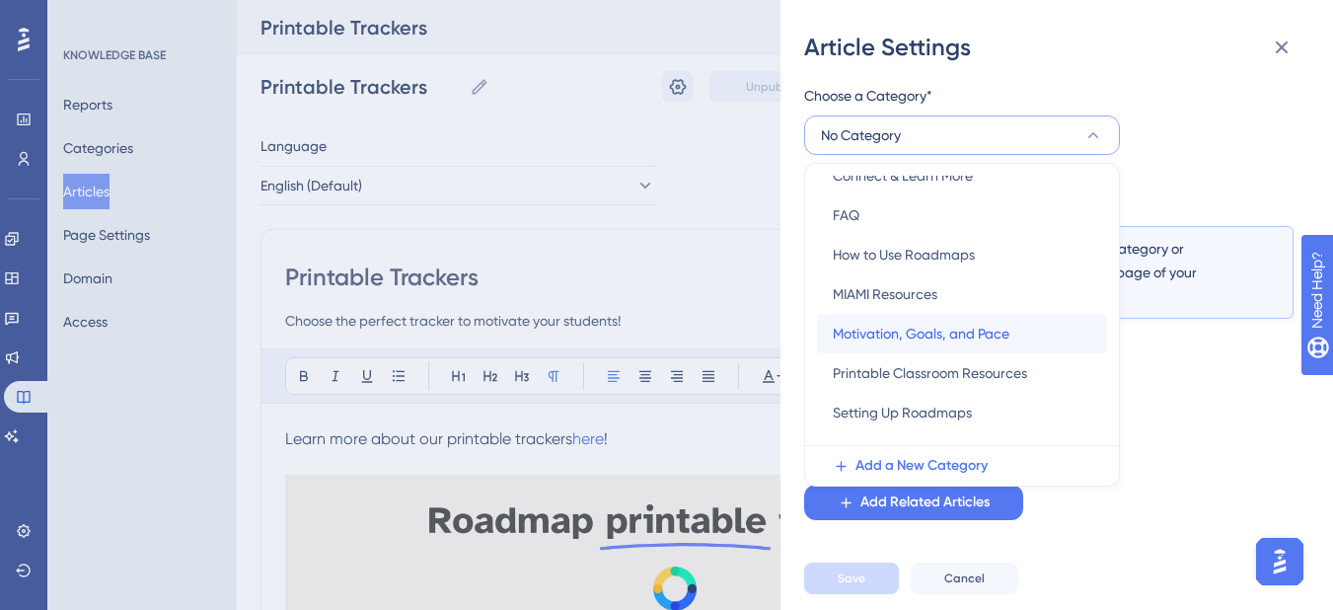
click at [924, 328] on span "Motivation, Goals, and Pace" at bounding box center [921, 334] width 177 height 24
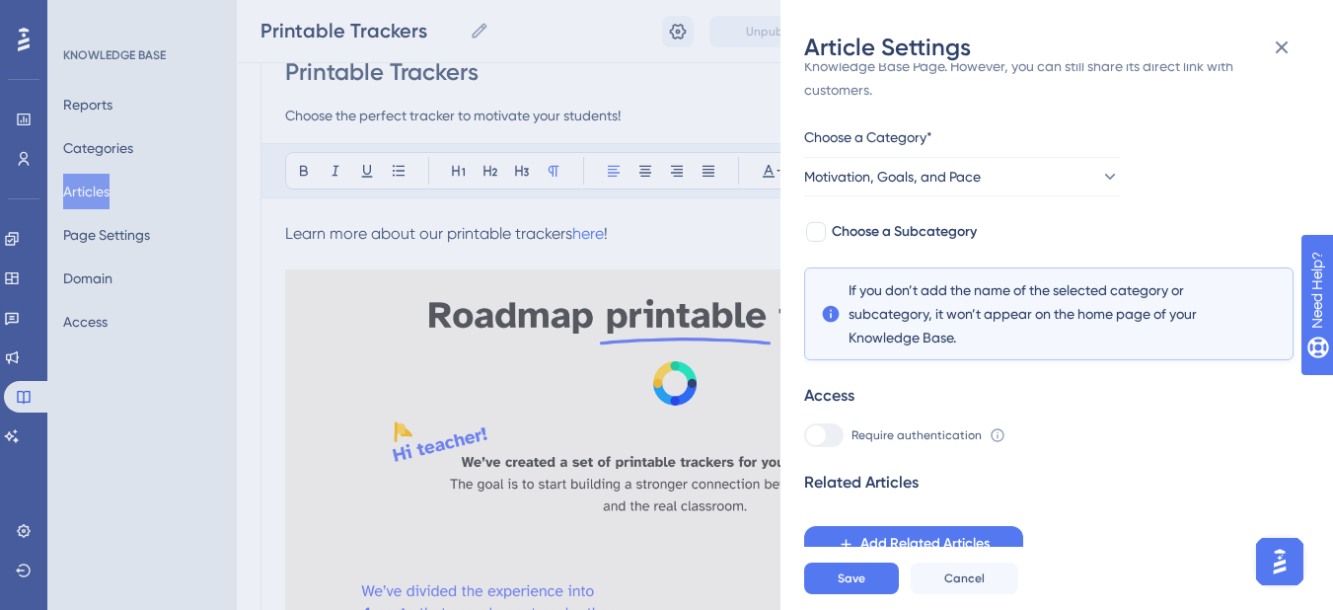
scroll to position [0, 0]
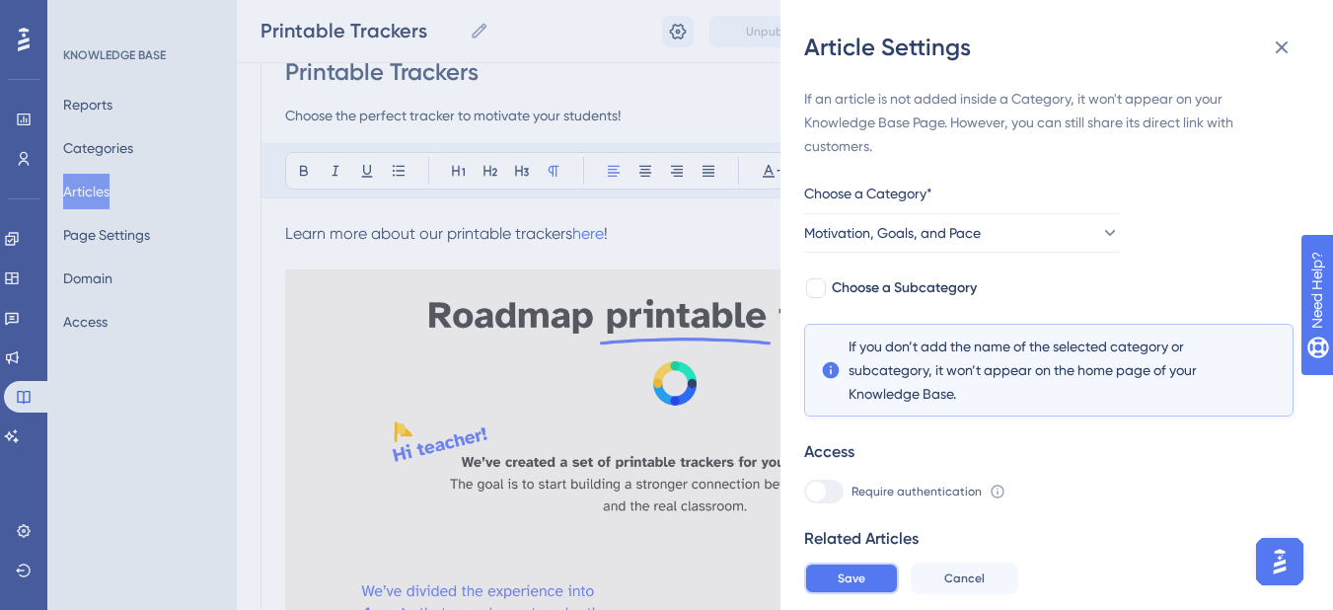
click at [855, 585] on span "Save" at bounding box center [852, 578] width 28 height 16
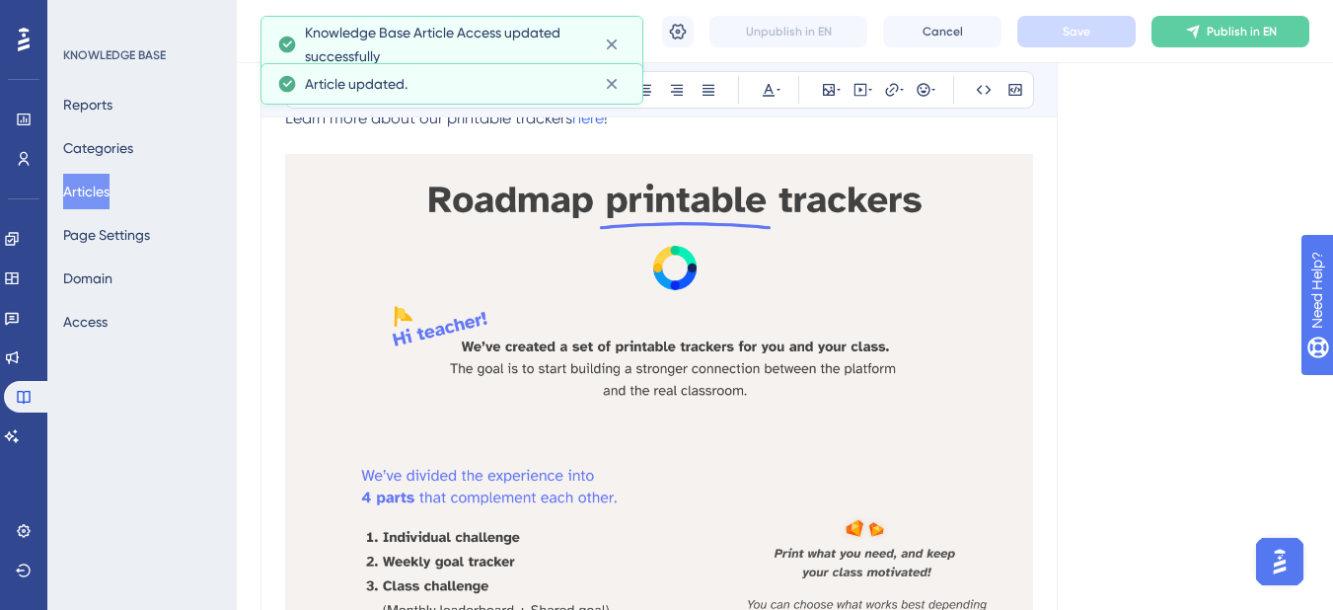
scroll to position [197, 0]
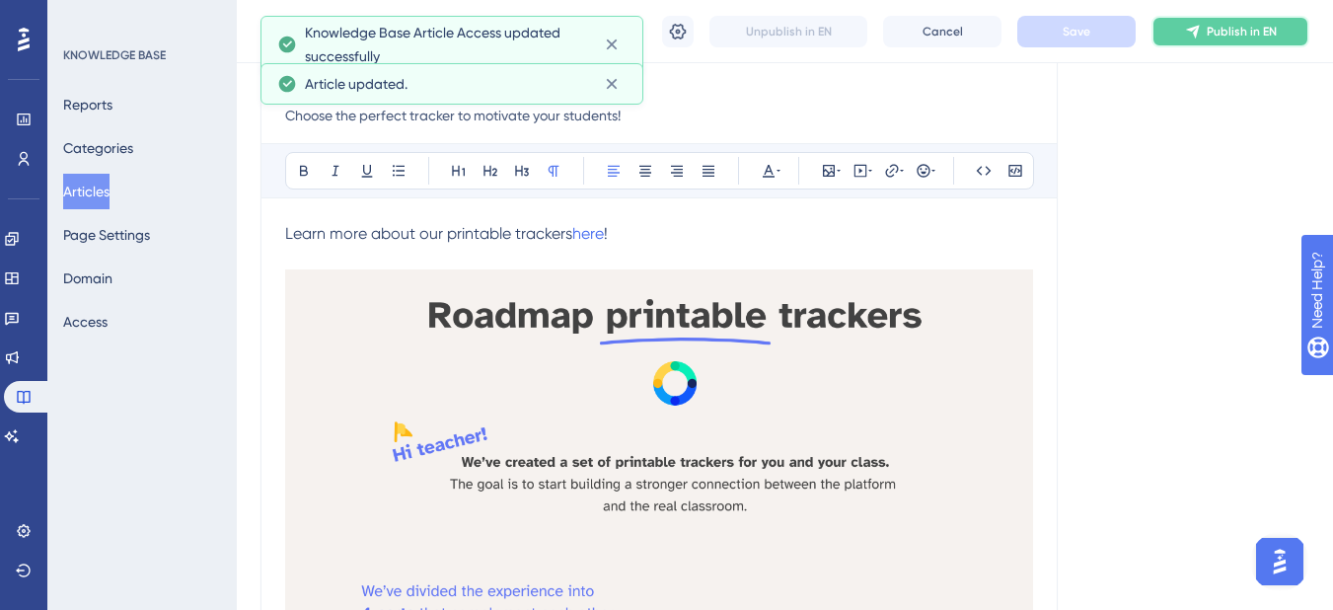
click at [1210, 33] on span "Publish in EN" at bounding box center [1242, 32] width 70 height 16
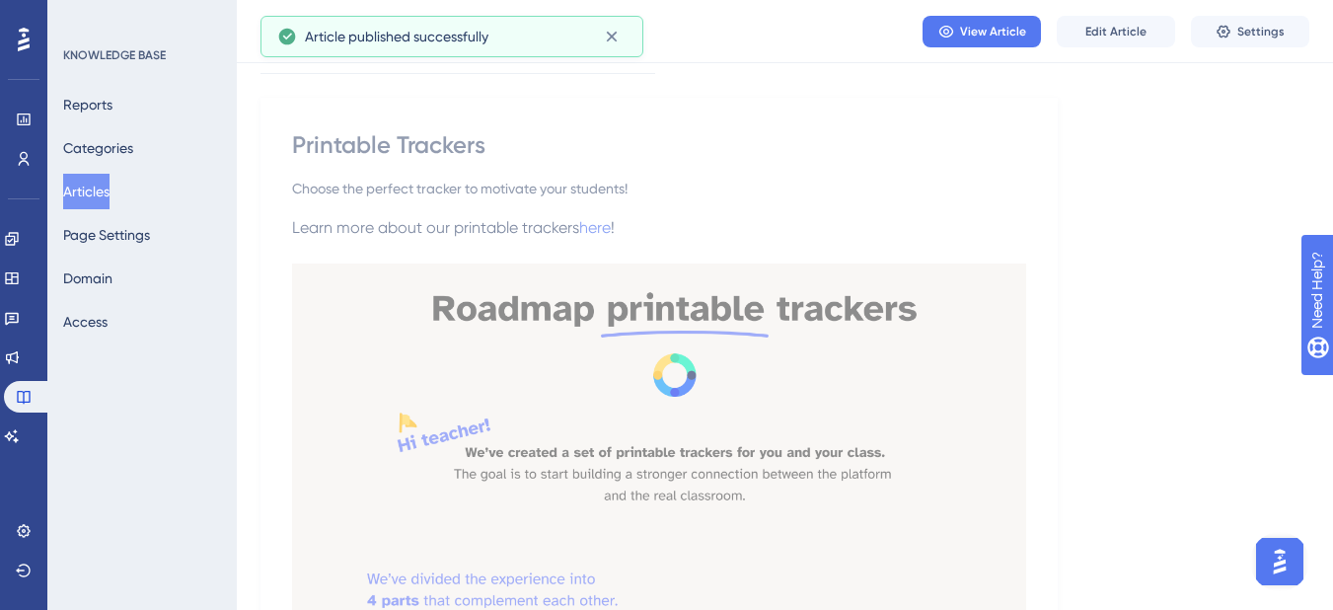
scroll to position [0, 0]
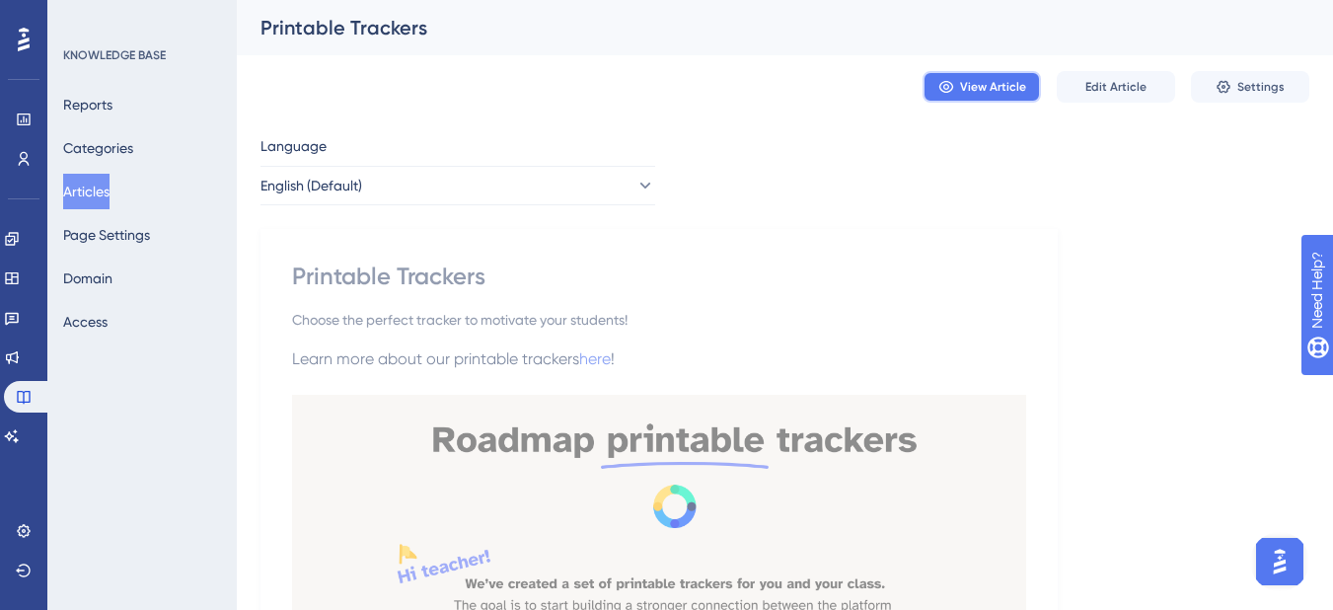
click at [963, 88] on span "View Article" at bounding box center [993, 87] width 66 height 16
click at [1104, 77] on button "Edit Article" at bounding box center [1116, 87] width 118 height 32
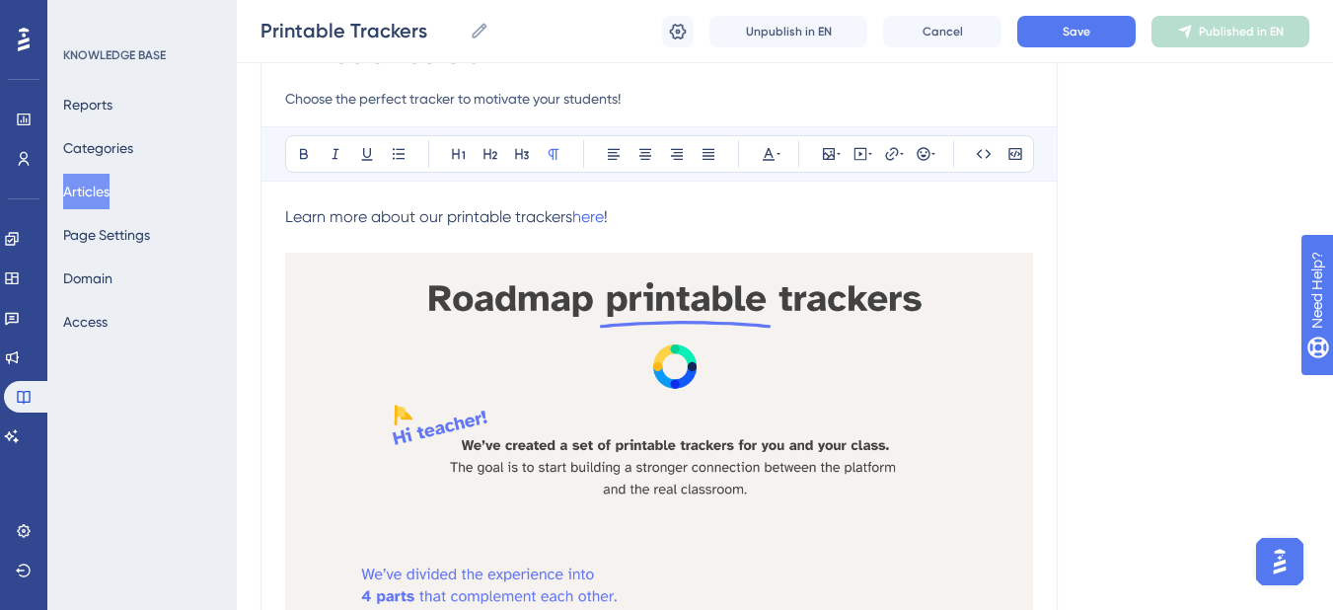
scroll to position [197, 0]
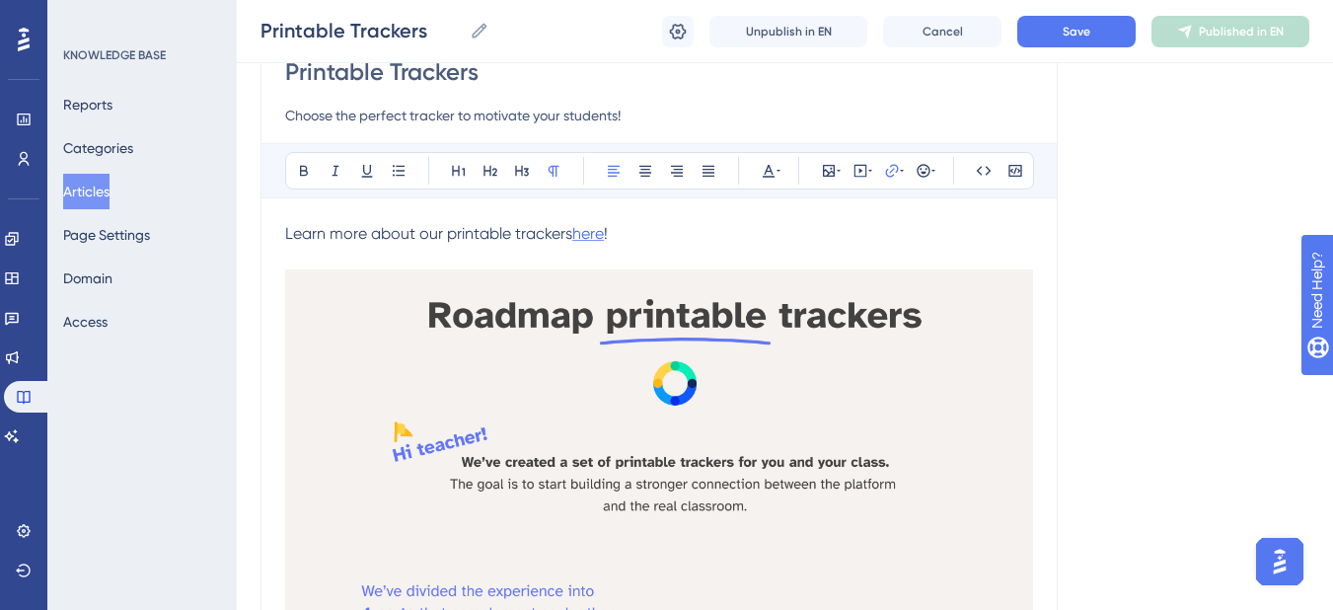
click at [602, 233] on span "here" at bounding box center [588, 233] width 32 height 19
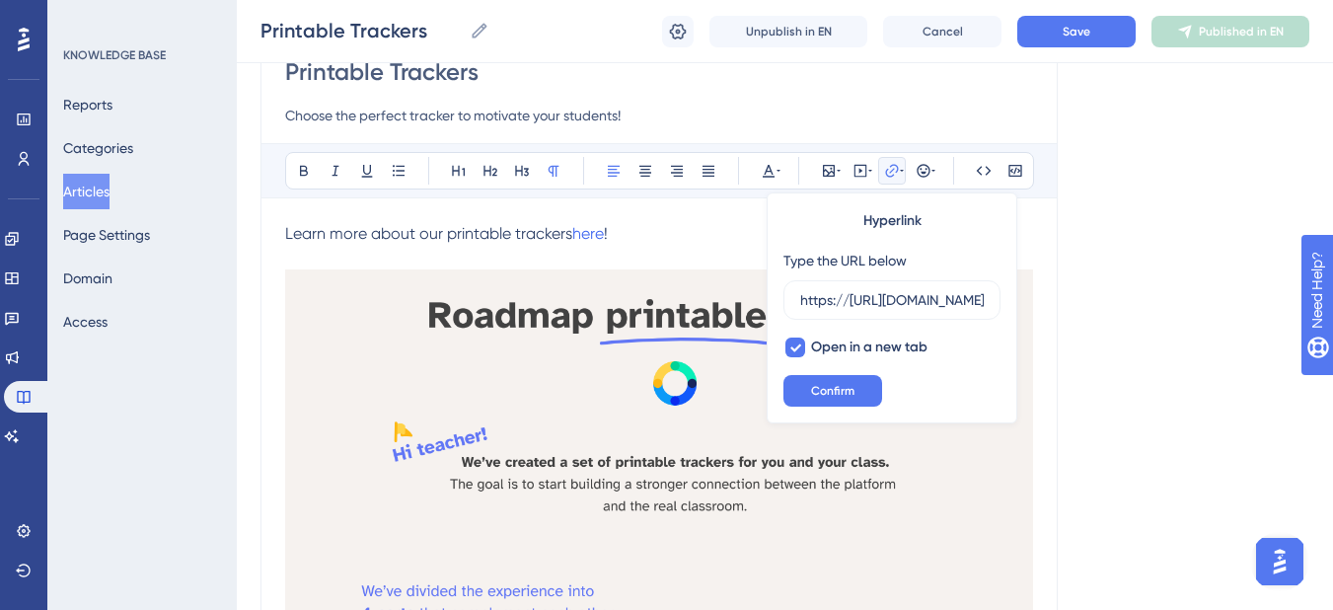
scroll to position [0, 447]
click at [820, 297] on input "https://[URL][DOMAIN_NAME]" at bounding box center [892, 300] width 184 height 22
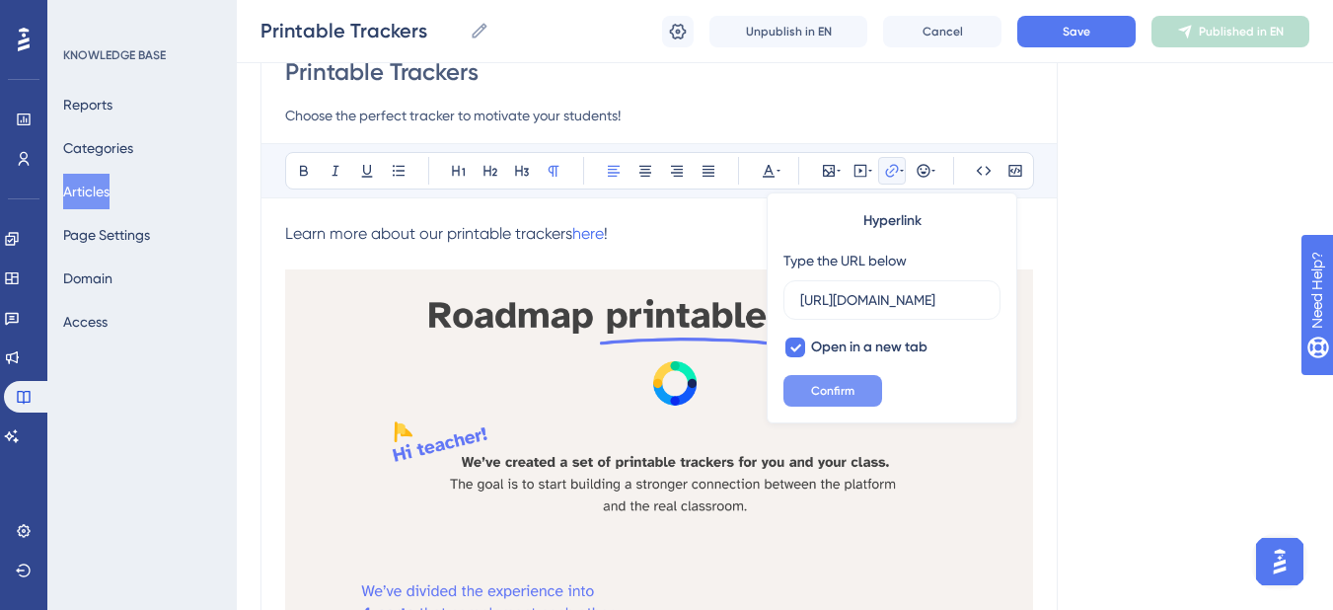
type input "[URL][DOMAIN_NAME]"
click at [843, 390] on span "Confirm" at bounding box center [832, 391] width 43 height 16
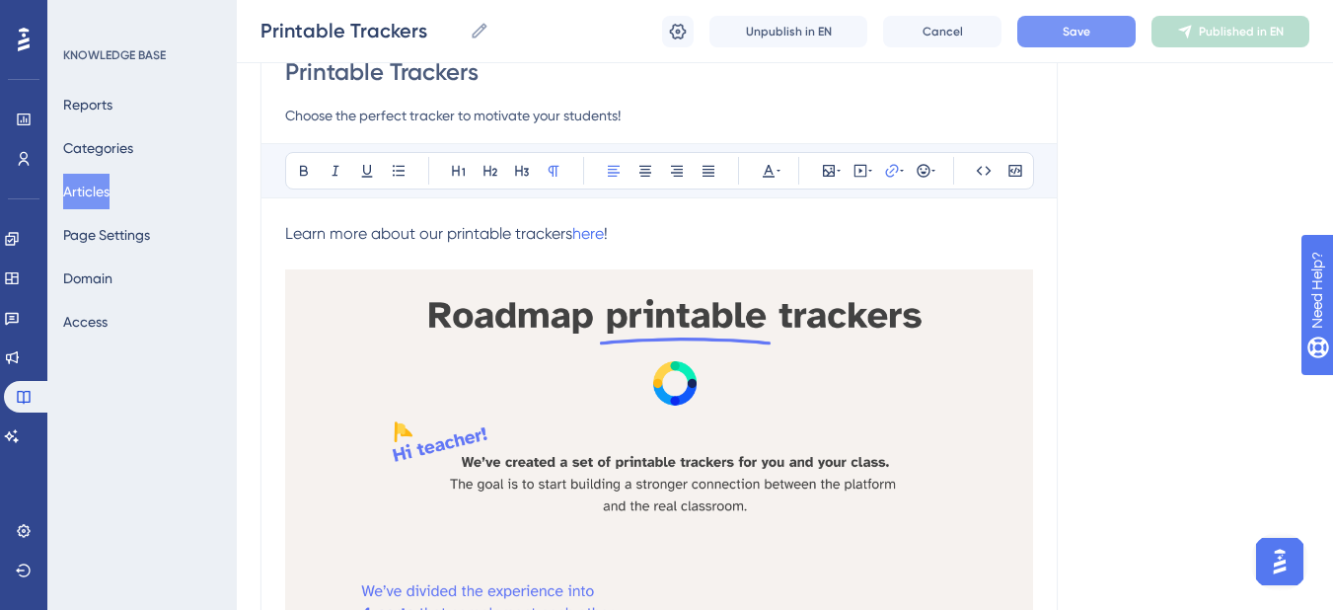
click at [1076, 24] on span "Save" at bounding box center [1077, 32] width 28 height 16
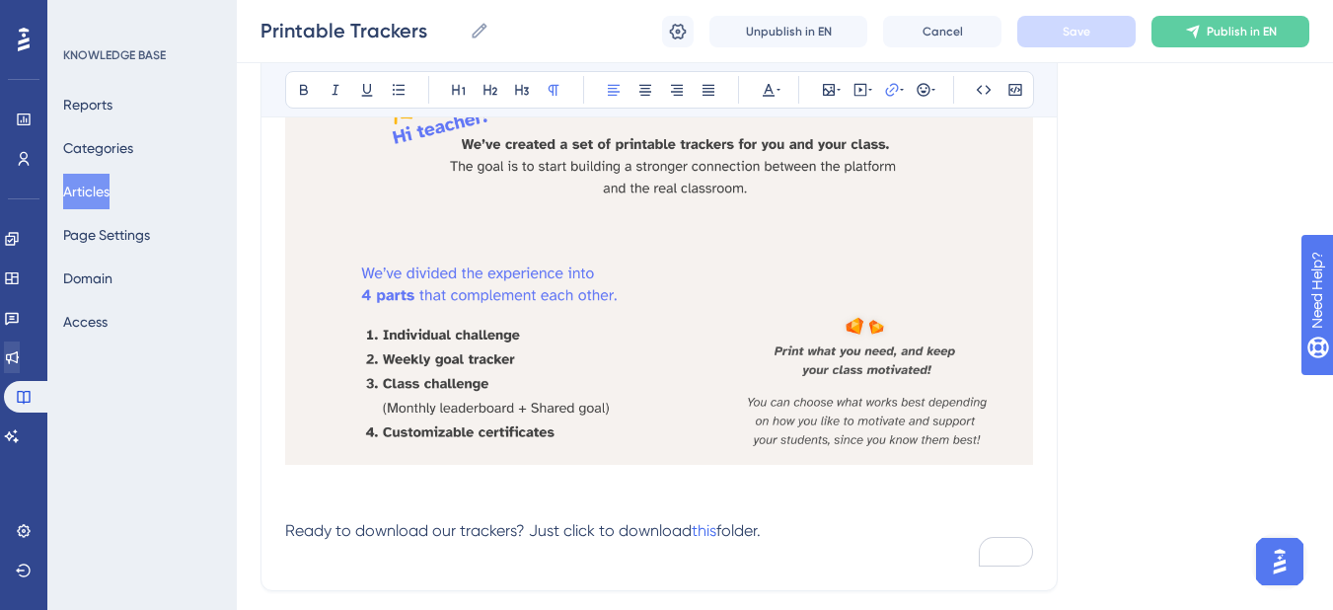
scroll to position [592, 0]
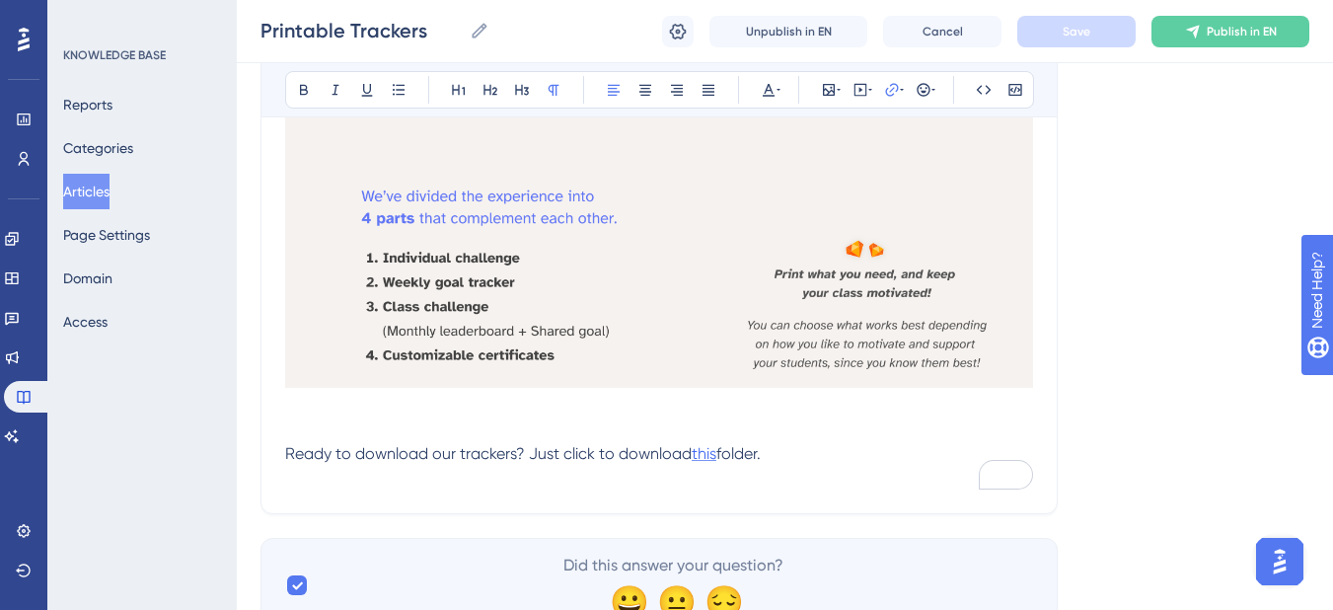
click at [706, 451] on span "this" at bounding box center [704, 453] width 25 height 19
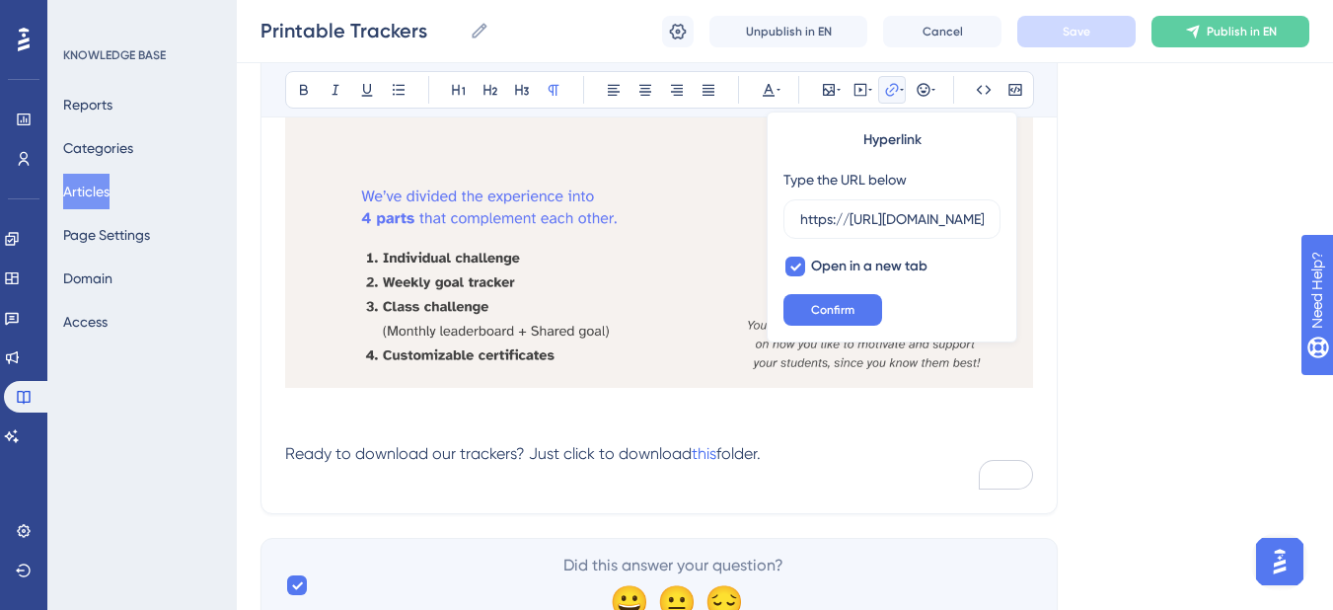
scroll to position [0, 465]
click at [890, 223] on input "https://[URL][DOMAIN_NAME]" at bounding box center [892, 219] width 184 height 22
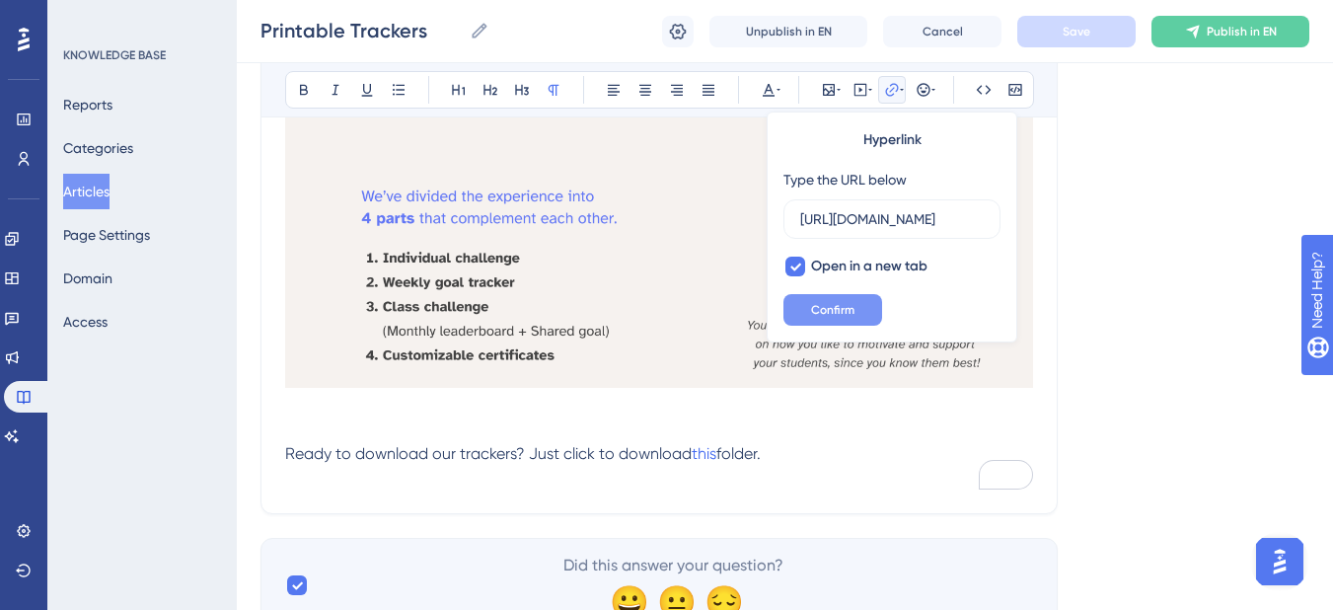
type input "[URL][DOMAIN_NAME]"
click at [865, 306] on button "Confirm" at bounding box center [833, 310] width 99 height 32
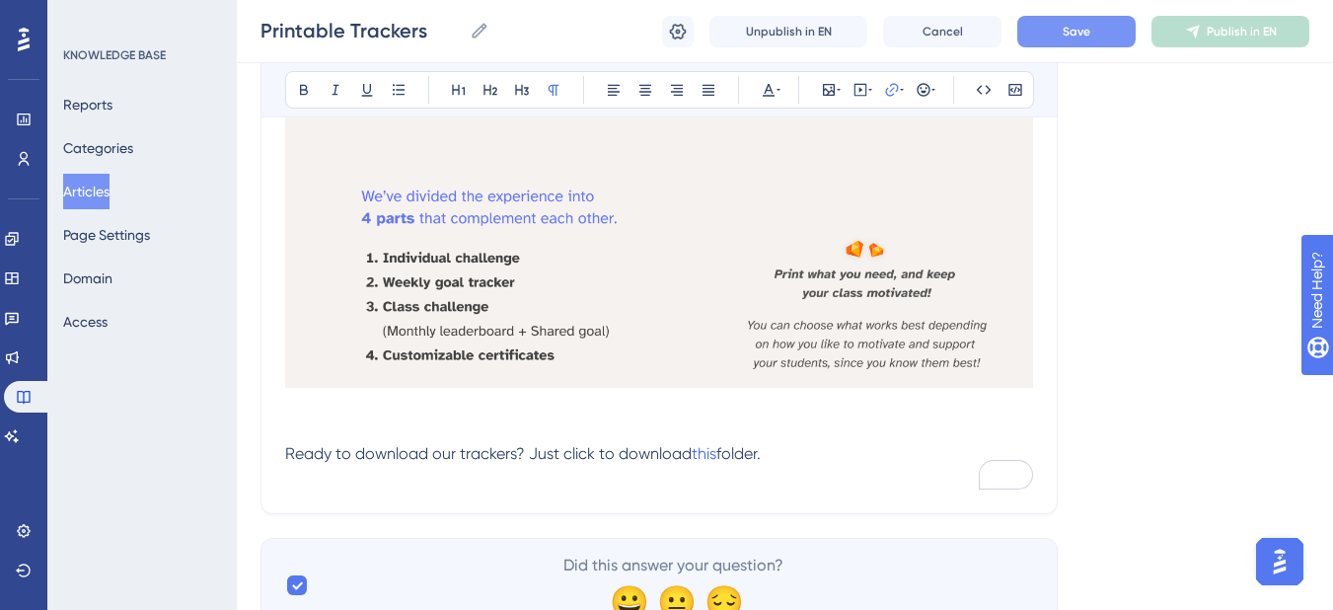
click at [1073, 37] on span "Save" at bounding box center [1077, 32] width 28 height 16
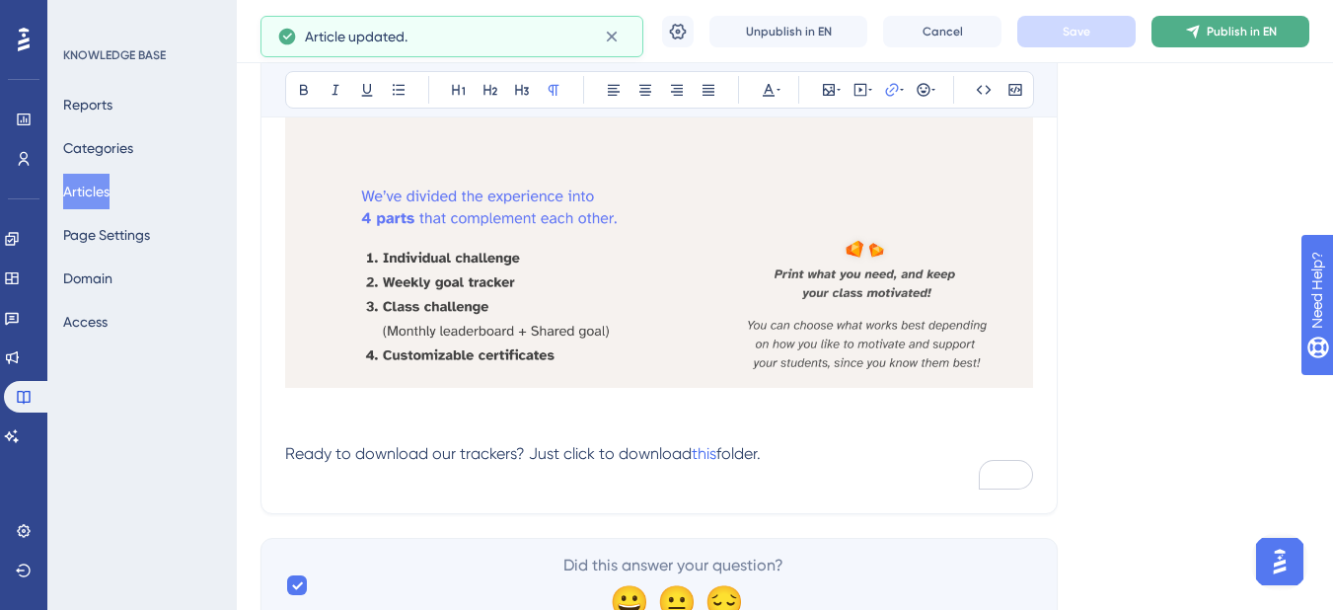
click at [1231, 29] on span "Publish in EN" at bounding box center [1242, 32] width 70 height 16
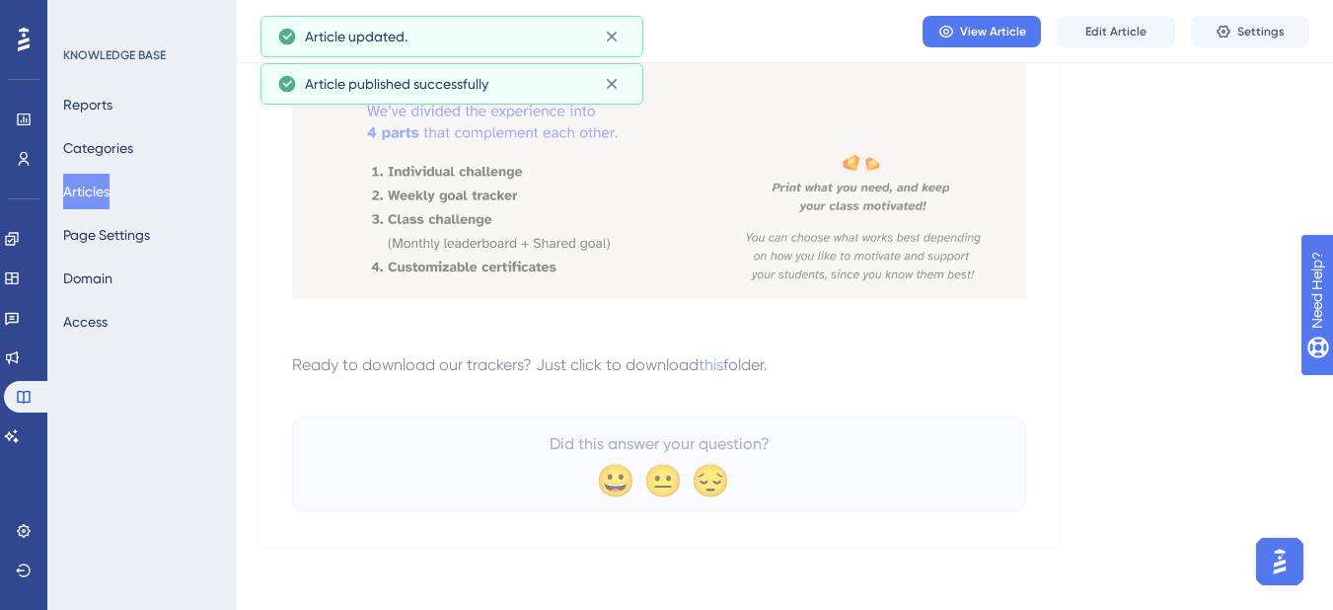
scroll to position [591, 0]
click at [989, 33] on span "View Article" at bounding box center [993, 32] width 66 height 16
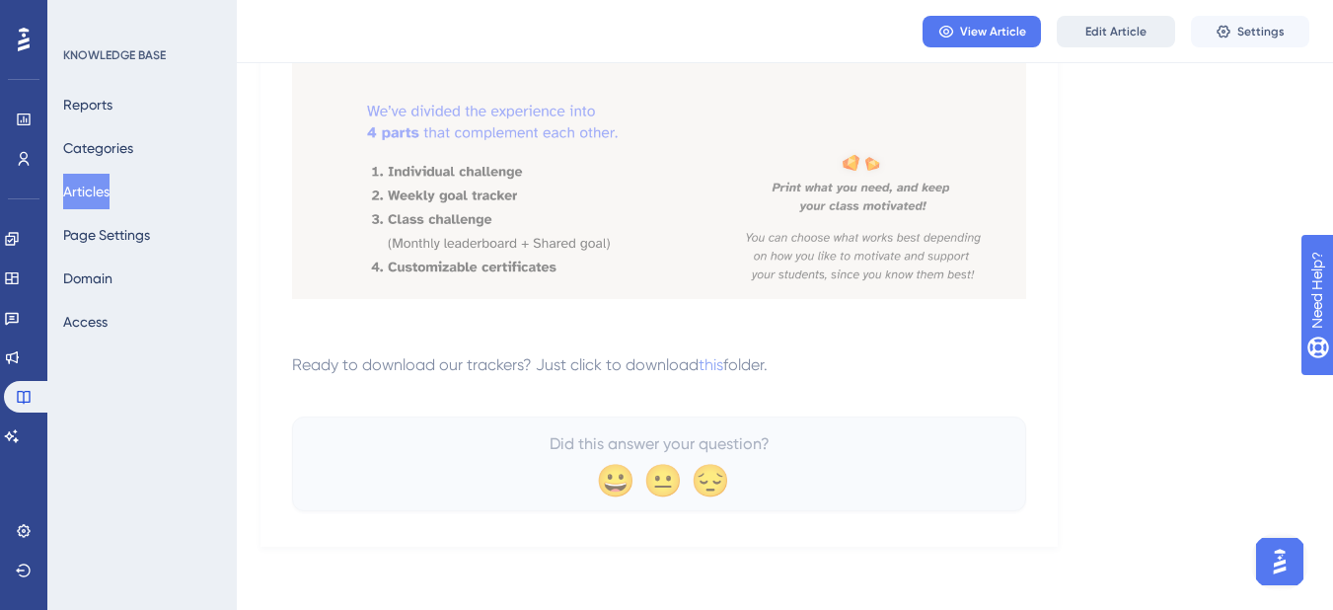
click at [1096, 26] on span "Edit Article" at bounding box center [1116, 32] width 61 height 16
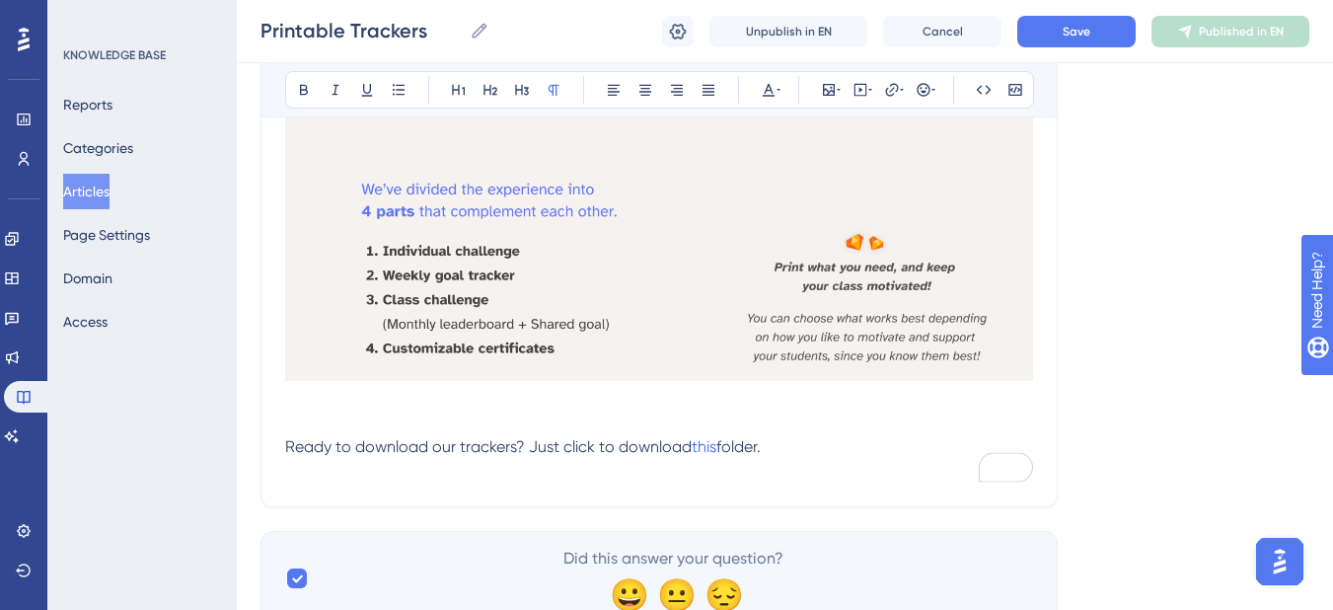
scroll to position [647, 0]
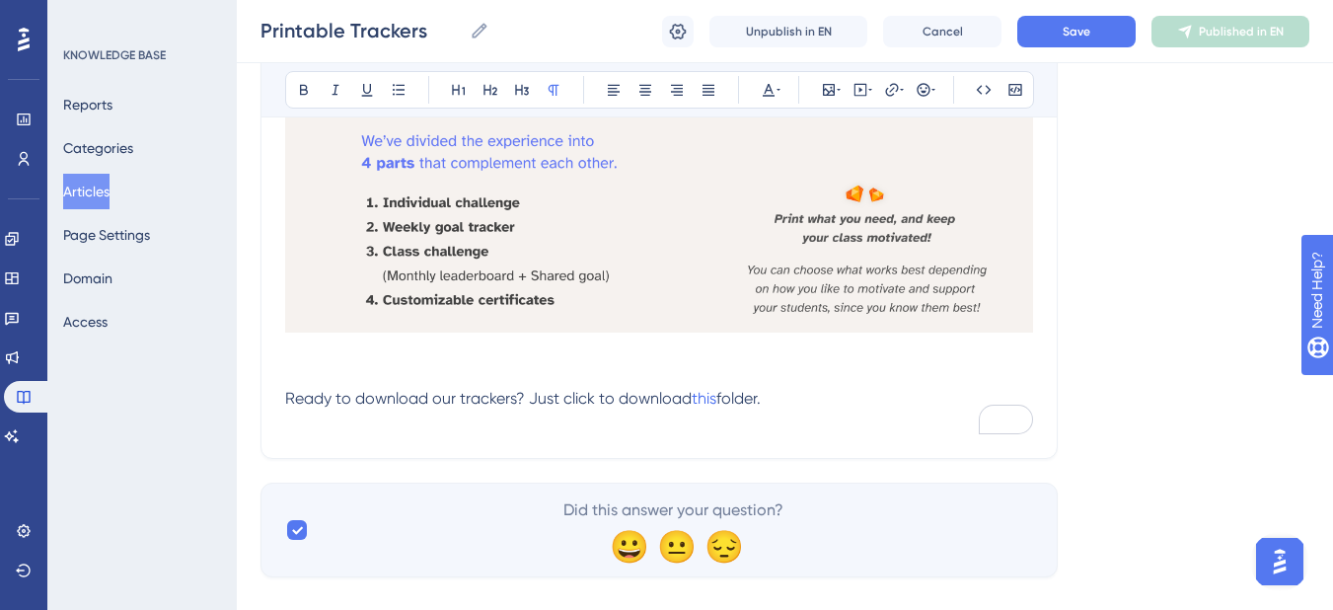
click at [689, 399] on span "Ready to download our trackers? Just click to download" at bounding box center [488, 398] width 407 height 19
click at [664, 399] on span "folder." at bounding box center [642, 398] width 44 height 19
click at [1099, 33] on button "Save" at bounding box center [1077, 32] width 118 height 32
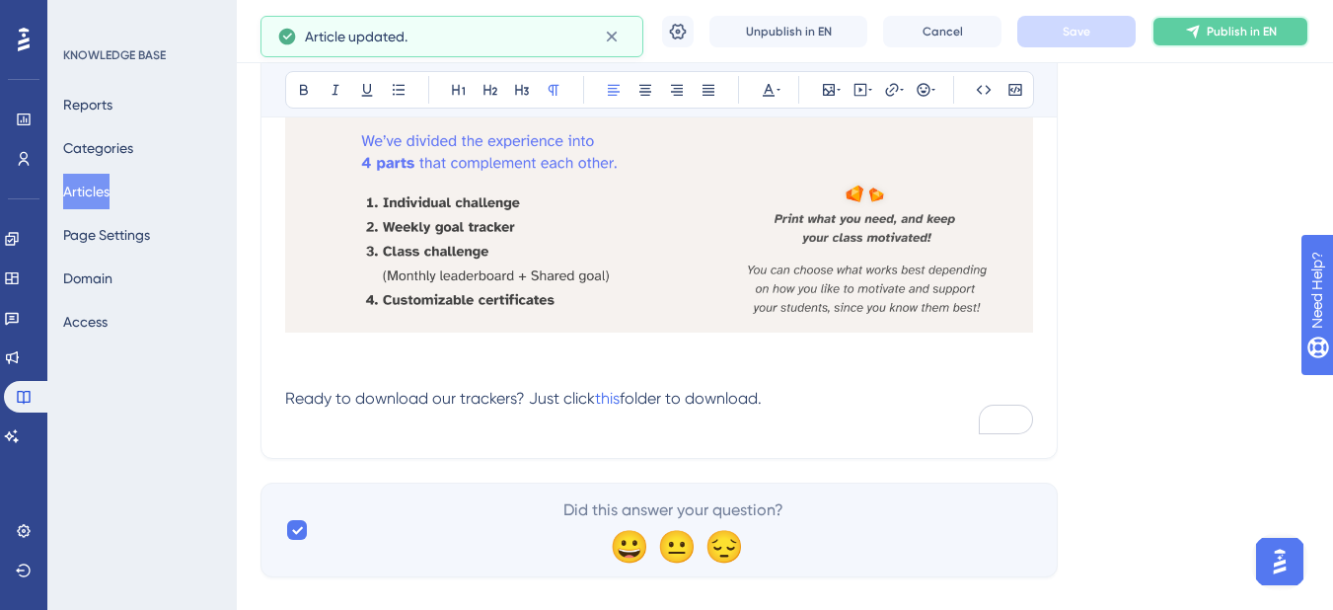
click at [1236, 24] on span "Publish in EN" at bounding box center [1242, 32] width 70 height 16
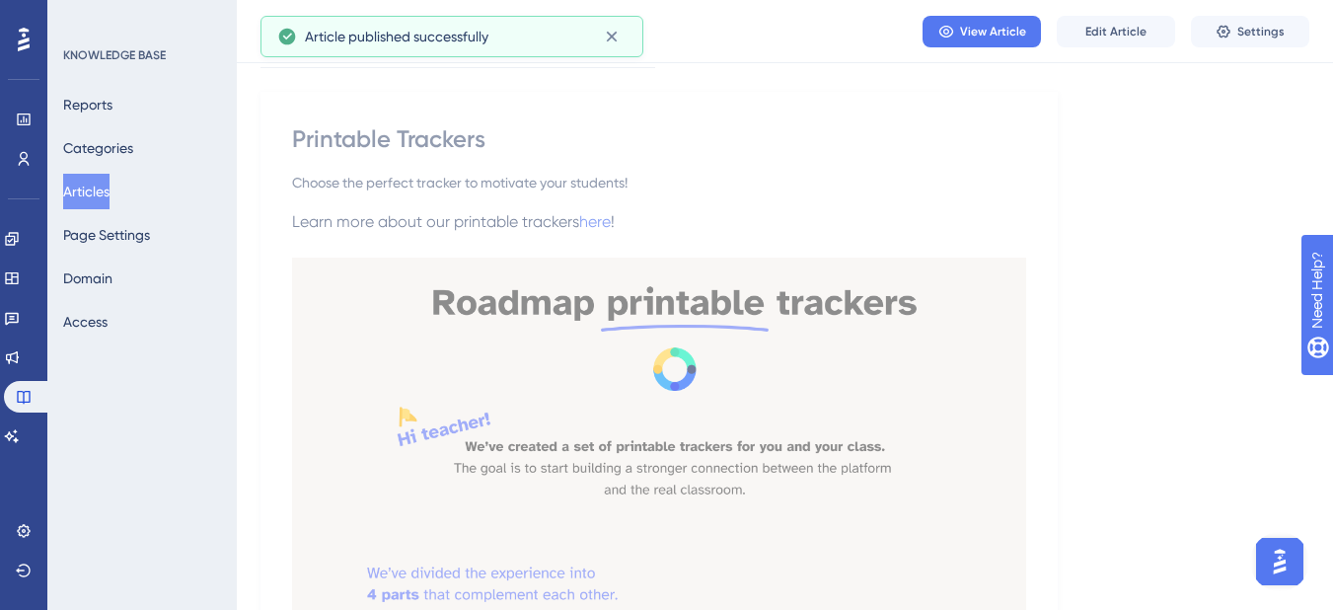
scroll to position [0, 0]
